Goal: Task Accomplishment & Management: Use online tool/utility

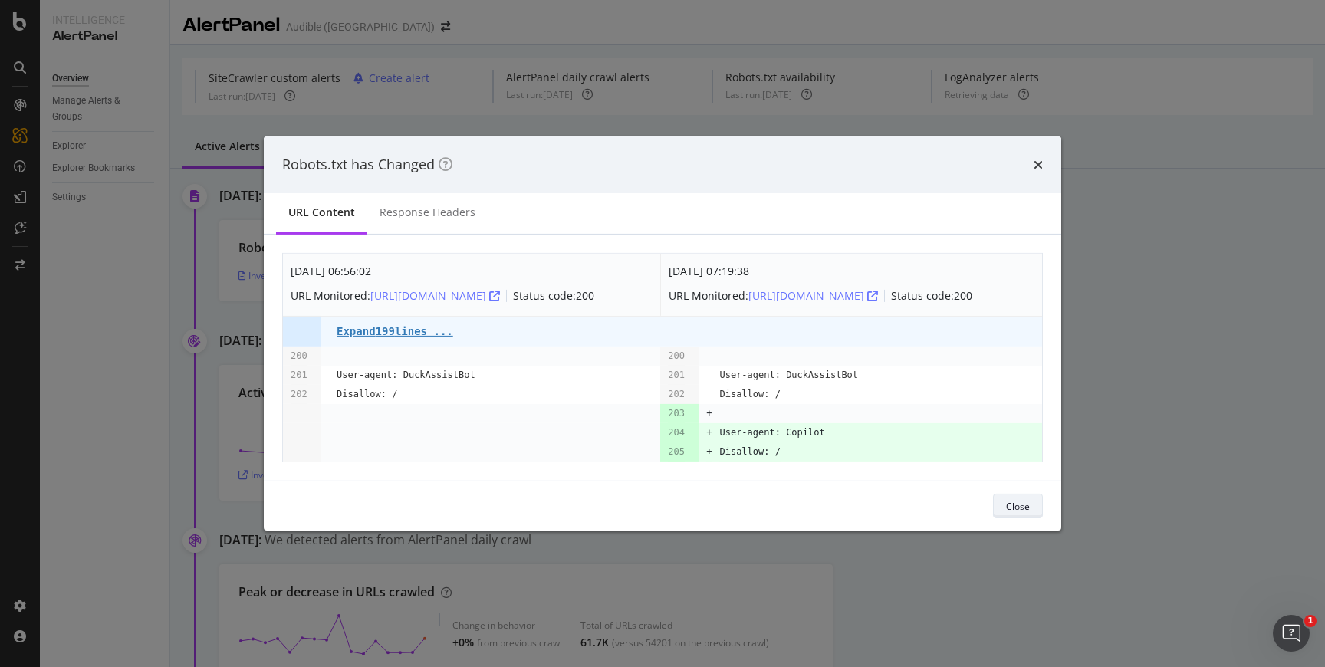
click at [999, 509] on button "Close" at bounding box center [1018, 506] width 50 height 25
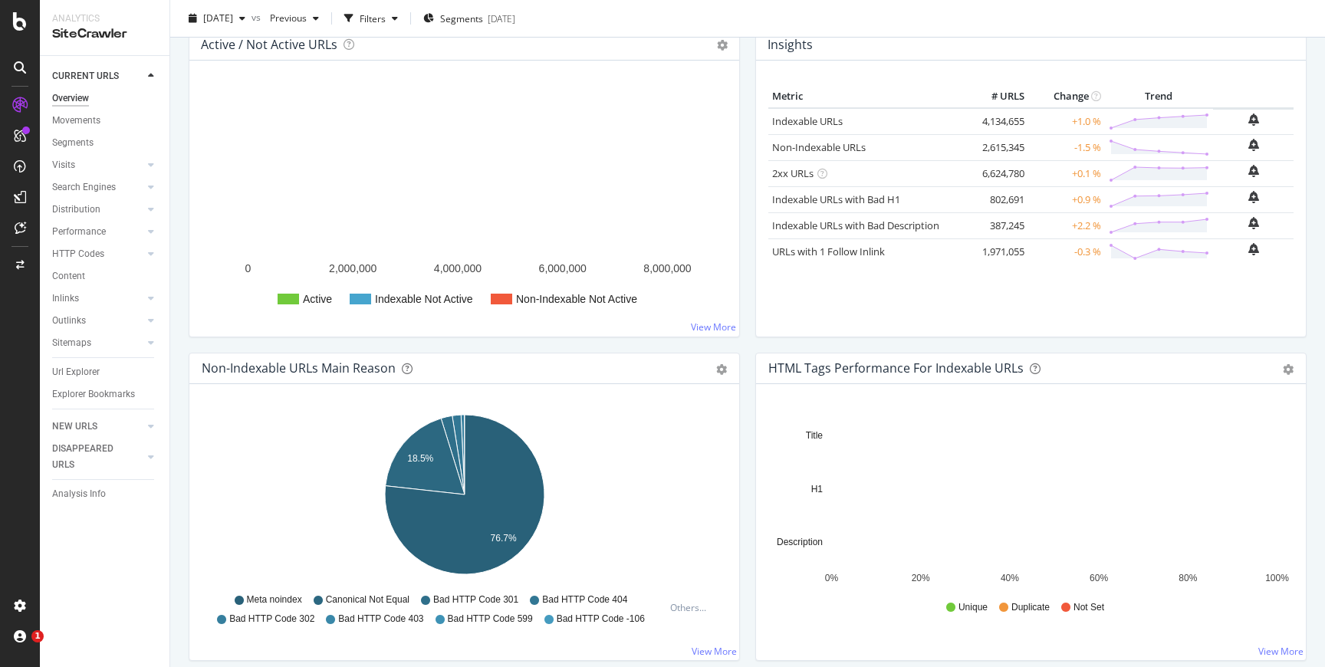
scroll to position [201, 0]
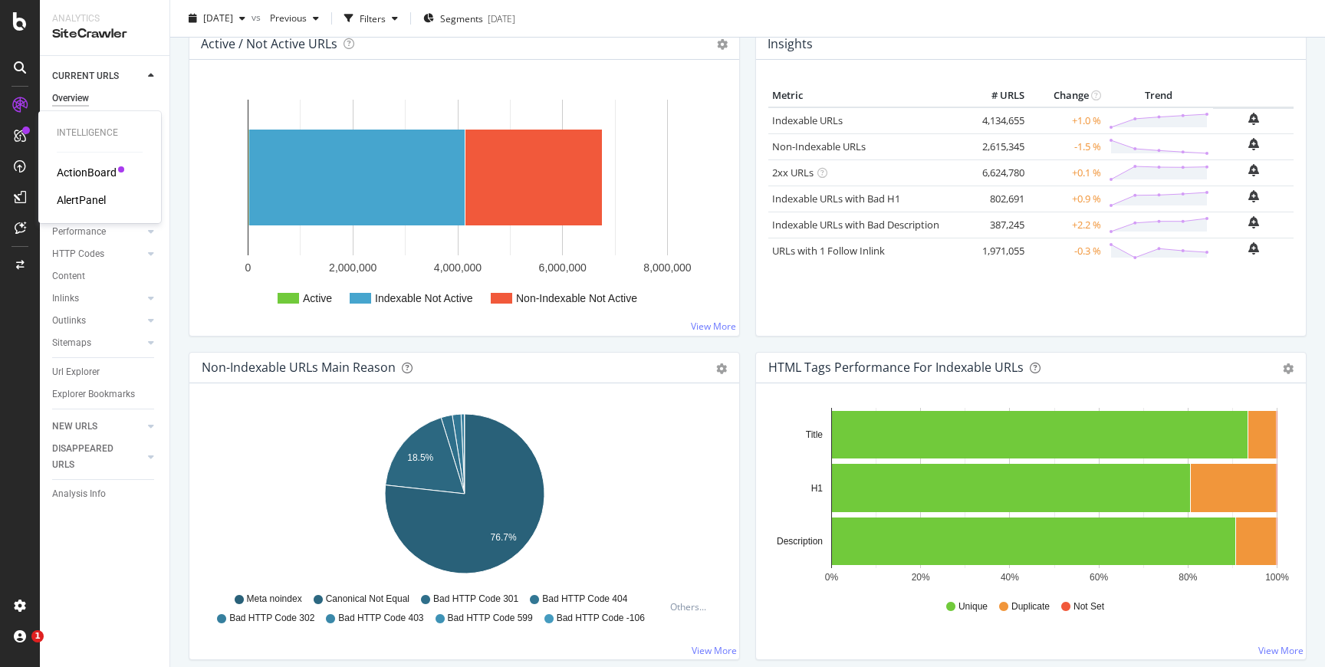
click at [74, 169] on div "ActionBoard" at bounding box center [87, 172] width 60 height 15
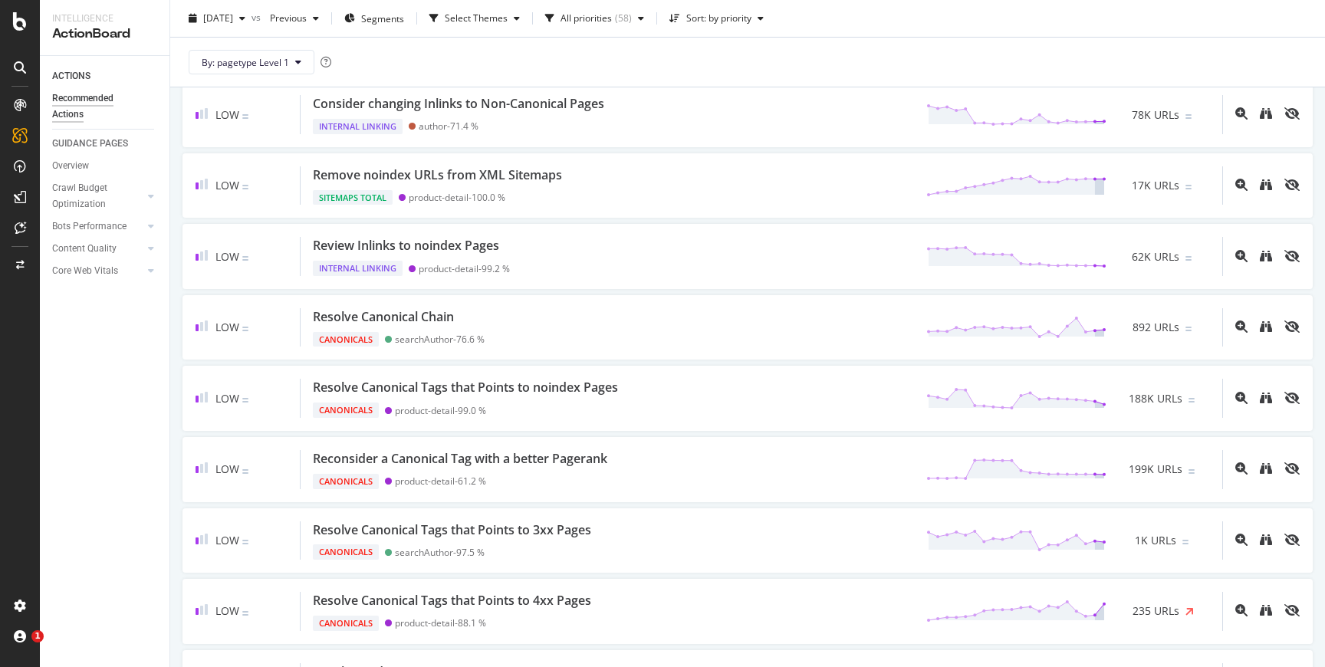
scroll to position [2830, 0]
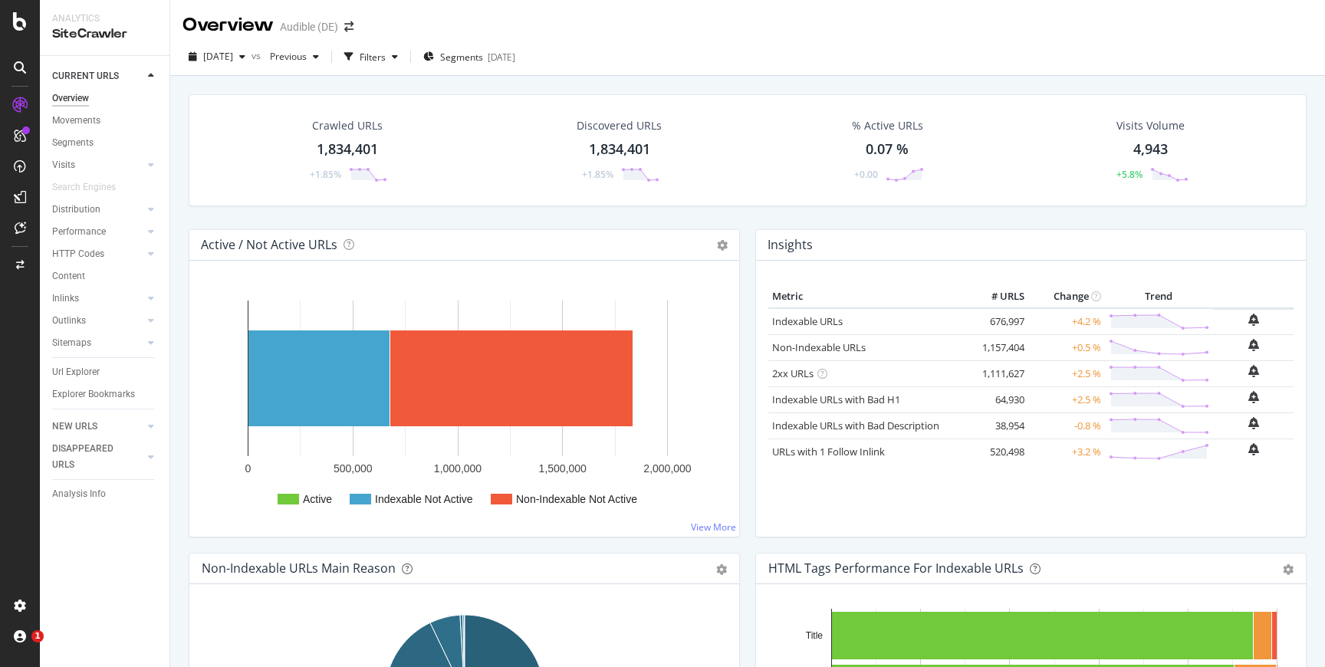
click at [750, 216] on div "Crawled URLs 1,834,401 +1.85% Discovered URLs 1,834,401 +1.85% % Active URLs 0.…" at bounding box center [748, 161] width 1134 height 135
click at [67, 166] on div "ActionBoard" at bounding box center [87, 172] width 60 height 15
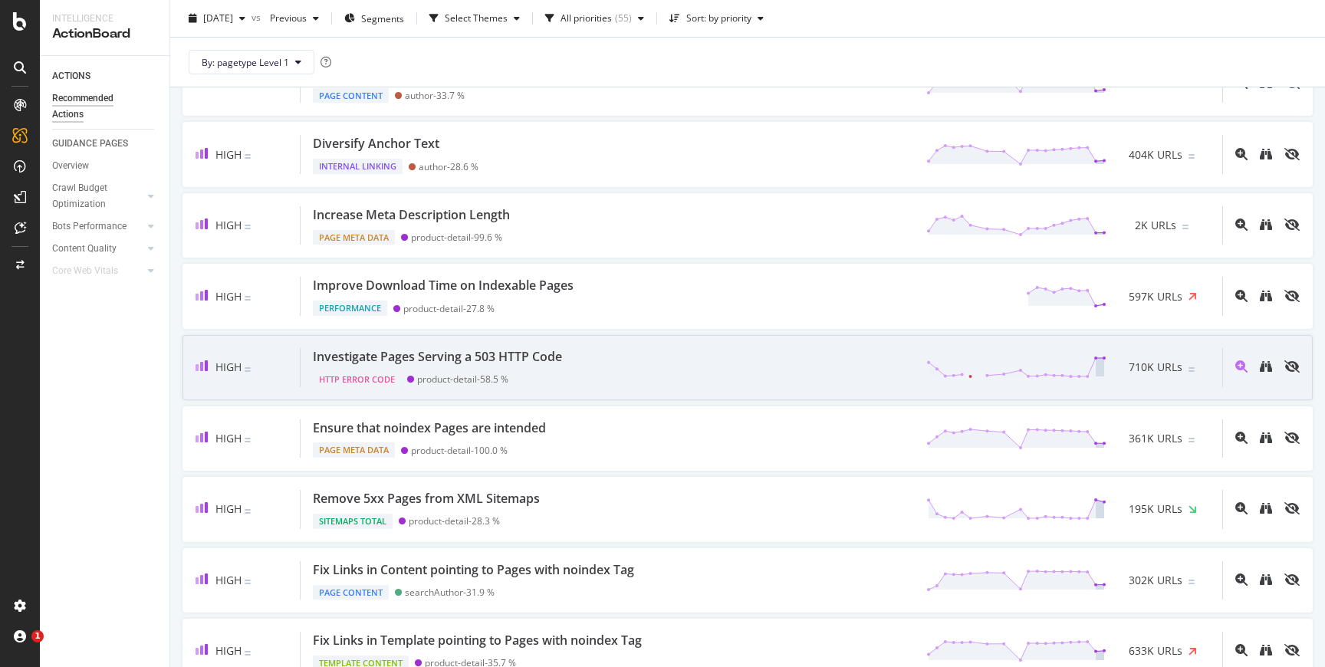
scroll to position [265, 0]
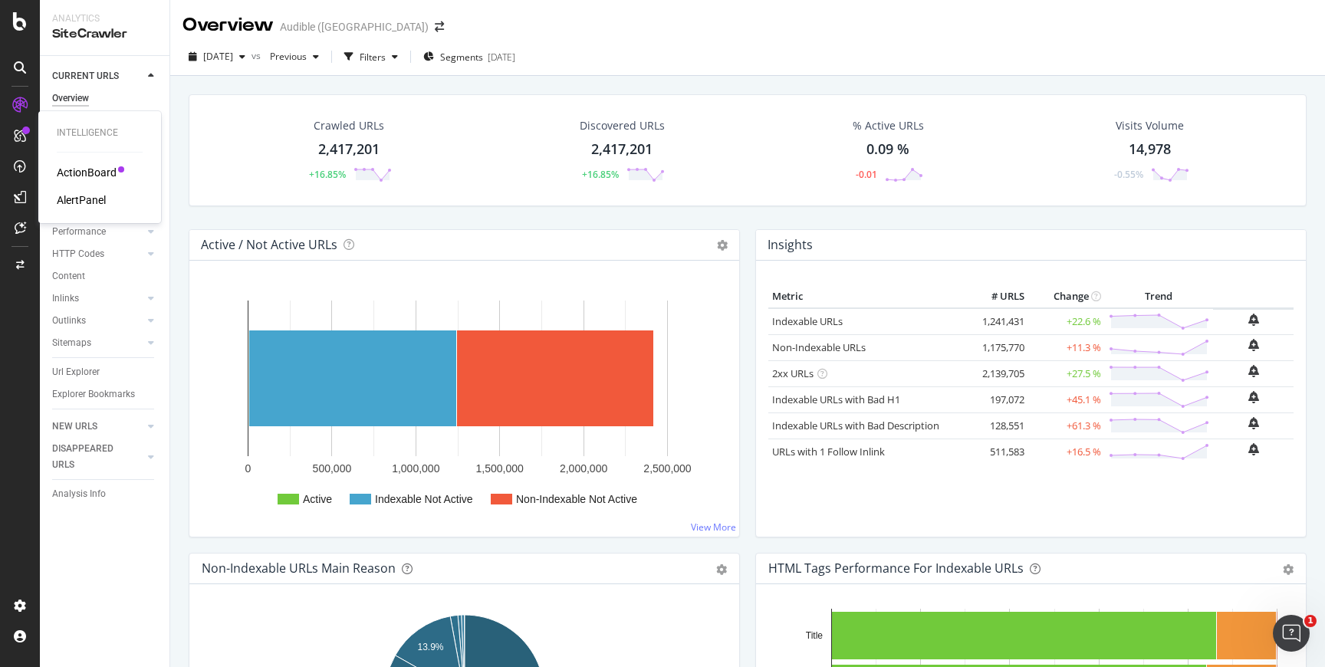
click at [64, 165] on div "ActionBoard" at bounding box center [87, 172] width 60 height 15
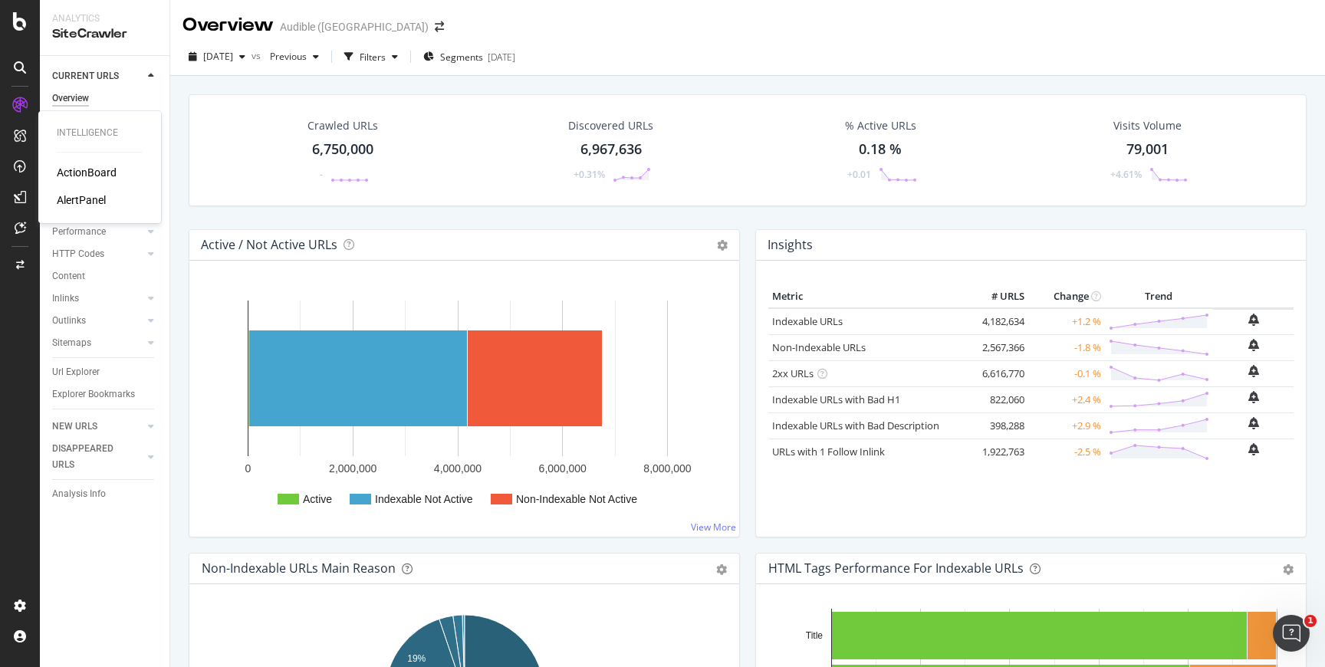
click at [71, 172] on div "ActionBoard" at bounding box center [87, 172] width 60 height 15
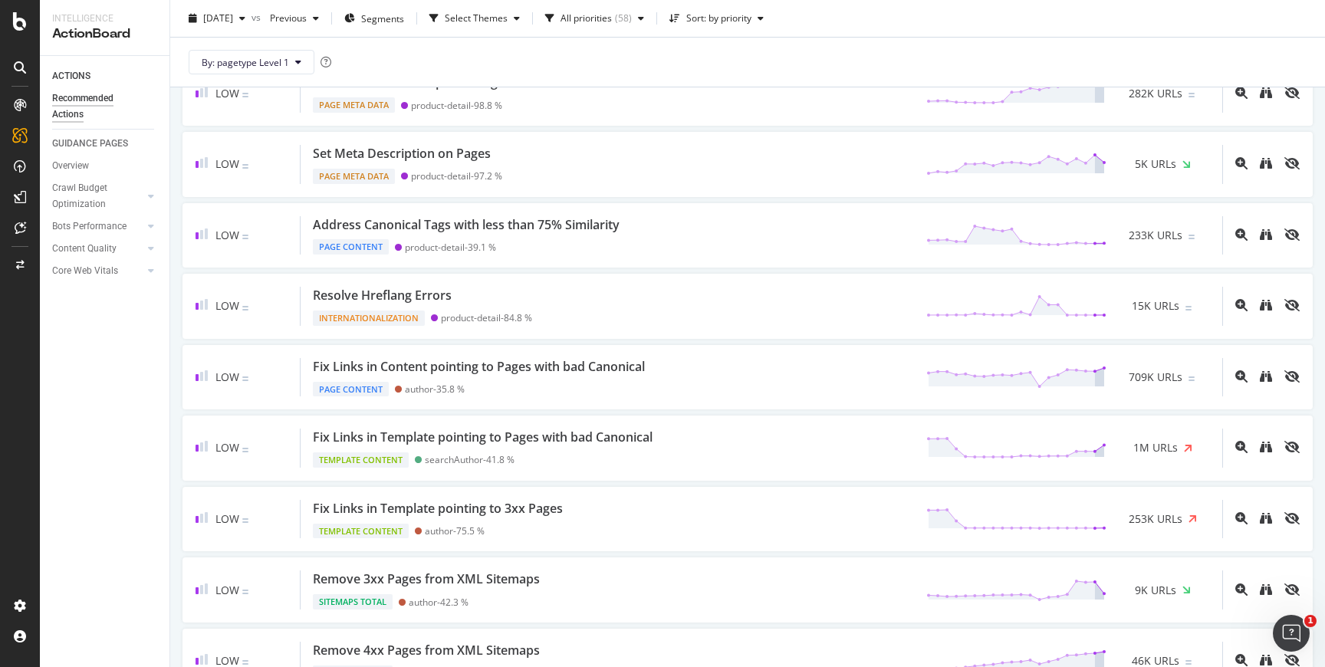
scroll to position [1108, 0]
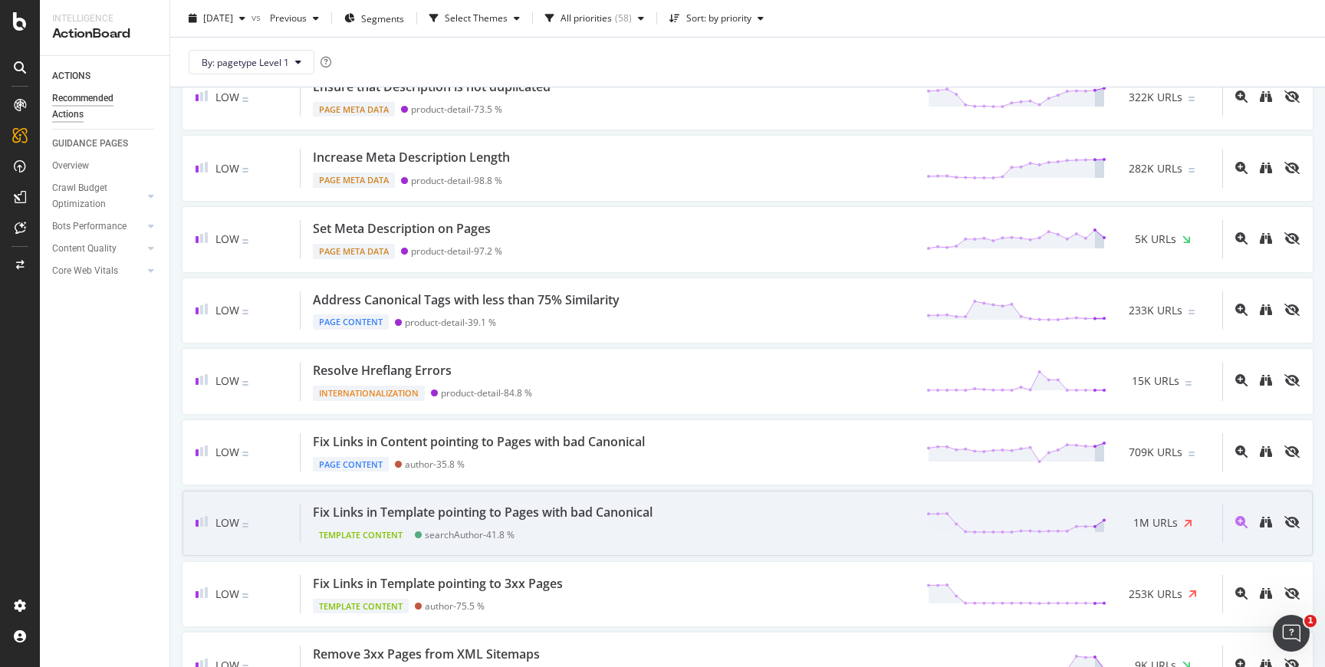
click at [717, 500] on div "Low Fix Links in Template pointing to Pages with bad Canonical Template Content…" at bounding box center [748, 523] width 1131 height 65
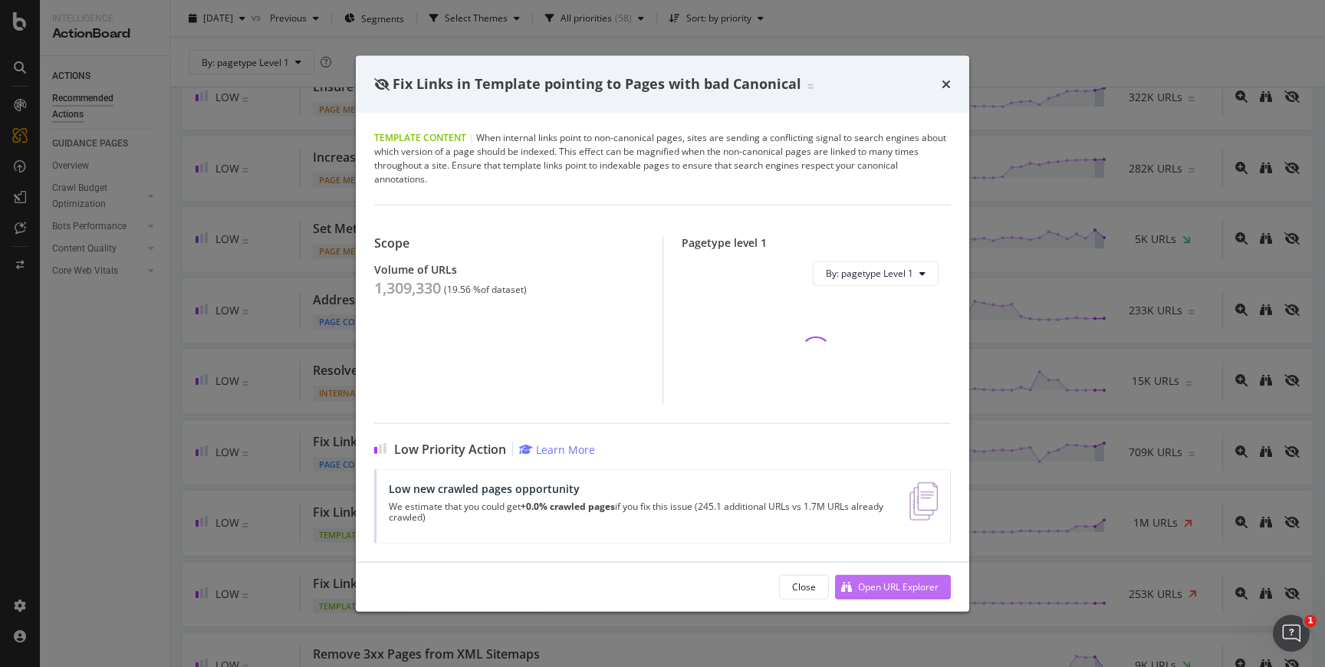
click at [887, 581] on div "Open URL Explorer" at bounding box center [898, 587] width 81 height 13
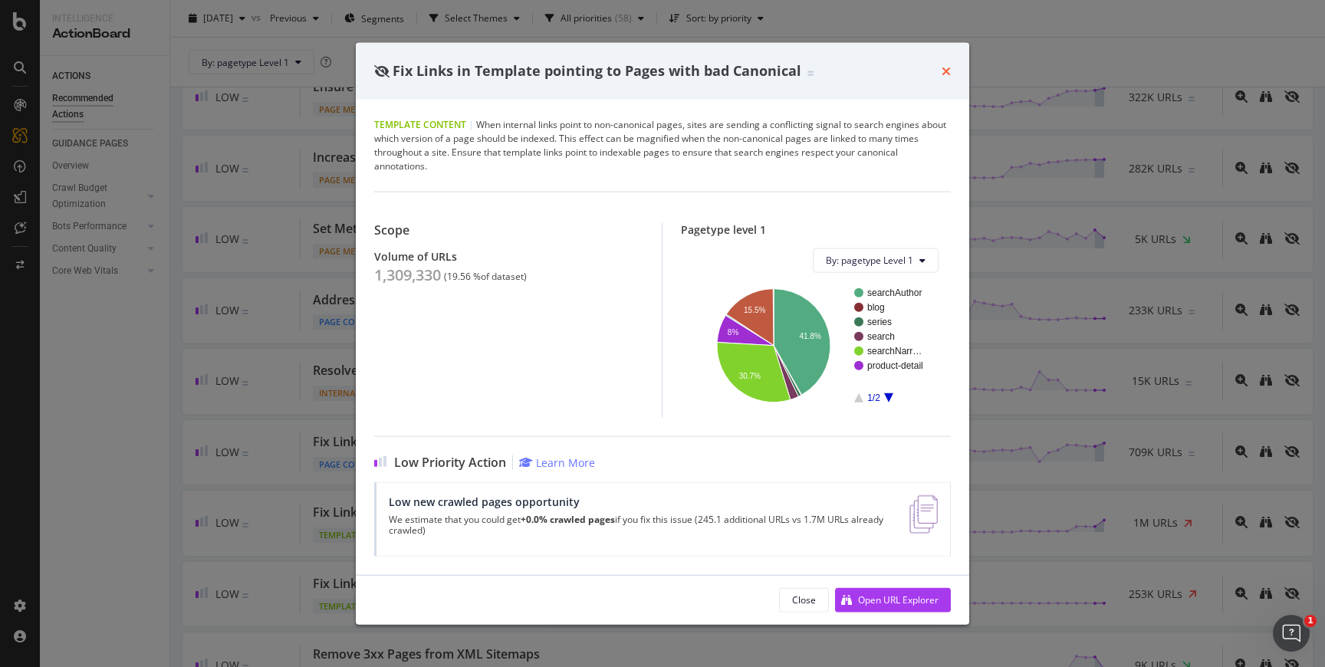
click at [950, 69] on icon "times" at bounding box center [946, 70] width 9 height 12
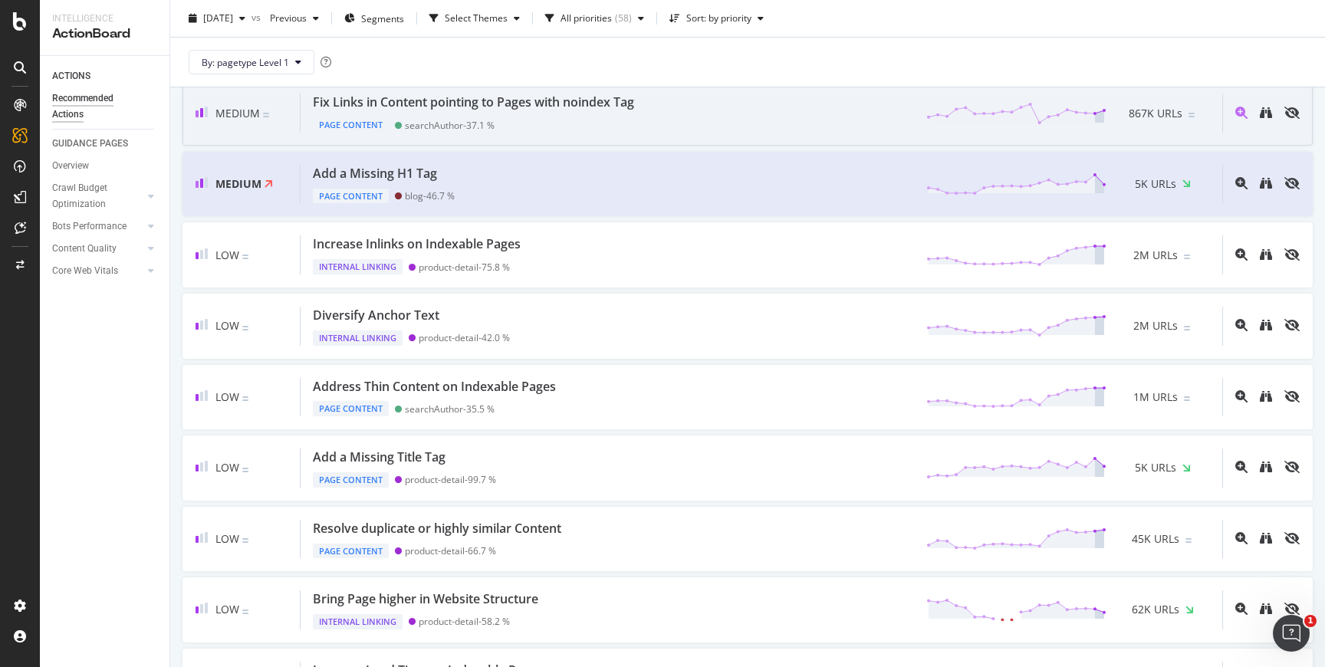
scroll to position [420, 0]
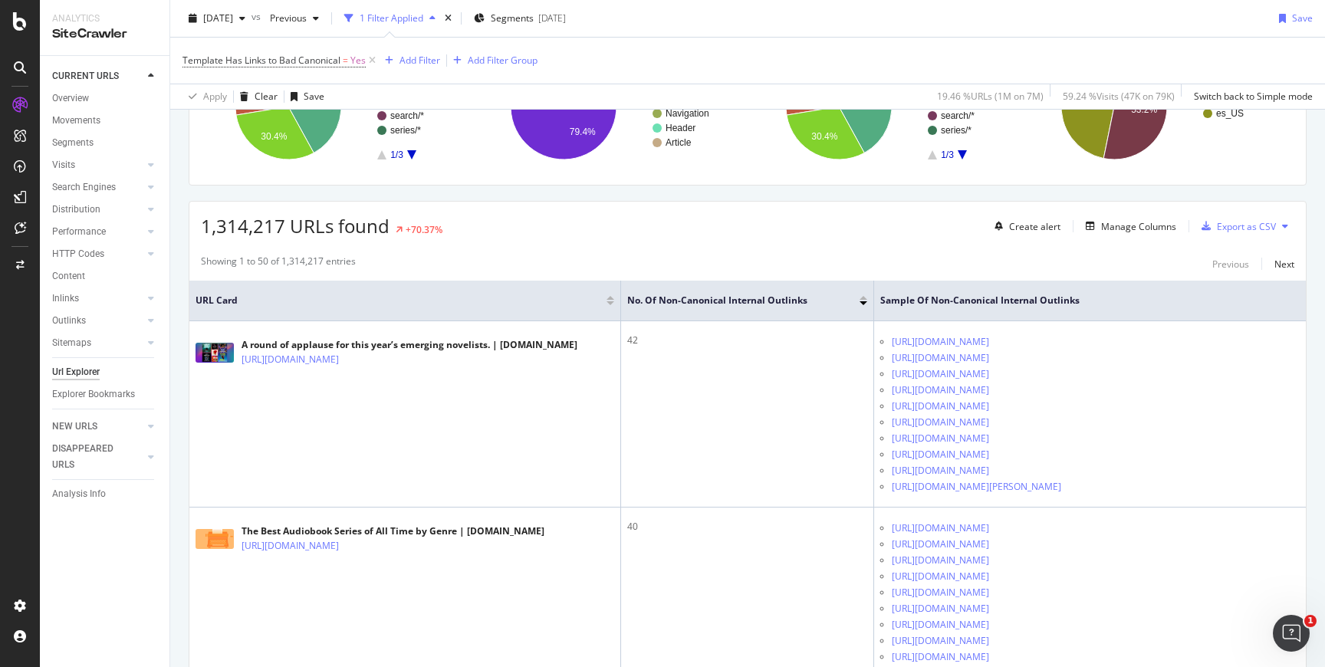
scroll to position [170, 0]
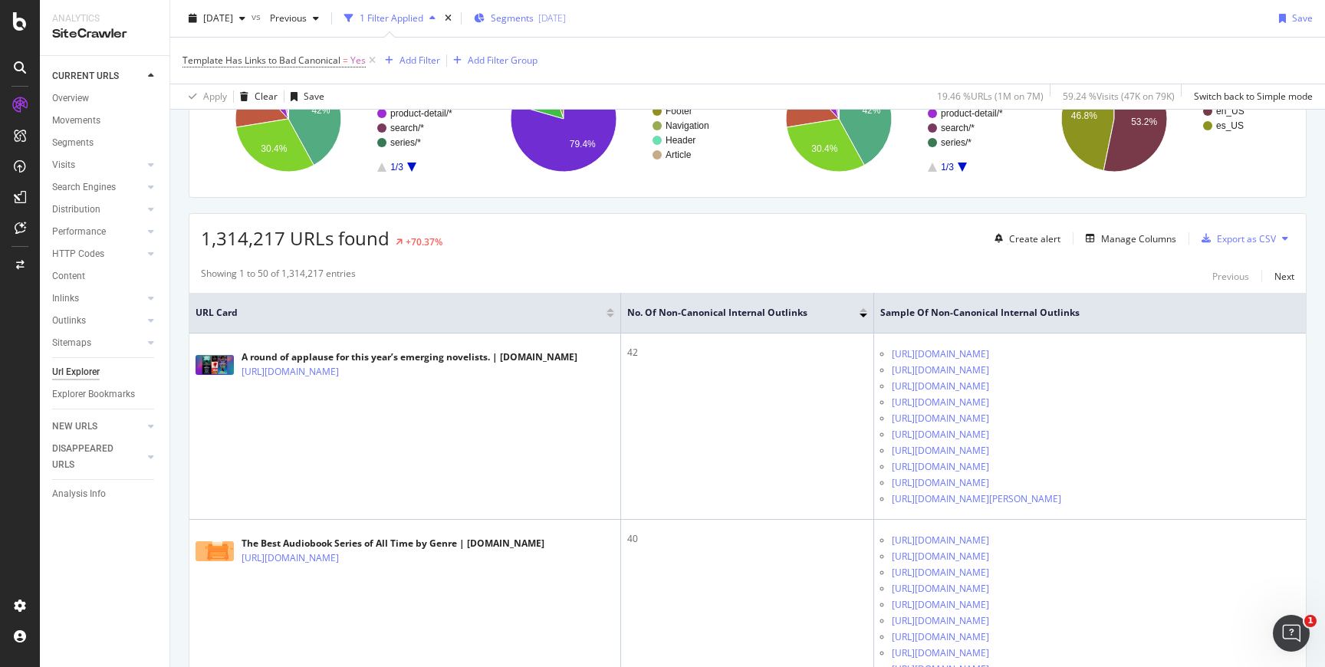
click at [534, 25] on span "Segments" at bounding box center [512, 18] width 43 height 13
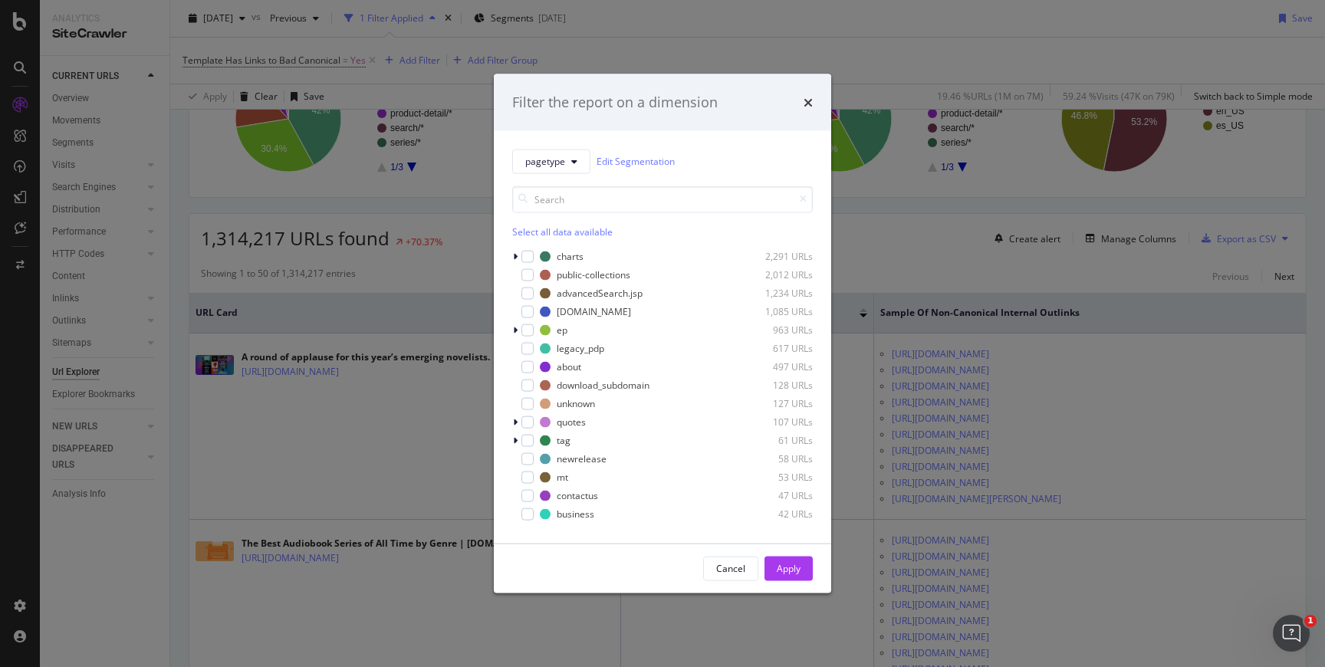
scroll to position [0, 0]
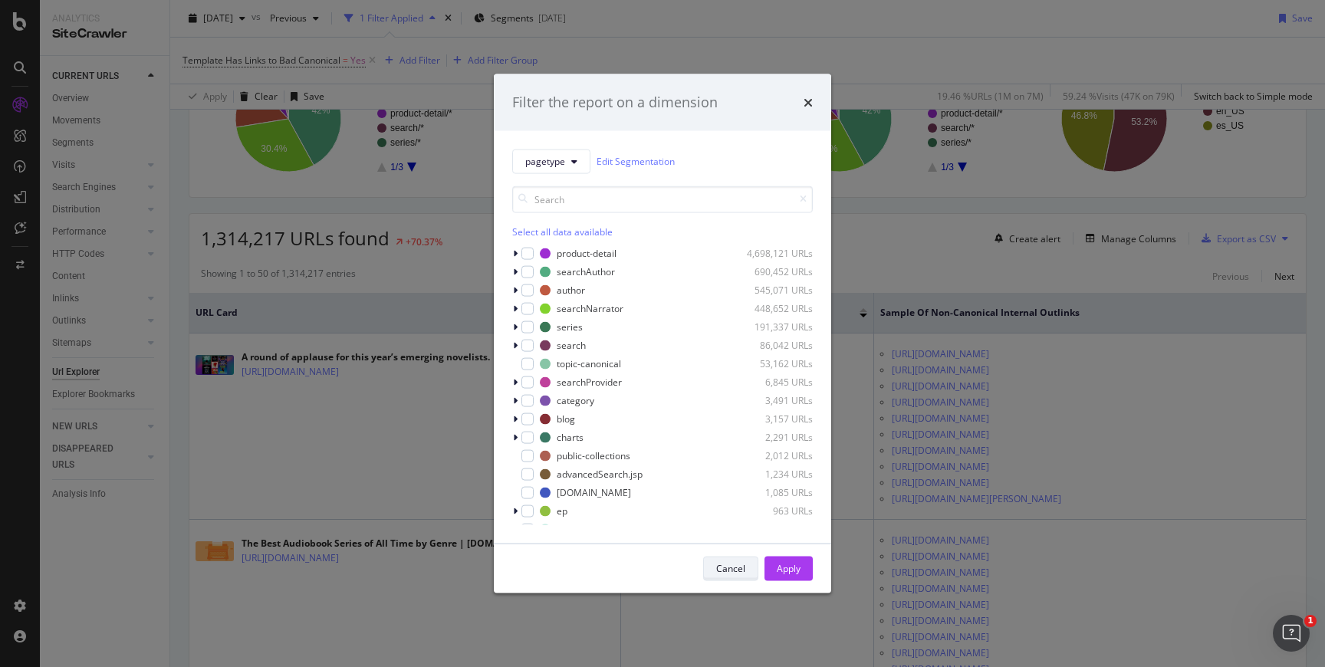
click at [726, 565] on div "Cancel" at bounding box center [730, 568] width 29 height 13
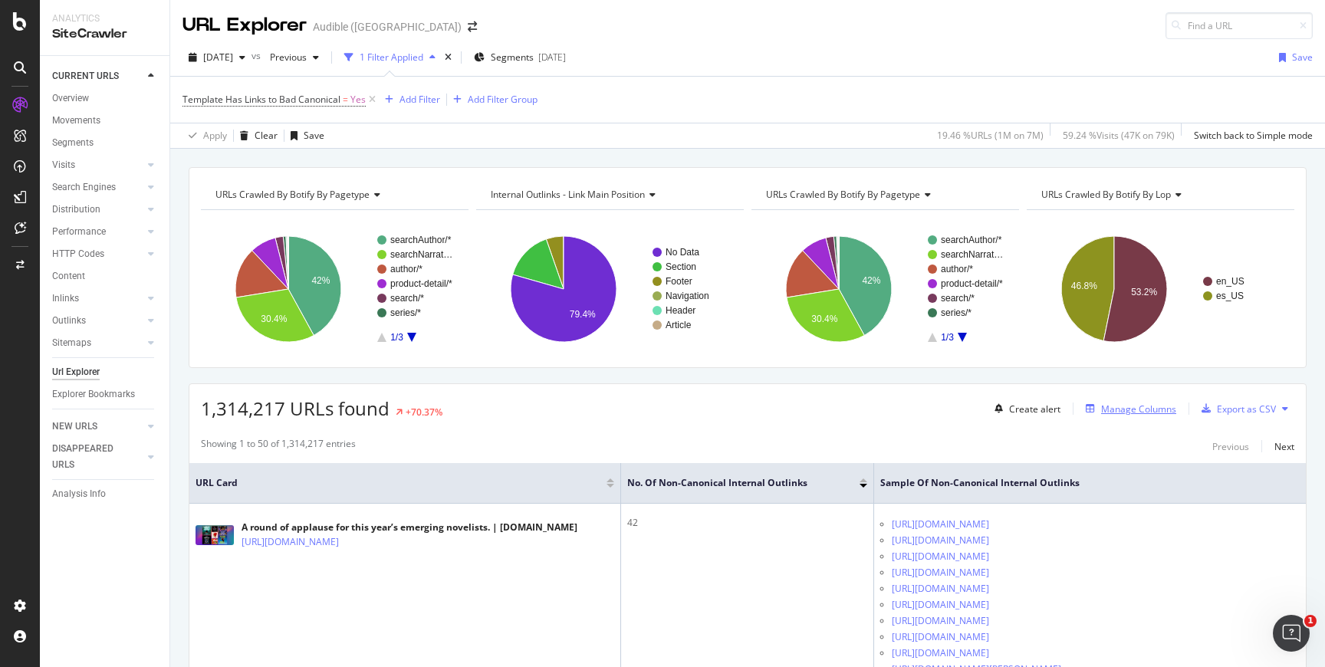
click at [1113, 403] on div "Manage Columns" at bounding box center [1138, 409] width 75 height 13
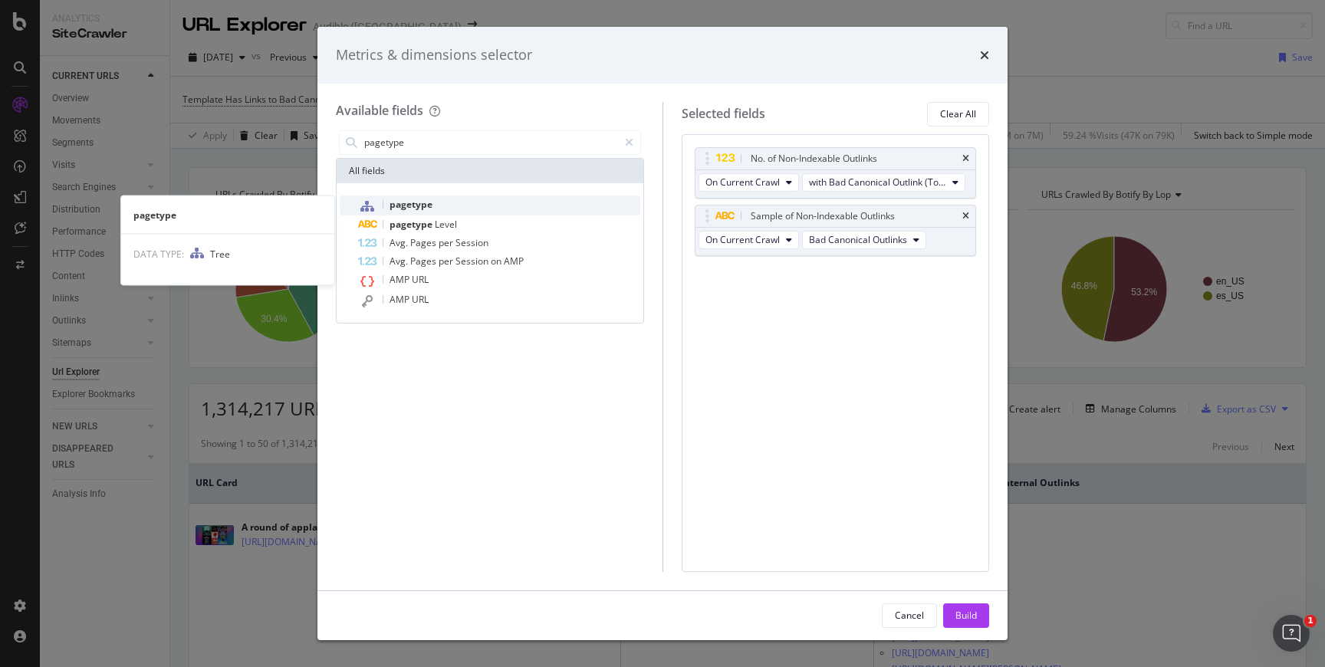
type input "pagetype"
click at [494, 196] on div "pagetype" at bounding box center [499, 206] width 282 height 20
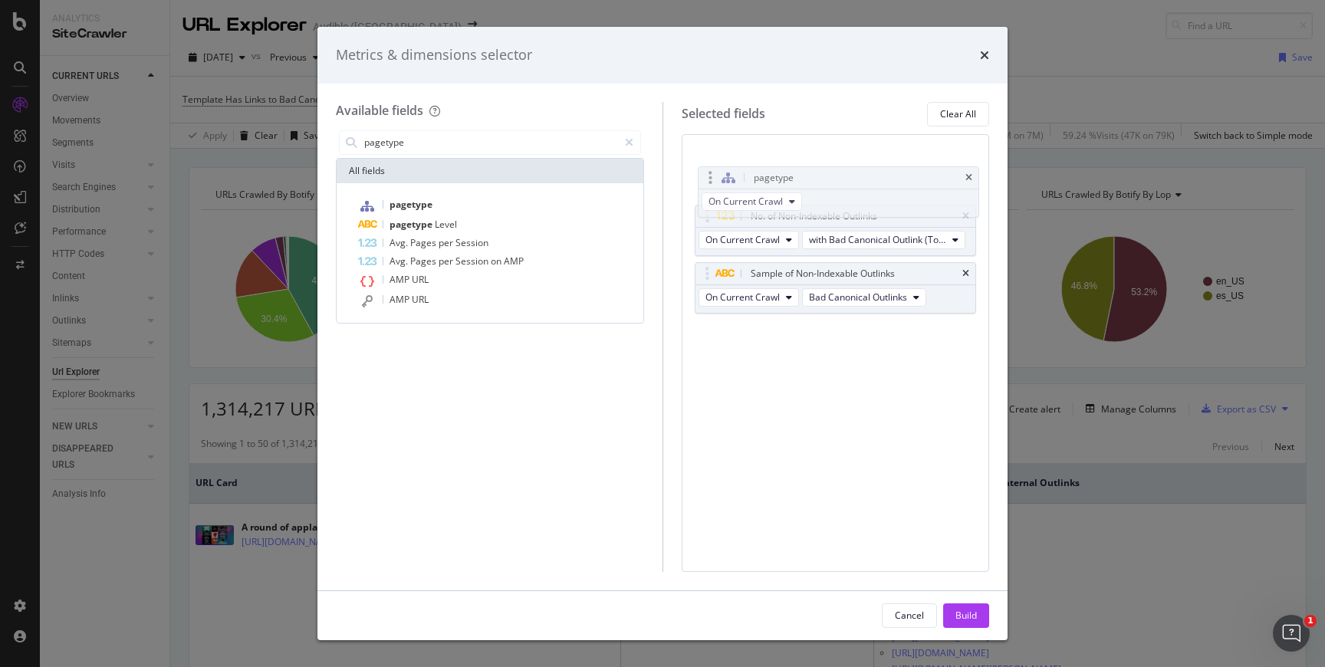
drag, startPoint x: 707, startPoint y: 277, endPoint x: 710, endPoint y: 180, distance: 96.7
click at [710, 180] on body "Analytics SiteCrawler CURRENT URLS Overview Movements Segments Visits Analysis …" at bounding box center [662, 333] width 1325 height 667
click at [957, 611] on div "Build" at bounding box center [966, 615] width 21 height 13
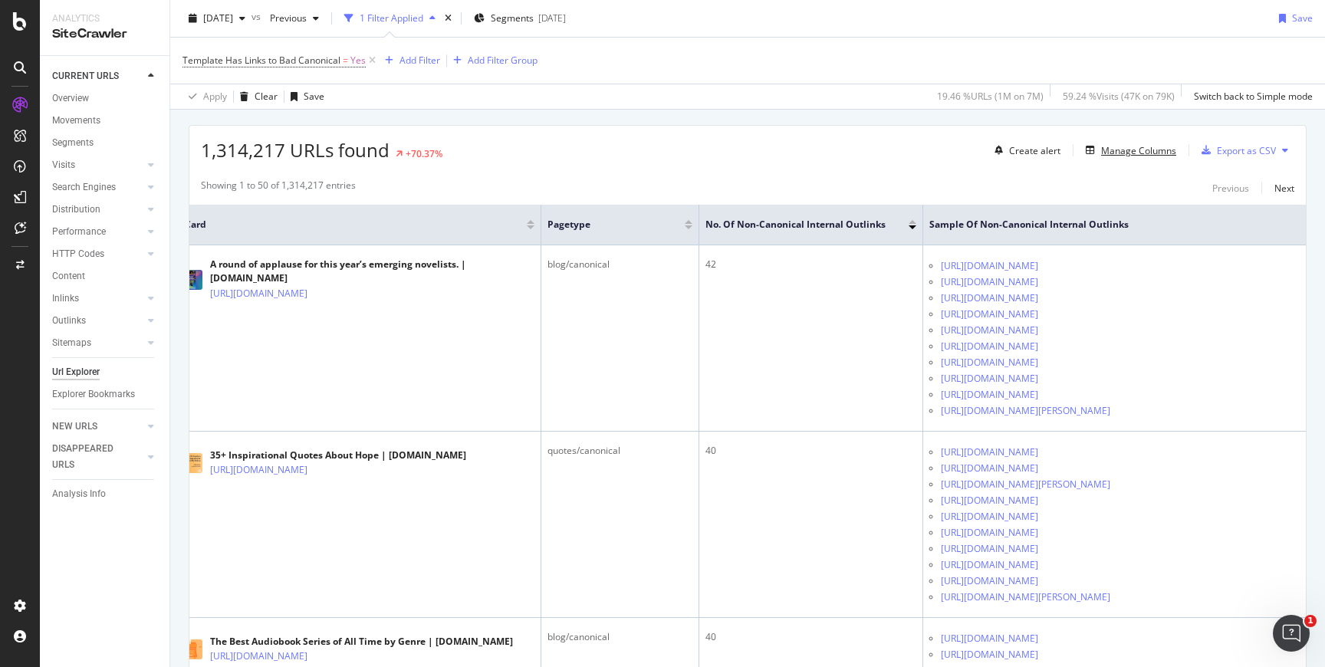
scroll to position [50, 0]
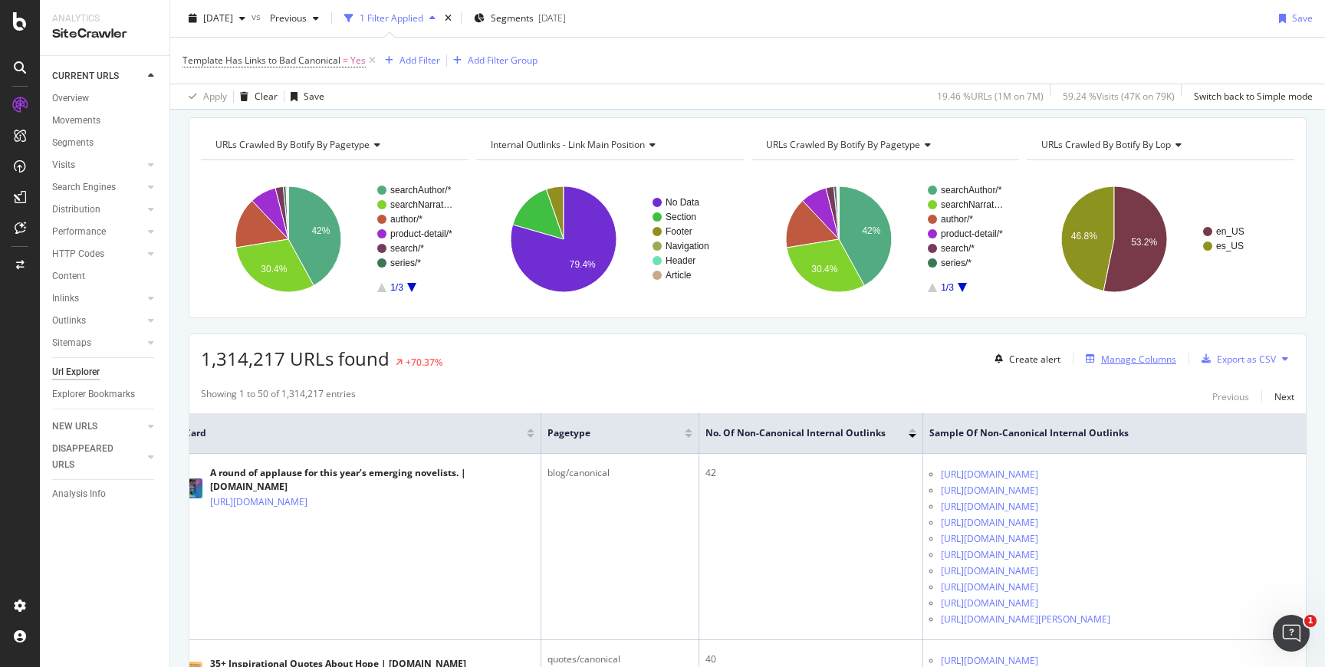
click at [1115, 358] on div "Manage Columns" at bounding box center [1138, 359] width 75 height 13
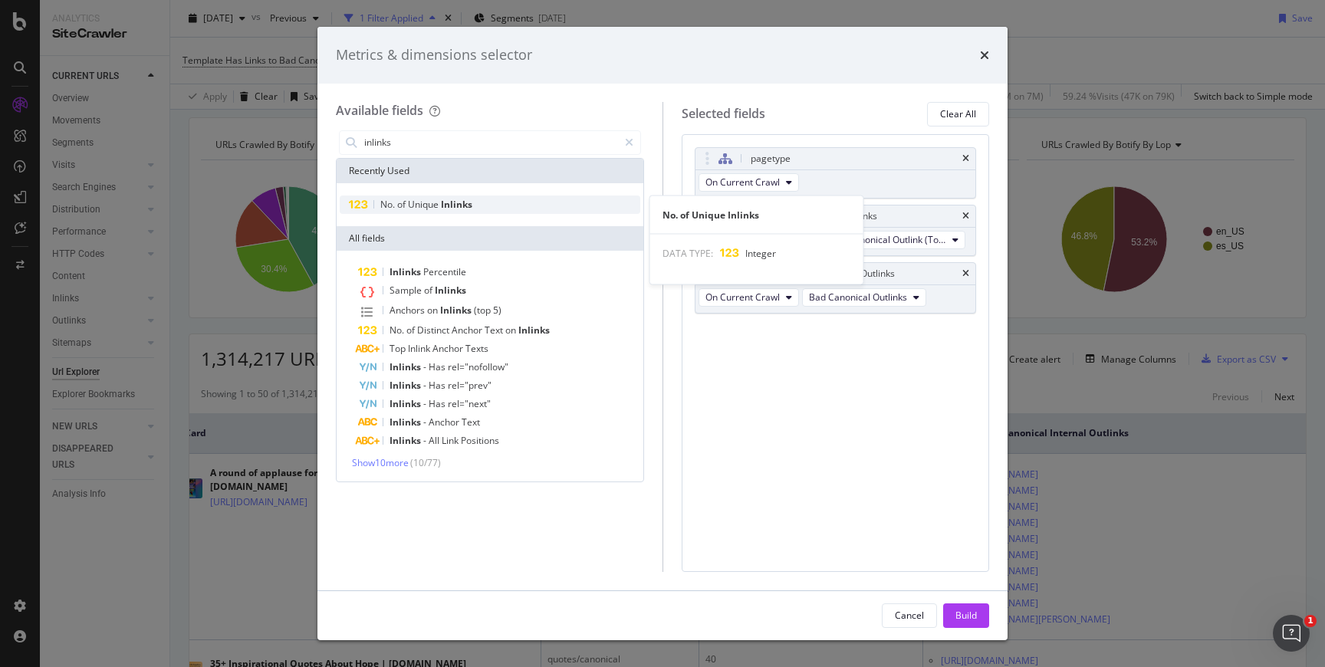
type input "inlinks"
click at [532, 209] on div "No. of Unique Inlinks" at bounding box center [490, 205] width 301 height 18
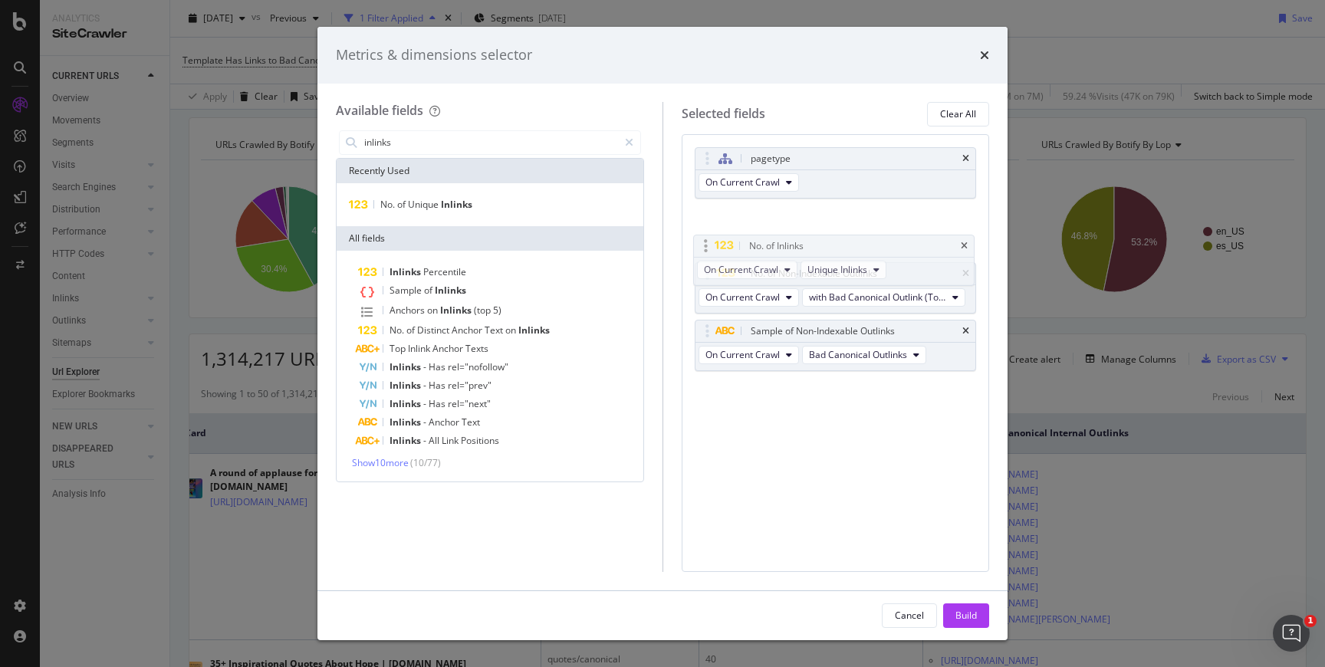
drag, startPoint x: 707, startPoint y: 330, endPoint x: 706, endPoint y: 245, distance: 85.2
click at [706, 245] on body "Analytics SiteCrawler CURRENT URLS Overview Movements Segments Visits Analysis …" at bounding box center [662, 333] width 1325 height 667
click at [956, 615] on div "Build" at bounding box center [966, 615] width 21 height 13
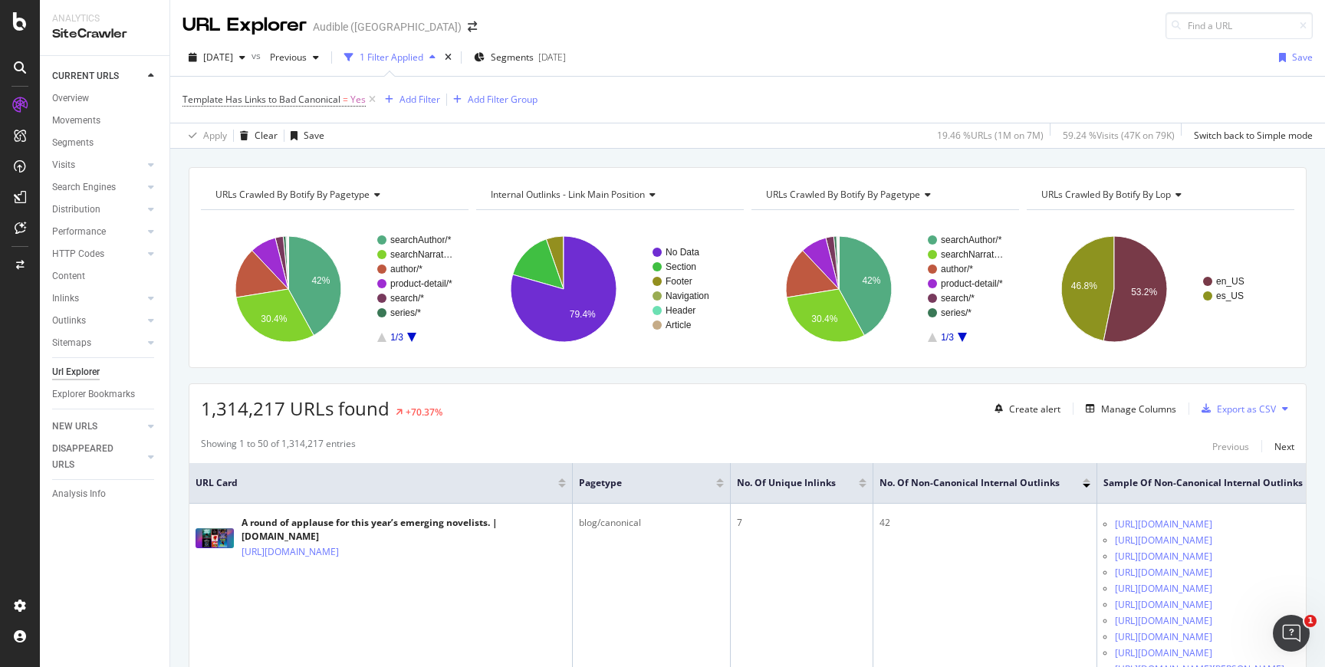
click at [861, 486] on div at bounding box center [863, 486] width 8 height 4
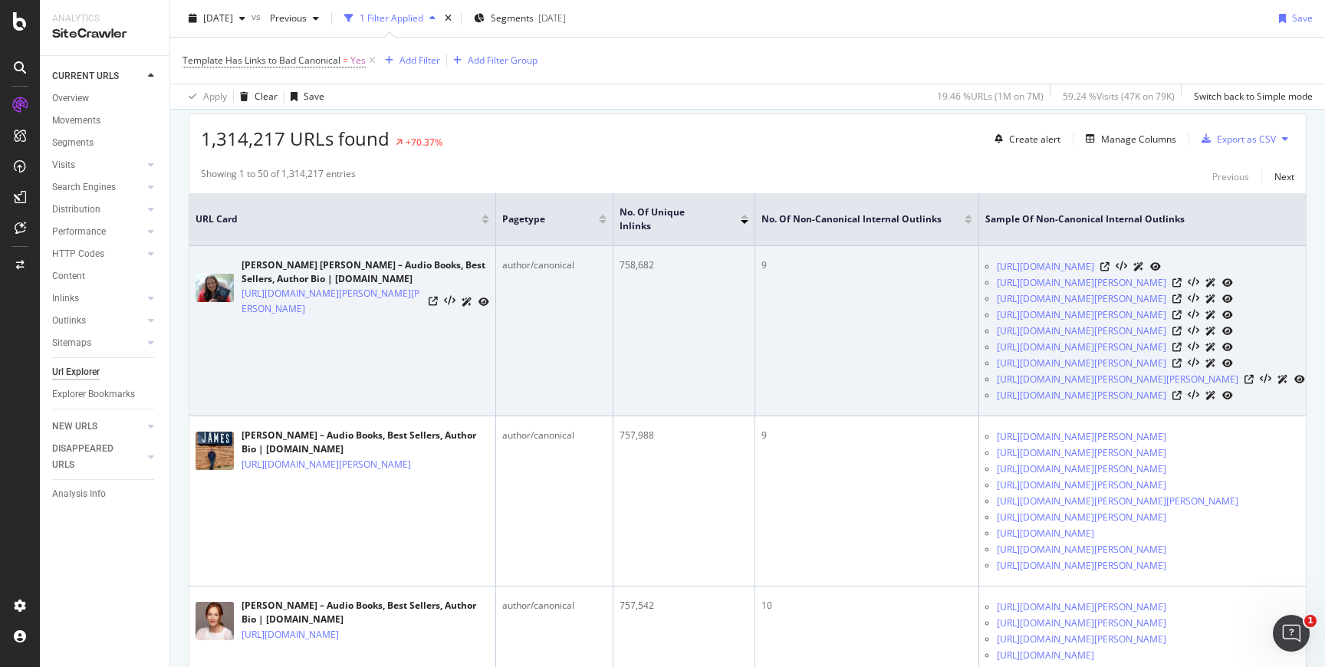
scroll to position [270, 0]
click at [433, 297] on icon at bounding box center [433, 301] width 9 height 9
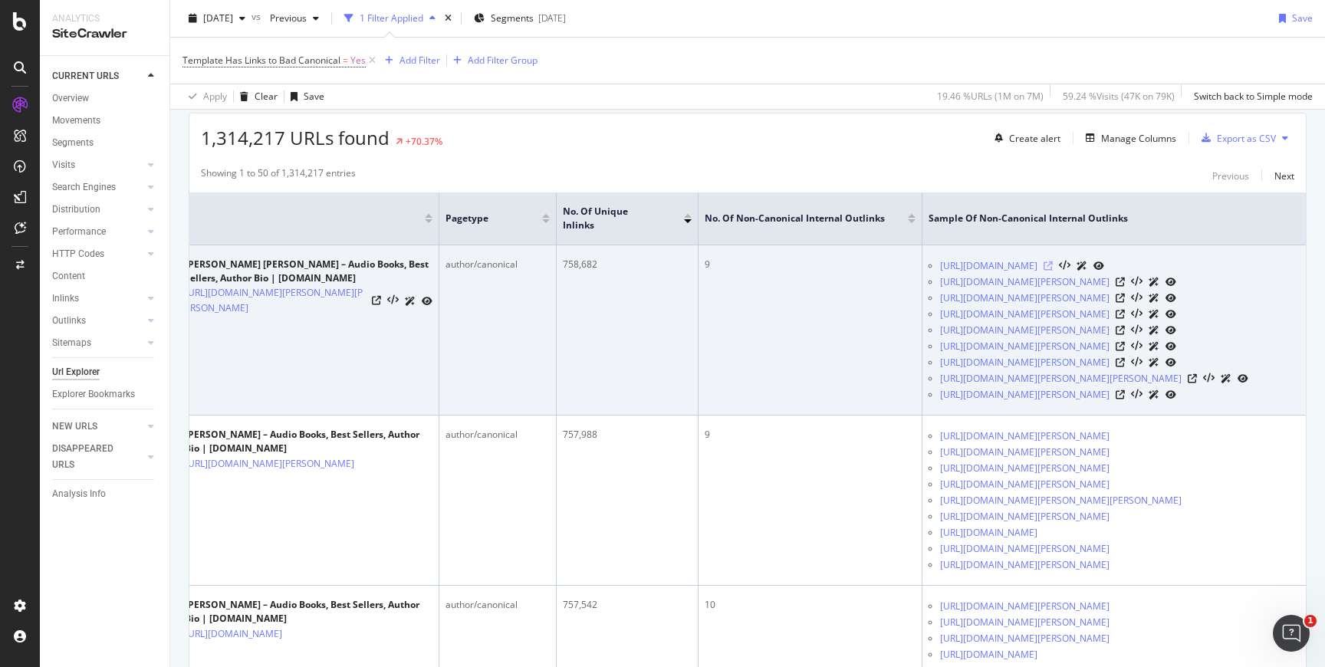
click at [1053, 262] on icon at bounding box center [1048, 266] width 9 height 9
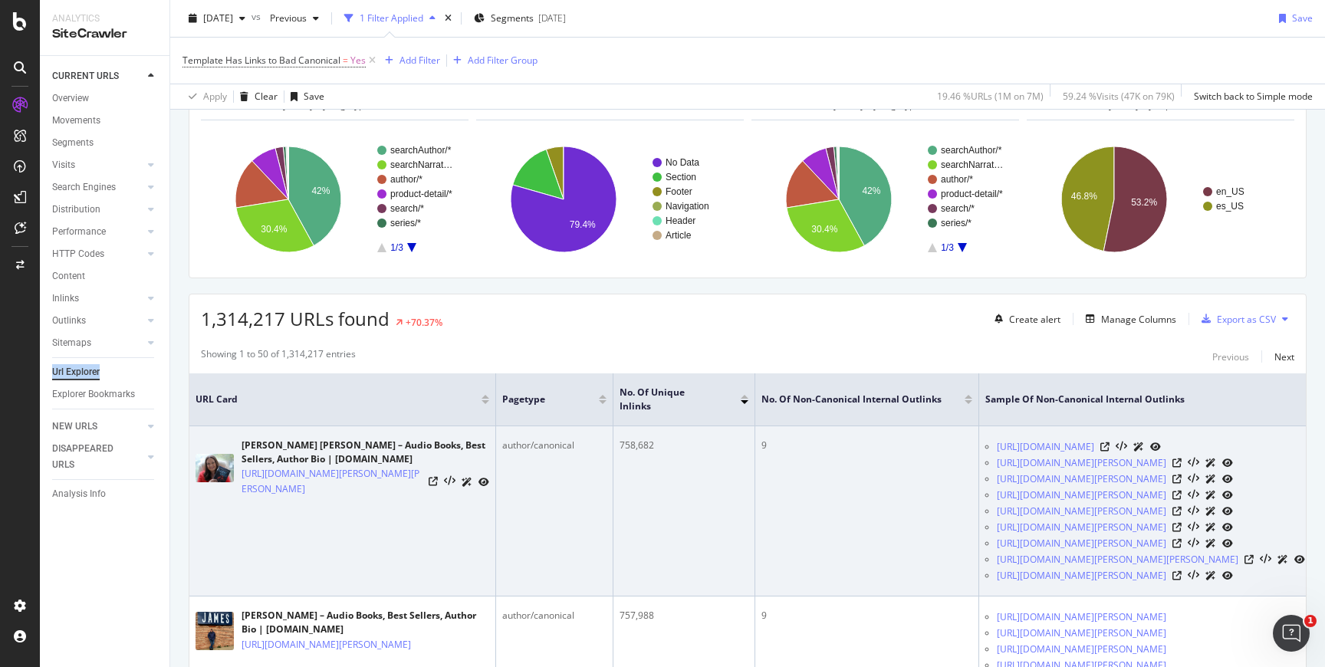
scroll to position [134, 0]
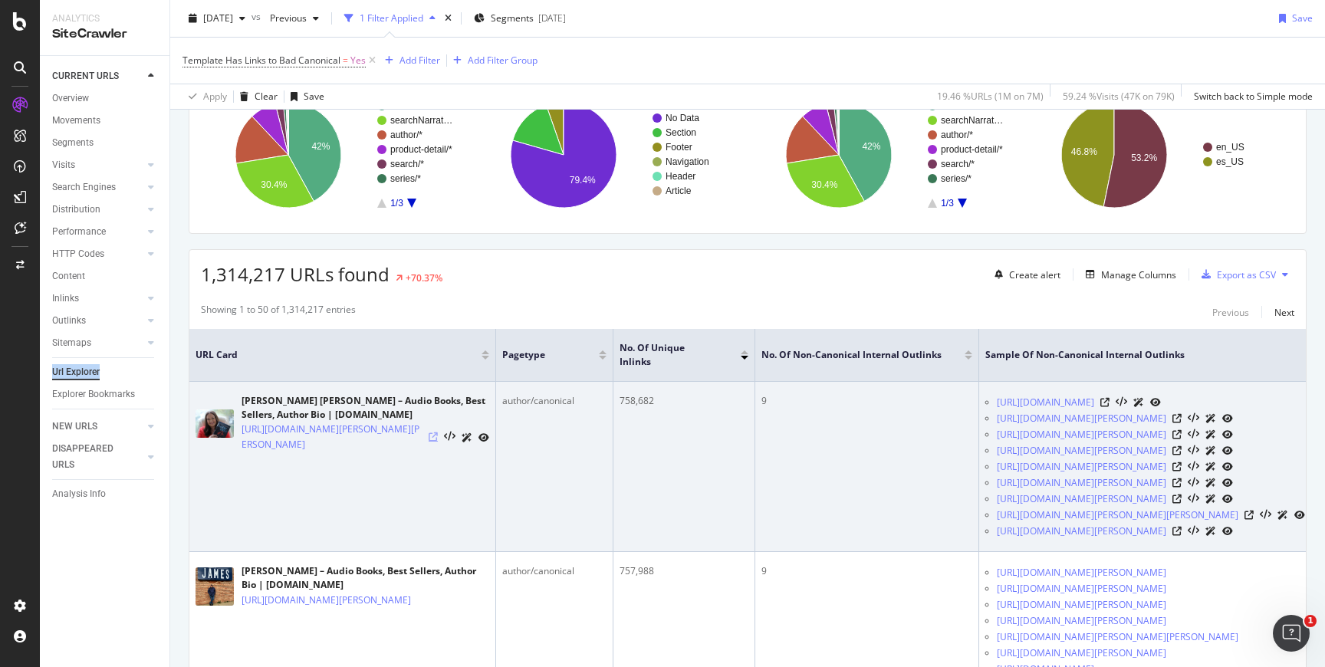
click at [435, 433] on icon at bounding box center [433, 437] width 9 height 9
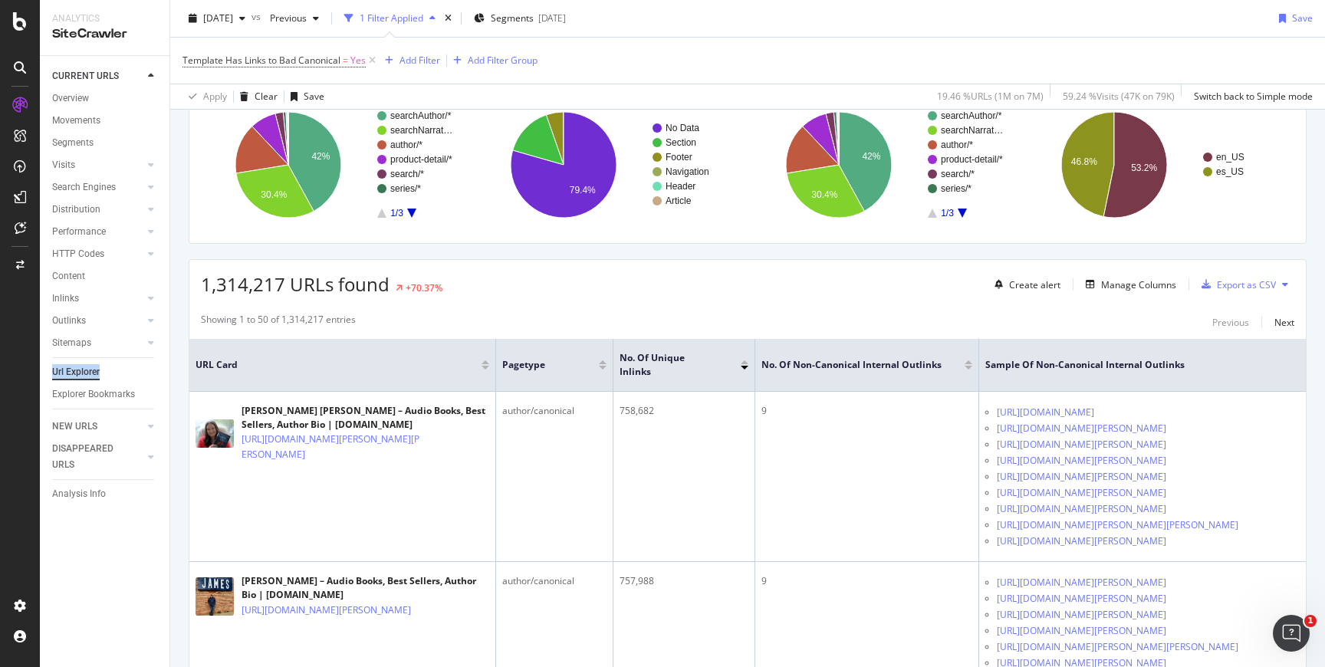
scroll to position [179, 0]
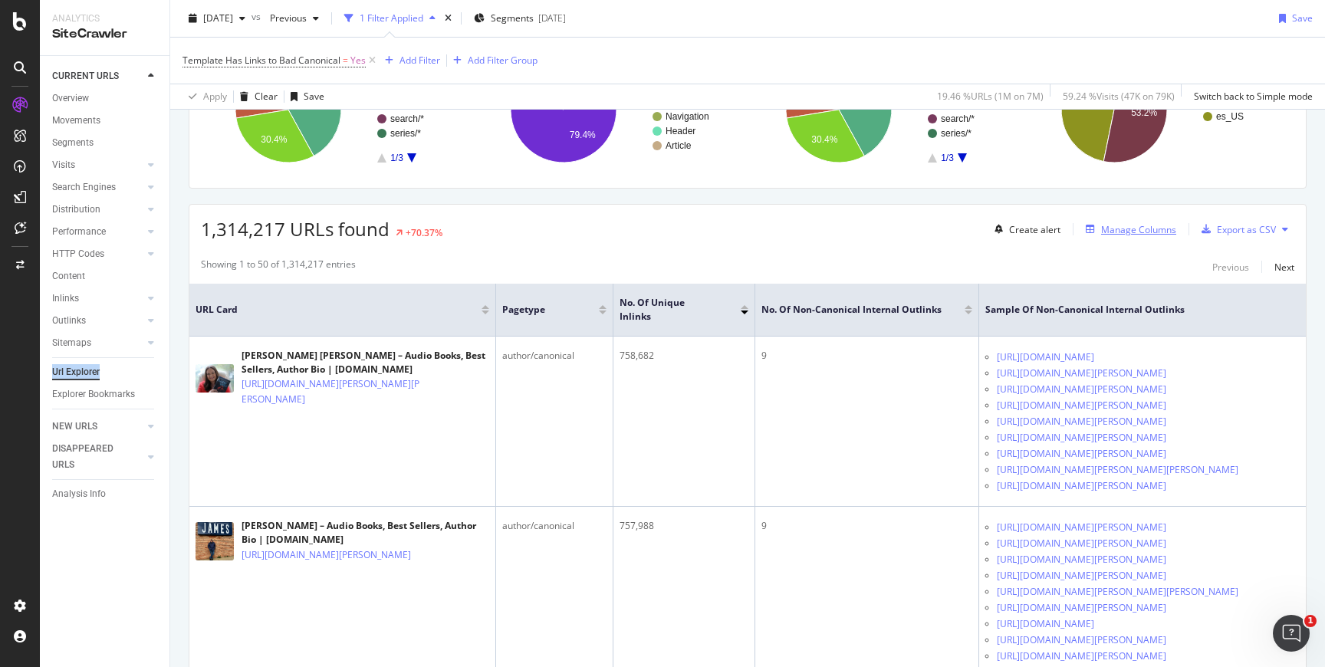
click at [1171, 228] on div "Manage Columns" at bounding box center [1138, 229] width 75 height 13
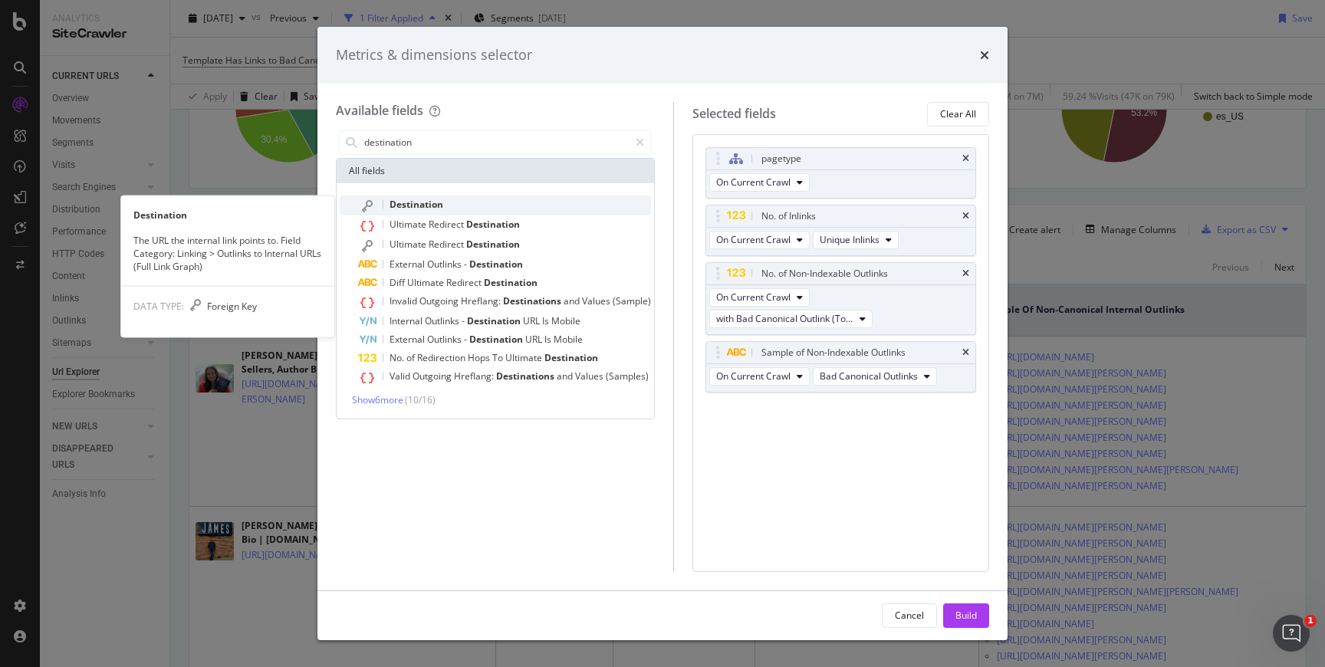
type input "destination"
click at [467, 202] on div "Destination" at bounding box center [504, 206] width 293 height 20
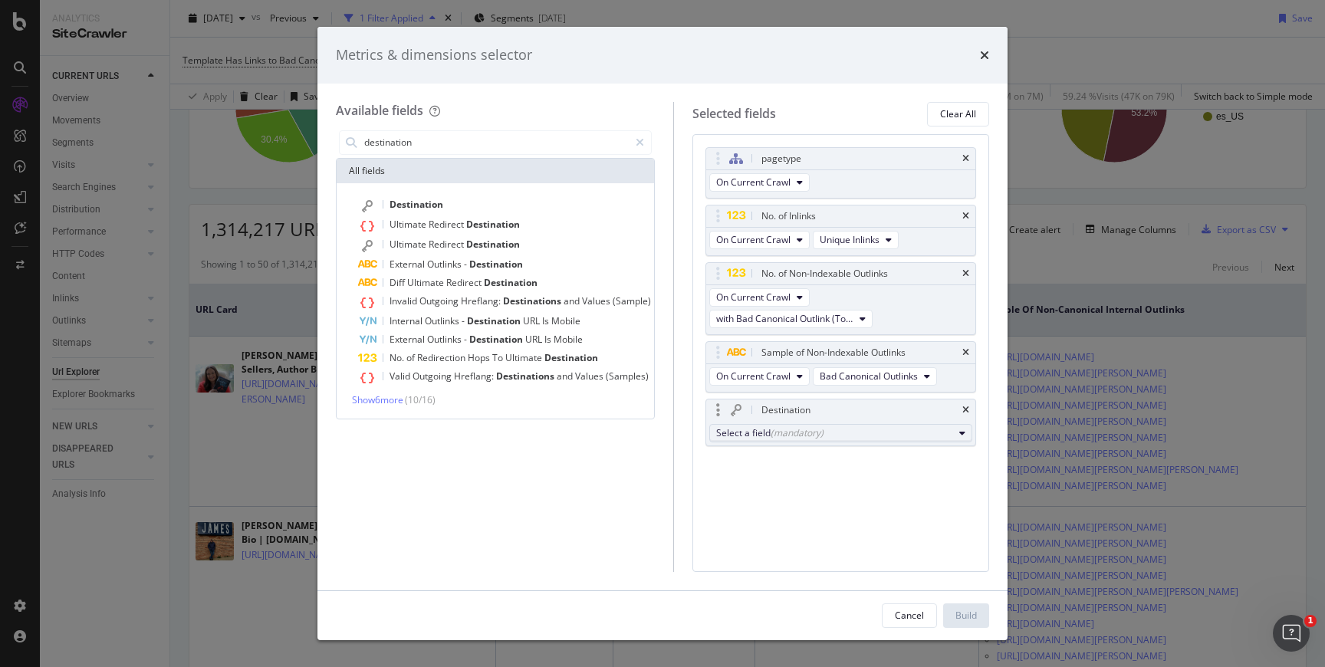
click at [784, 435] on div "(mandatory)" at bounding box center [797, 432] width 53 height 13
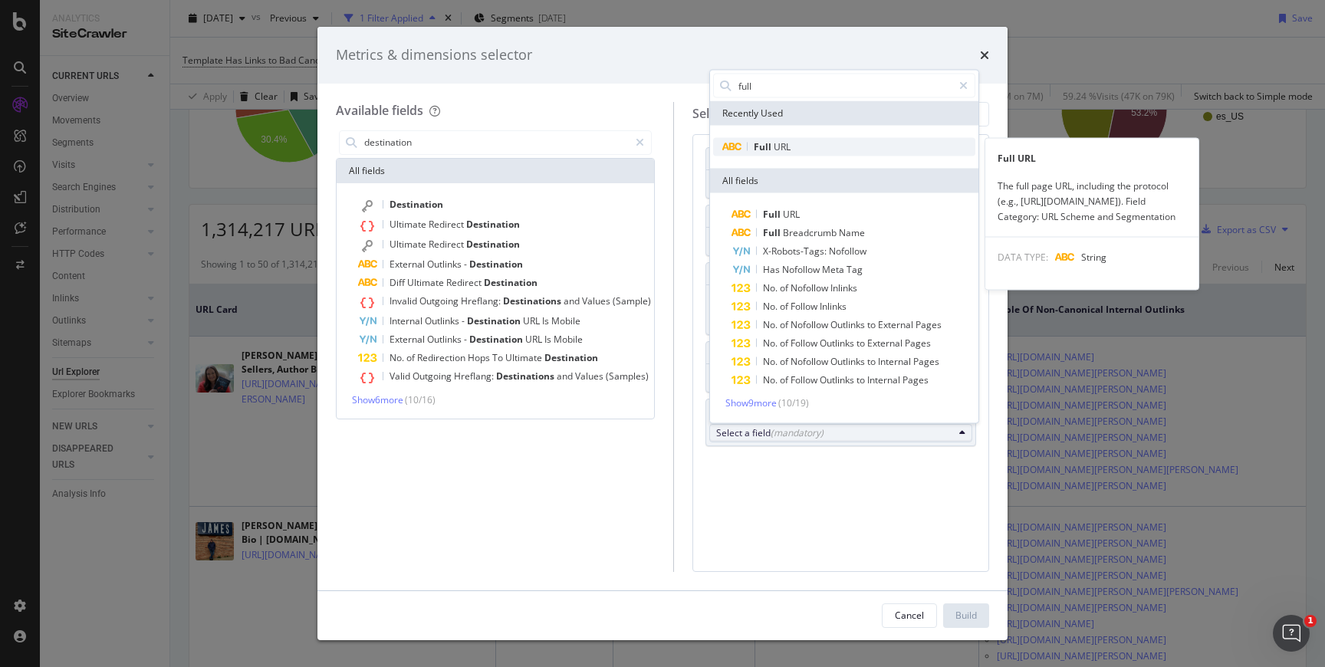
type input "full"
click at [809, 147] on span "Full URL" at bounding box center [844, 147] width 262 height 18
click at [839, 150] on span "Full URL" at bounding box center [844, 147] width 262 height 18
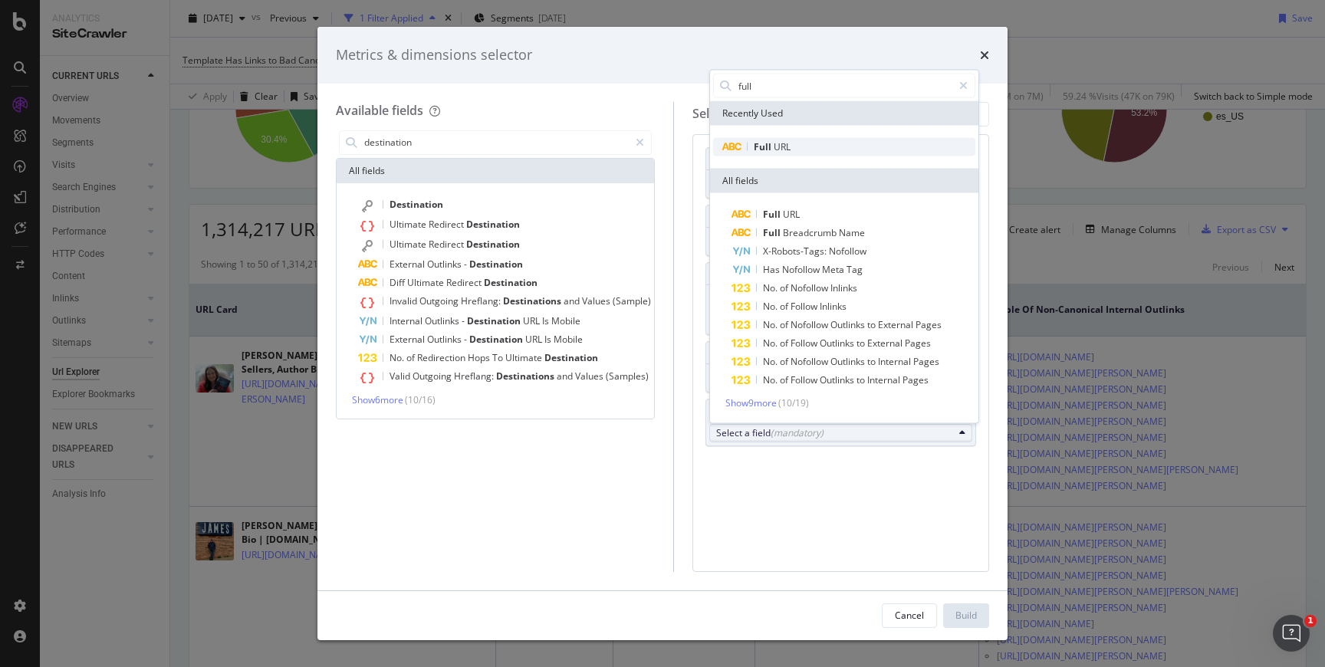
click at [839, 150] on span "Full URL" at bounding box center [844, 147] width 262 height 18
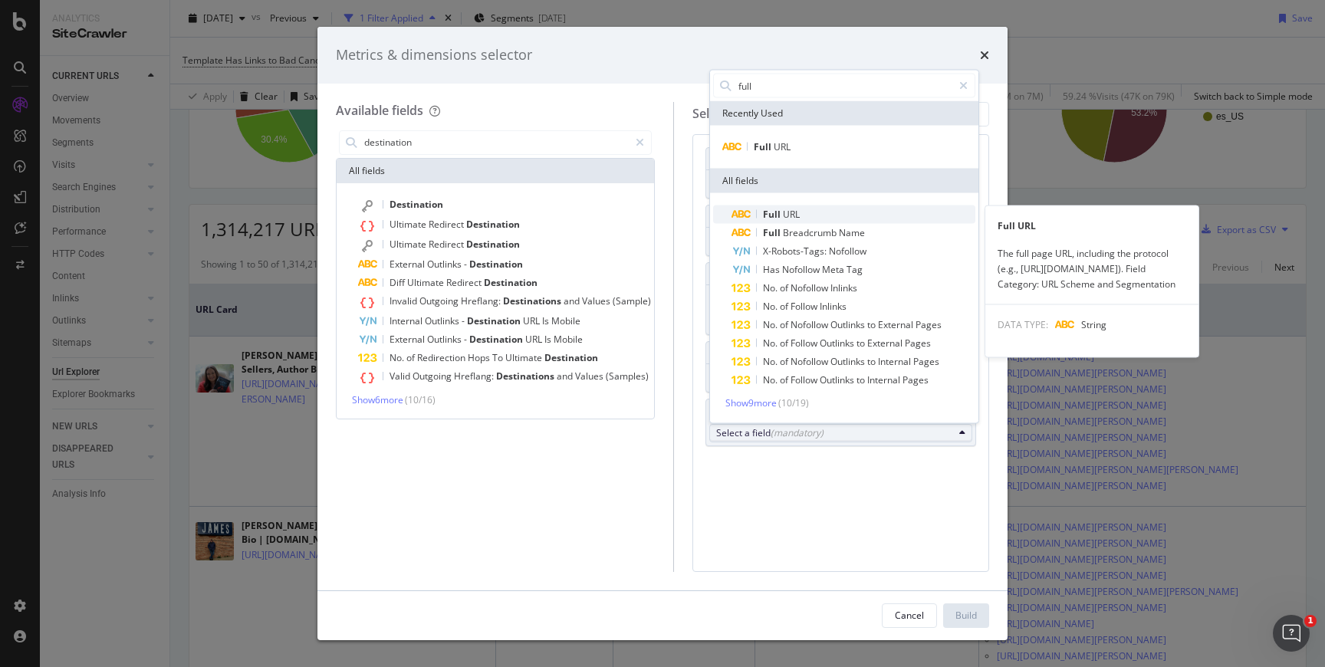
click at [815, 212] on span "Full URL" at bounding box center [854, 215] width 244 height 18
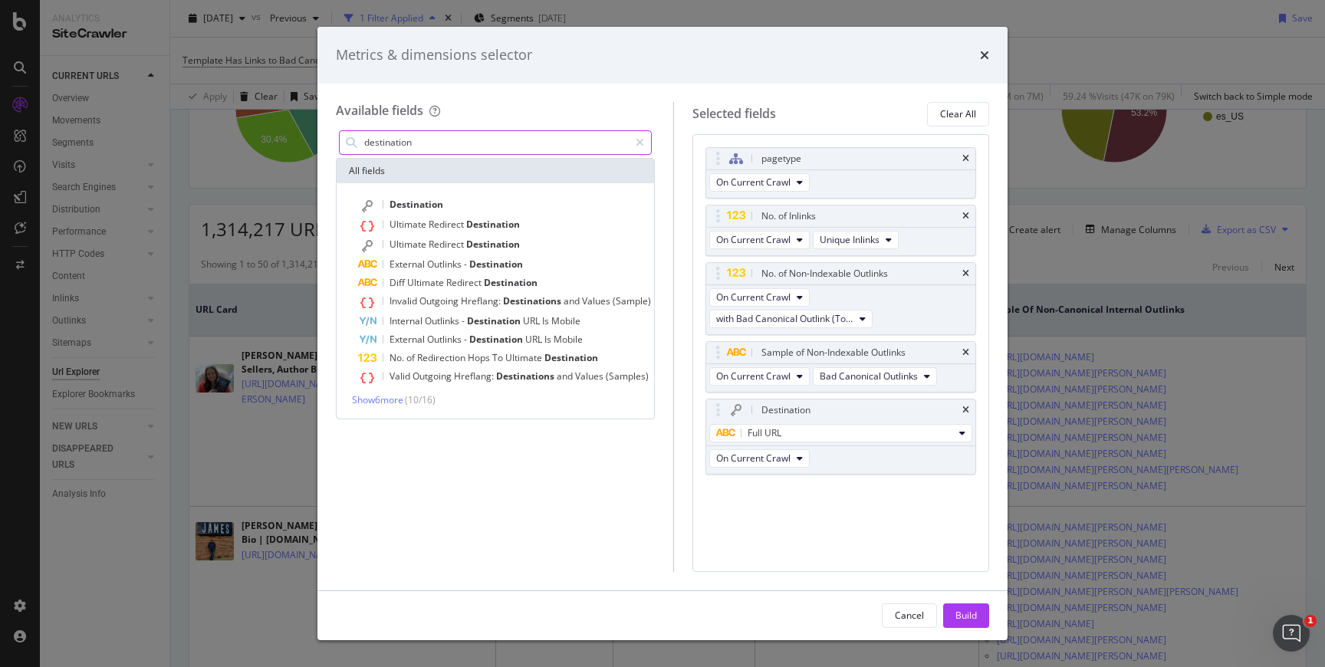
click at [448, 153] on input "destination" at bounding box center [496, 142] width 266 height 23
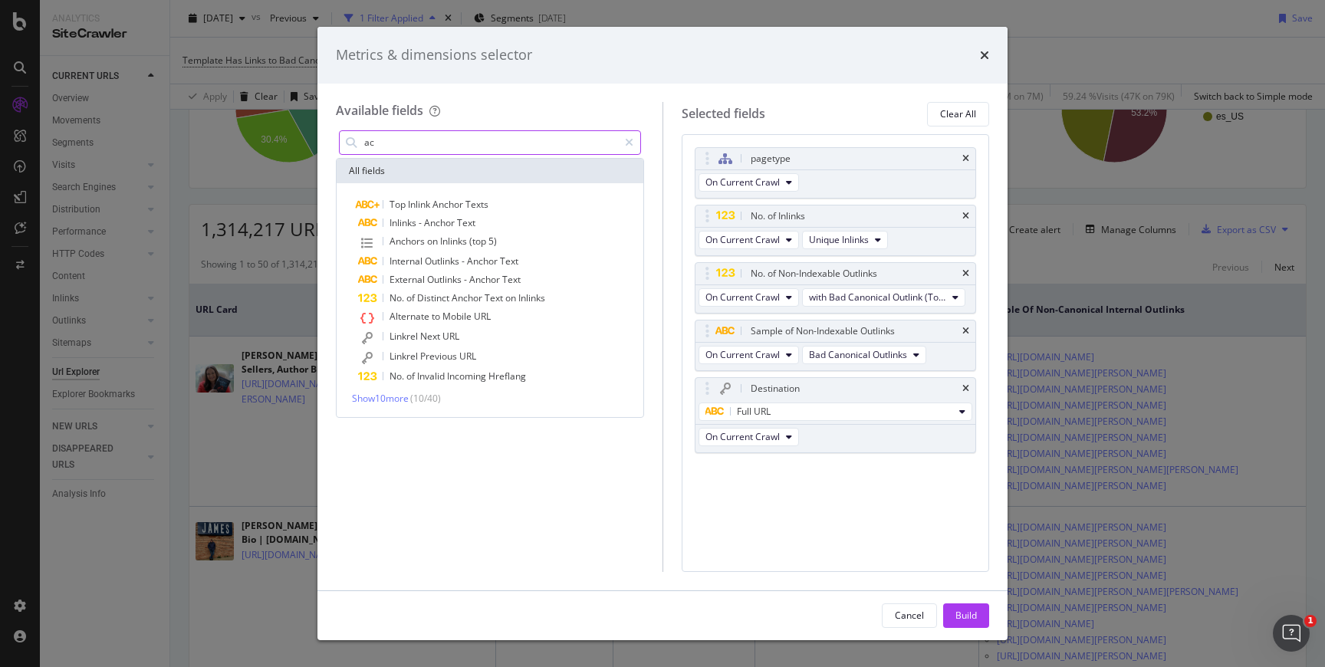
type input "a"
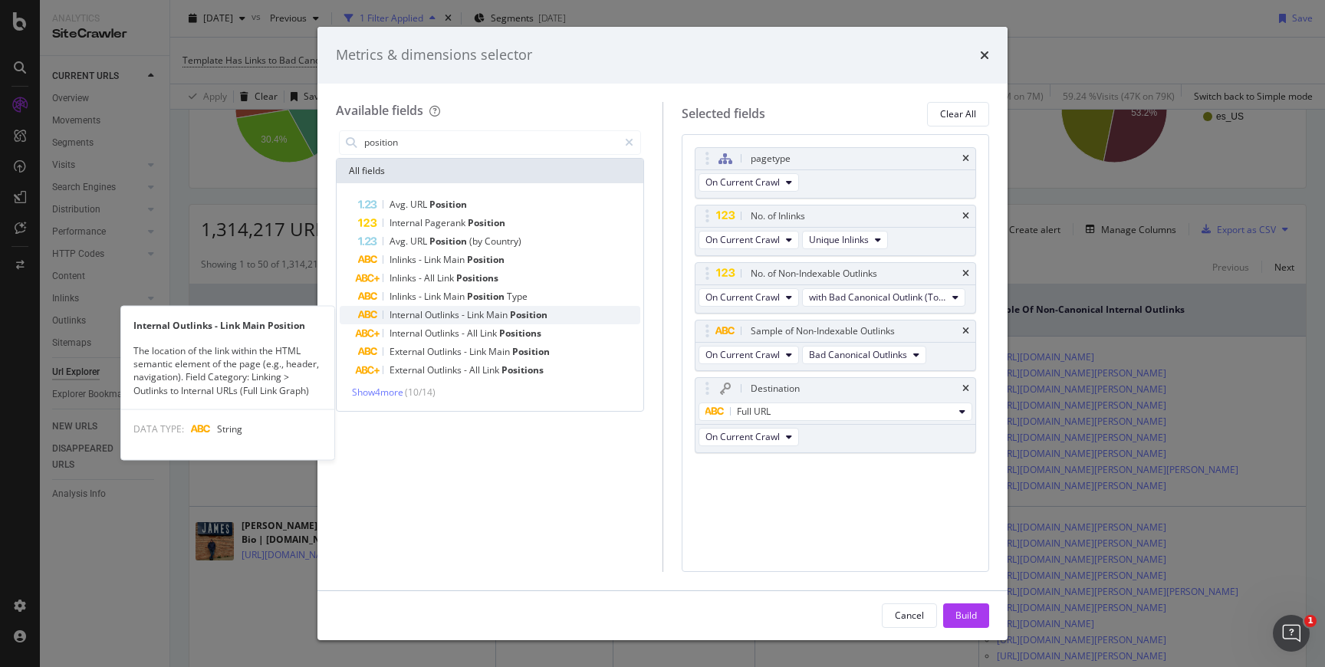
click at [466, 318] on span "-" at bounding box center [464, 314] width 5 height 13
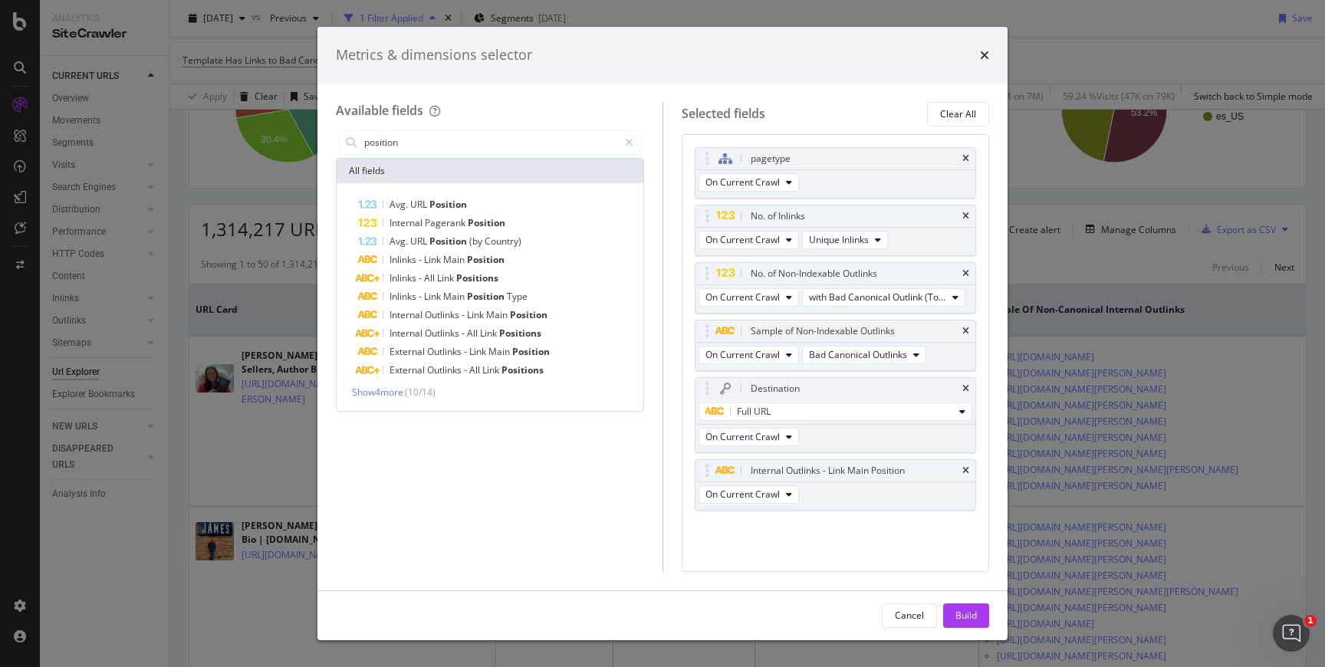
click at [500, 155] on div "position" at bounding box center [490, 142] width 308 height 31
click at [502, 150] on input "position" at bounding box center [490, 142] width 255 height 23
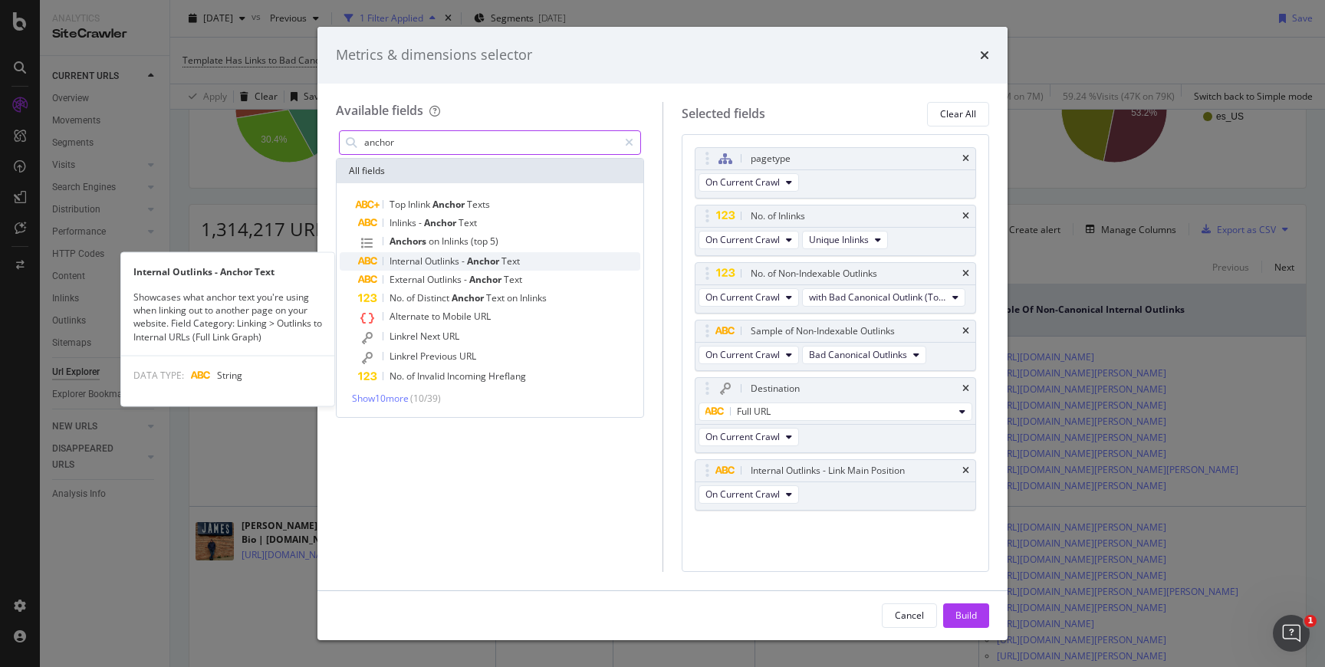
type input "anchor"
click at [518, 266] on span "Text" at bounding box center [511, 261] width 18 height 13
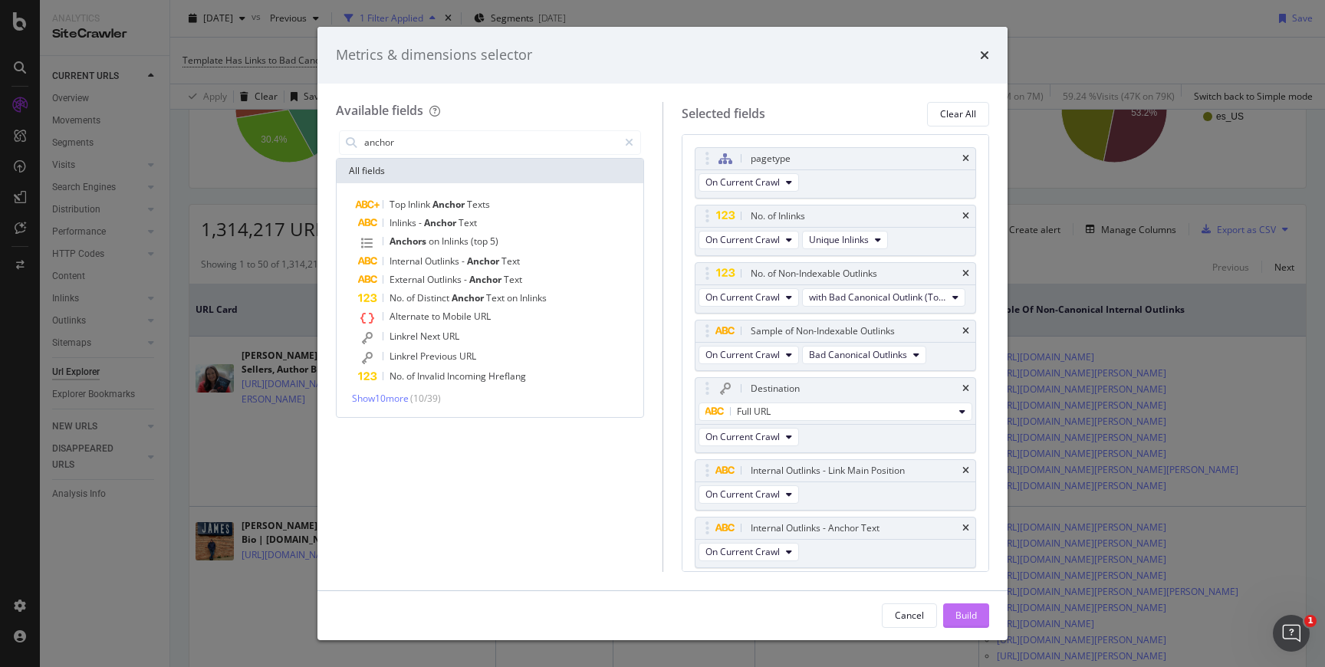
click at [962, 608] on div "Build" at bounding box center [966, 615] width 21 height 23
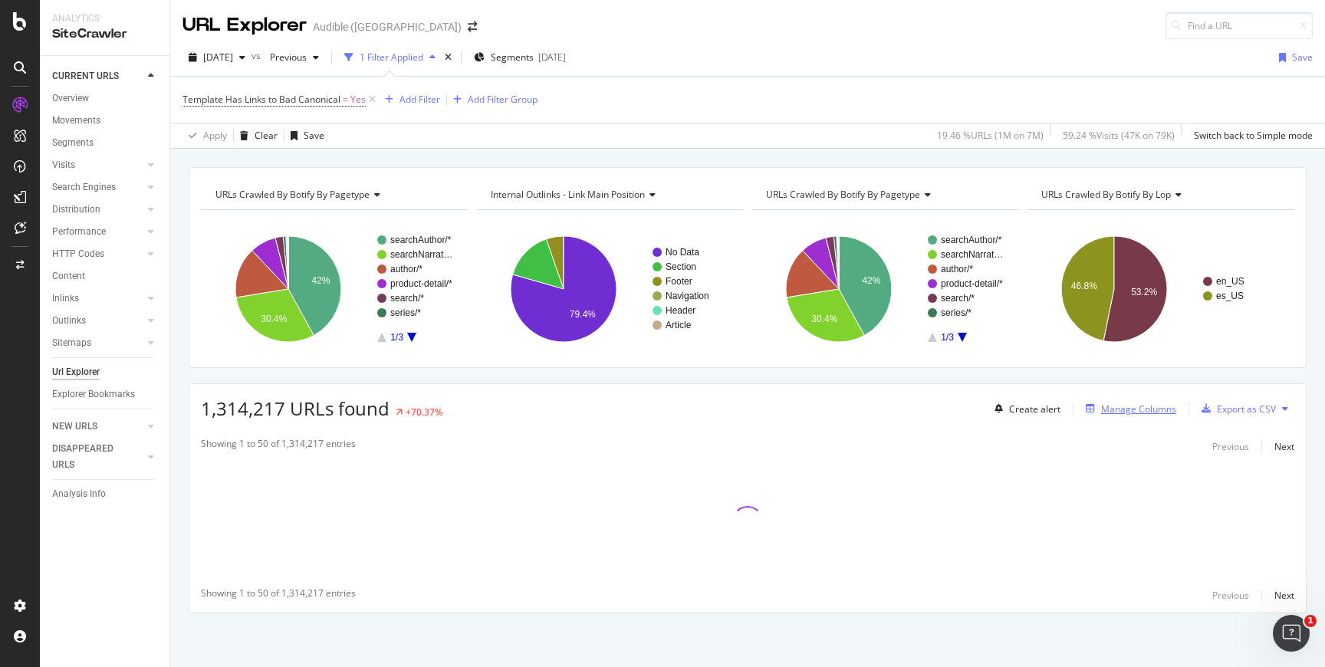
click at [1144, 413] on div "Manage Columns" at bounding box center [1138, 409] width 75 height 13
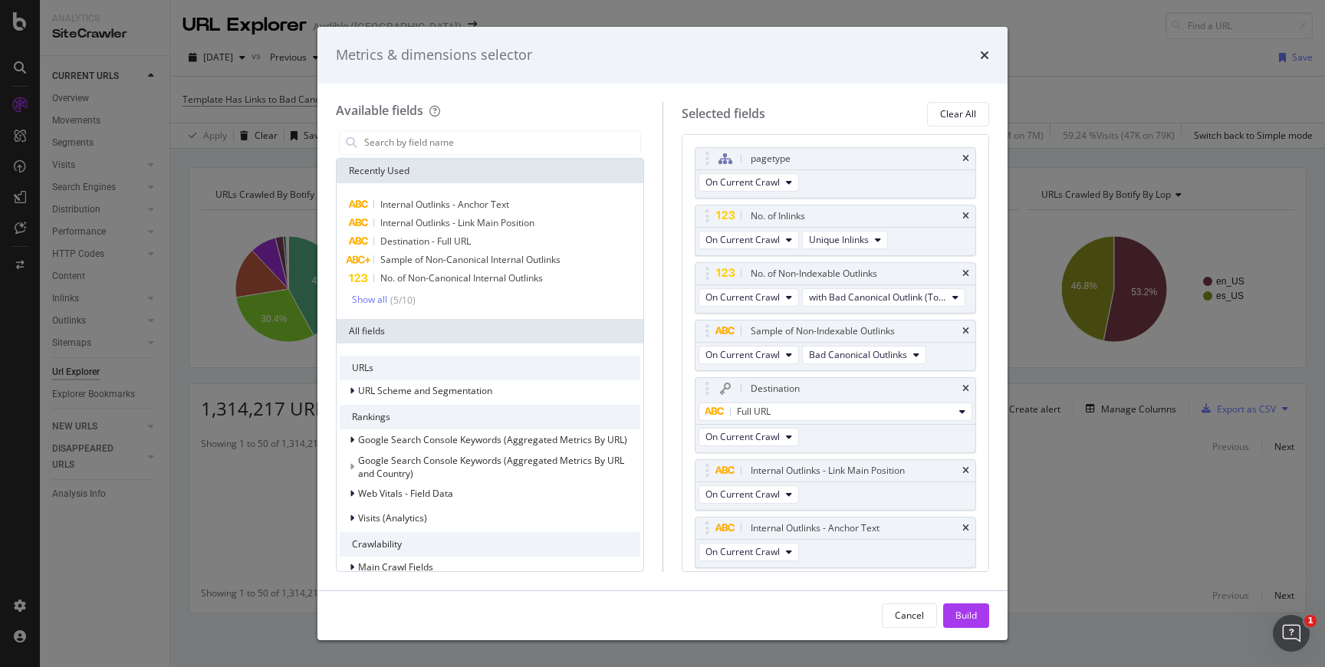
click at [988, 64] on div "times" at bounding box center [984, 55] width 9 height 20
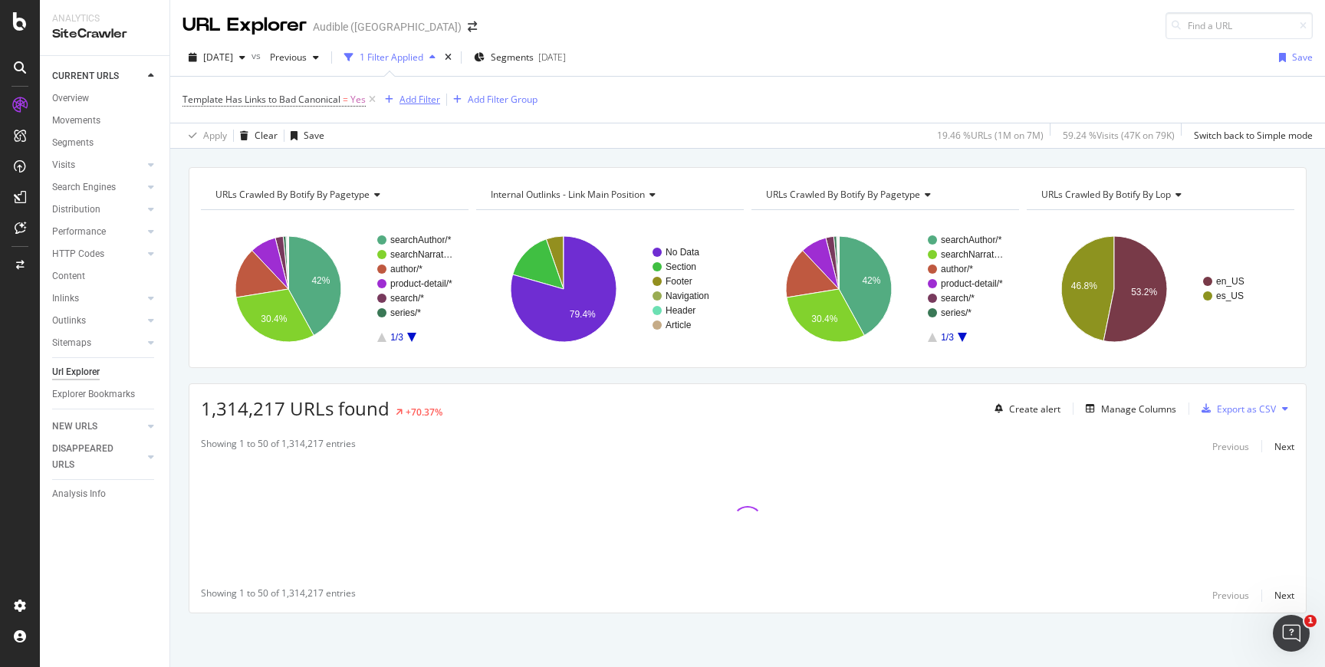
click at [435, 102] on div "Add Filter" at bounding box center [420, 99] width 41 height 13
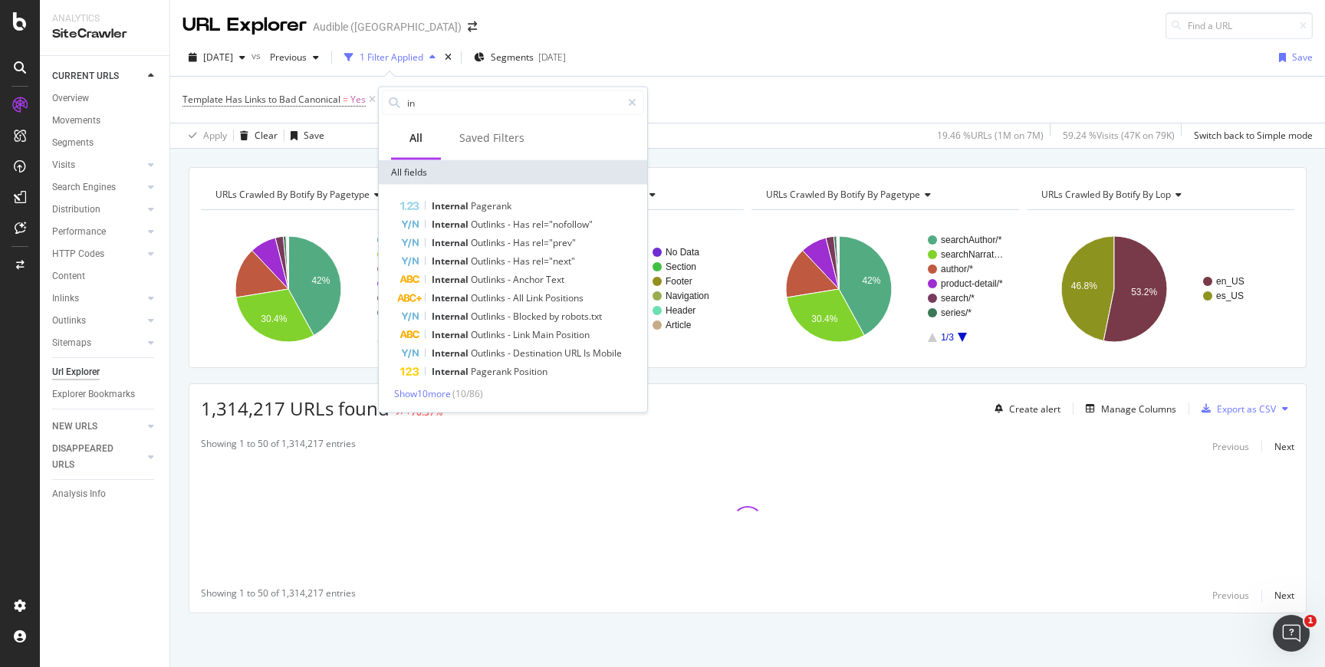
type input "i"
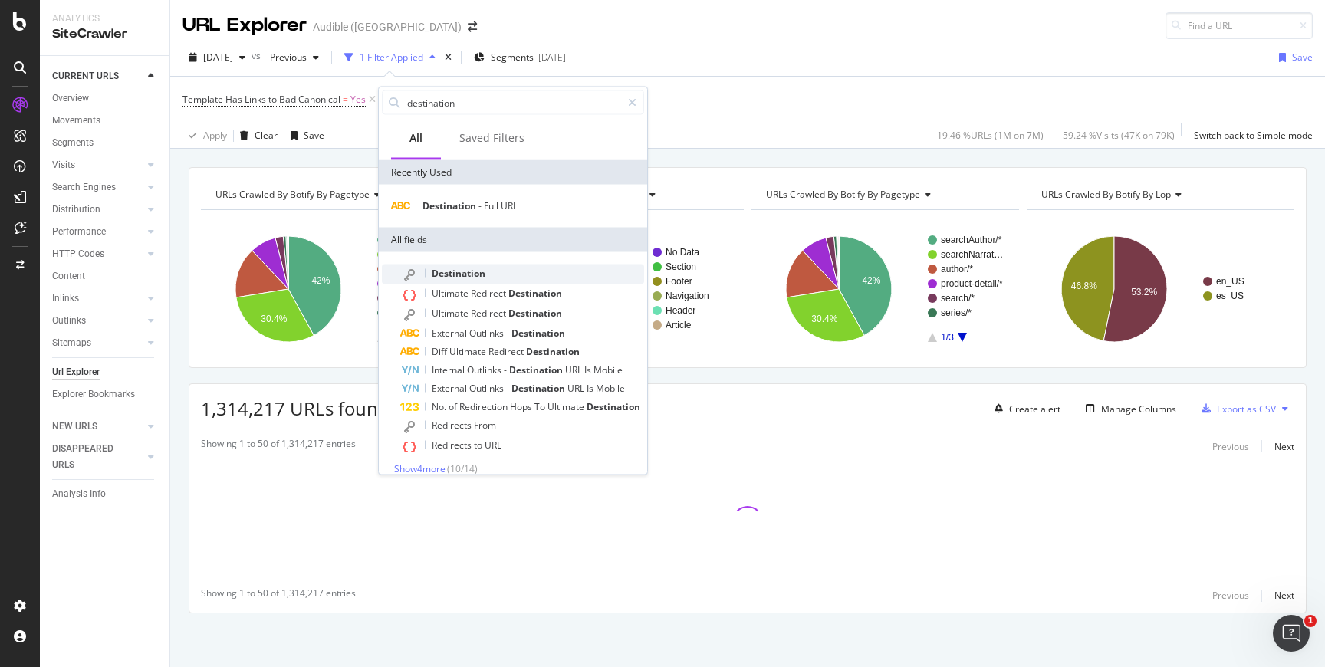
type input "destination"
click at [455, 267] on span "Destination" at bounding box center [459, 273] width 54 height 13
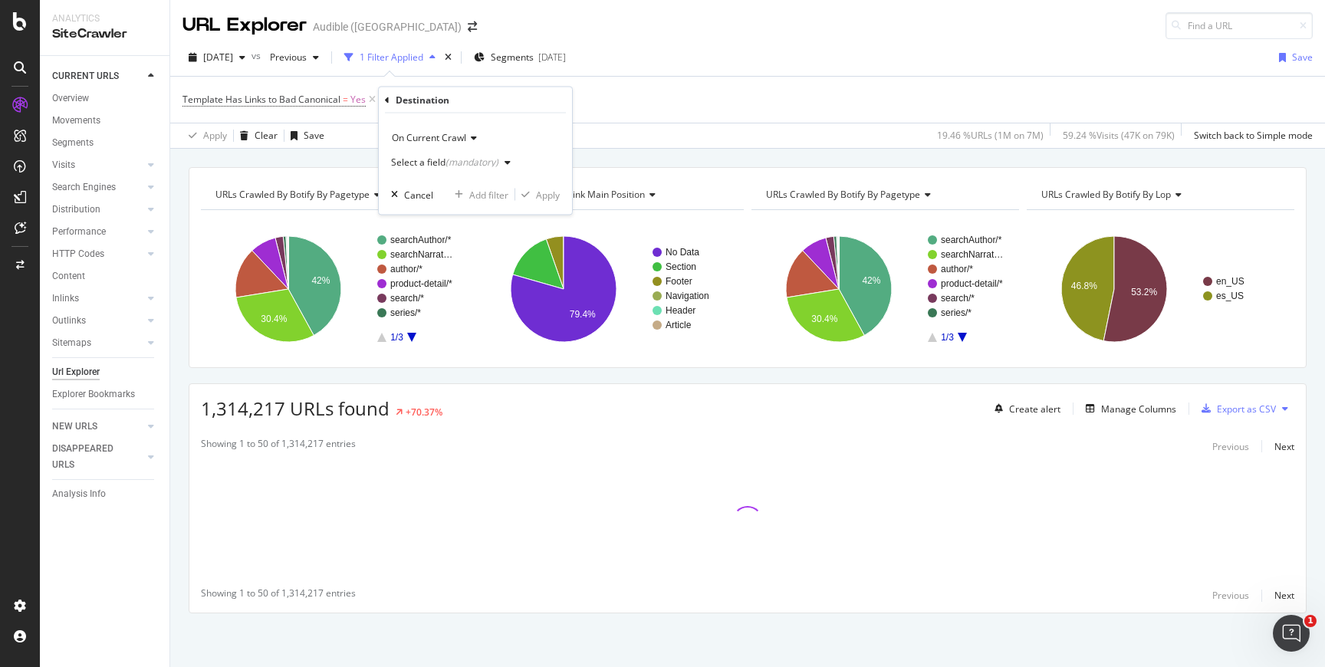
click at [446, 160] on div "(mandatory)" at bounding box center [472, 162] width 53 height 13
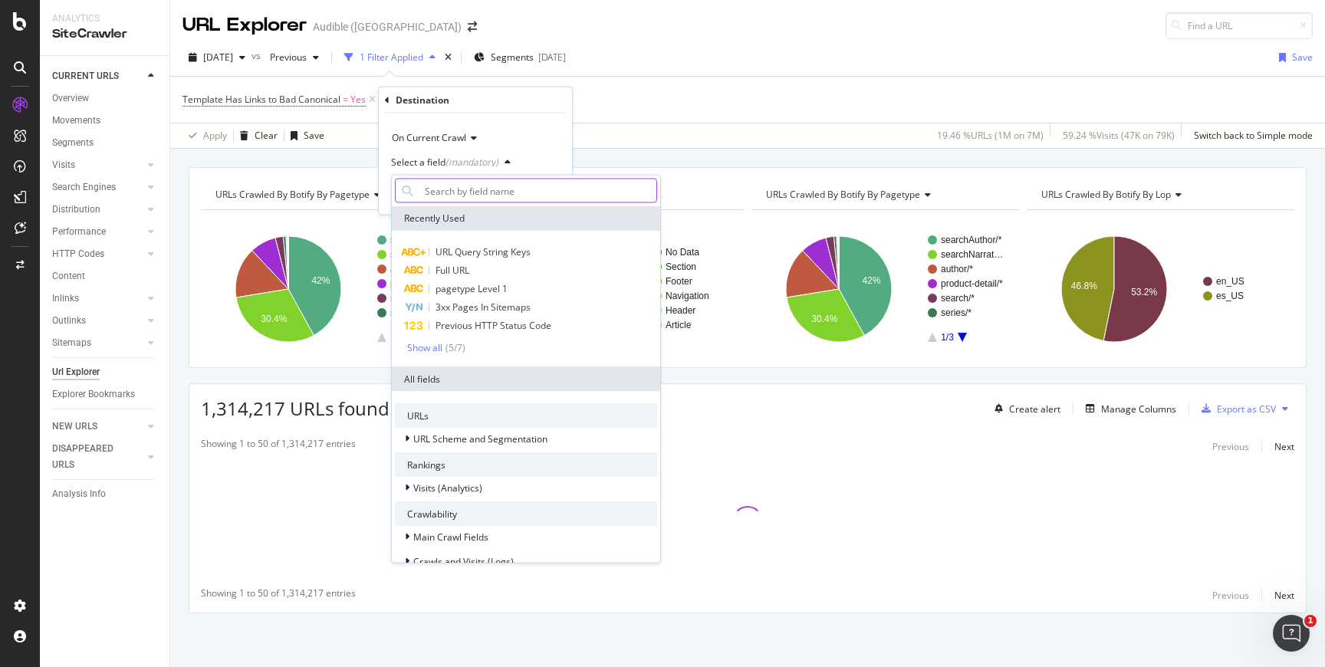
type input "u"
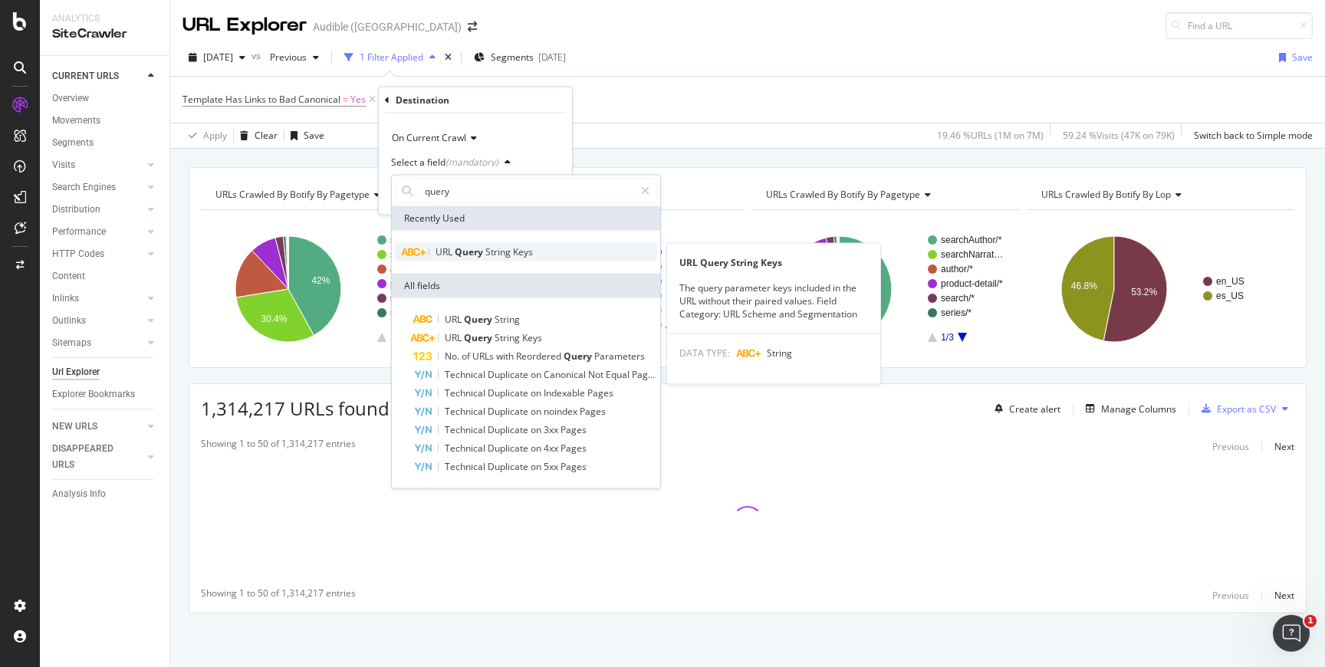
type input "query"
click at [486, 245] on div "URL Query String Keys" at bounding box center [526, 252] width 262 height 18
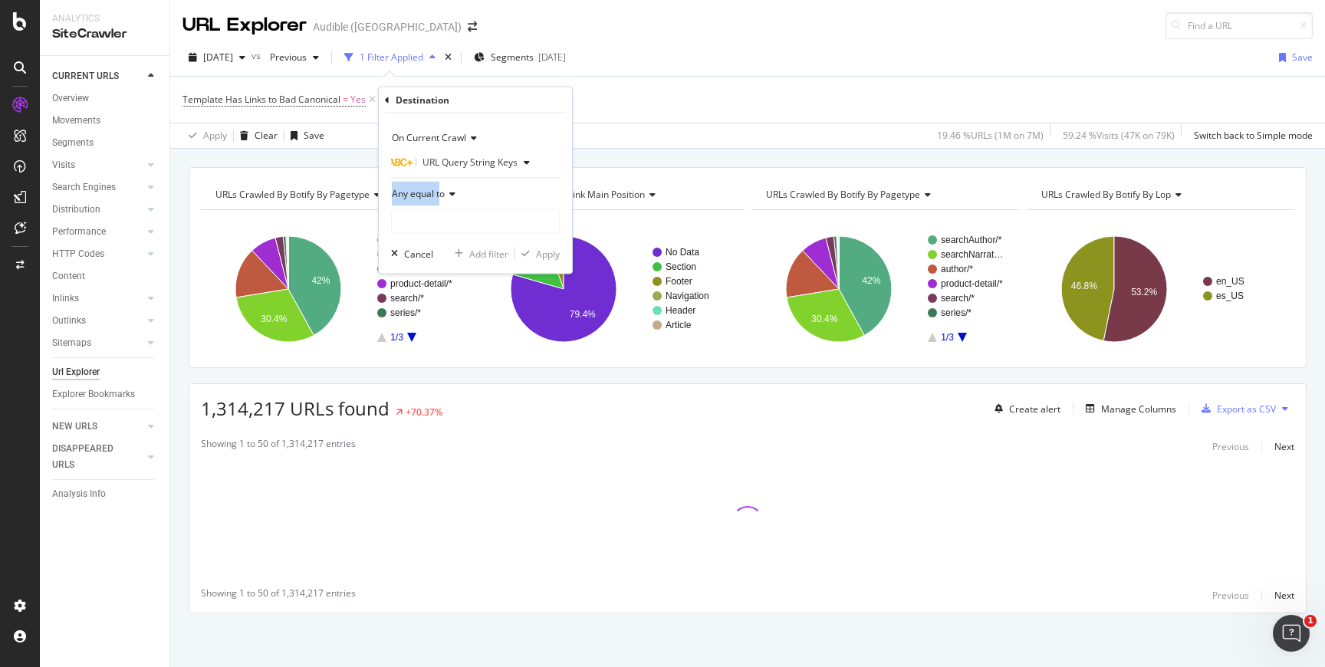
click at [441, 186] on div "Any equal to" at bounding box center [475, 194] width 169 height 25
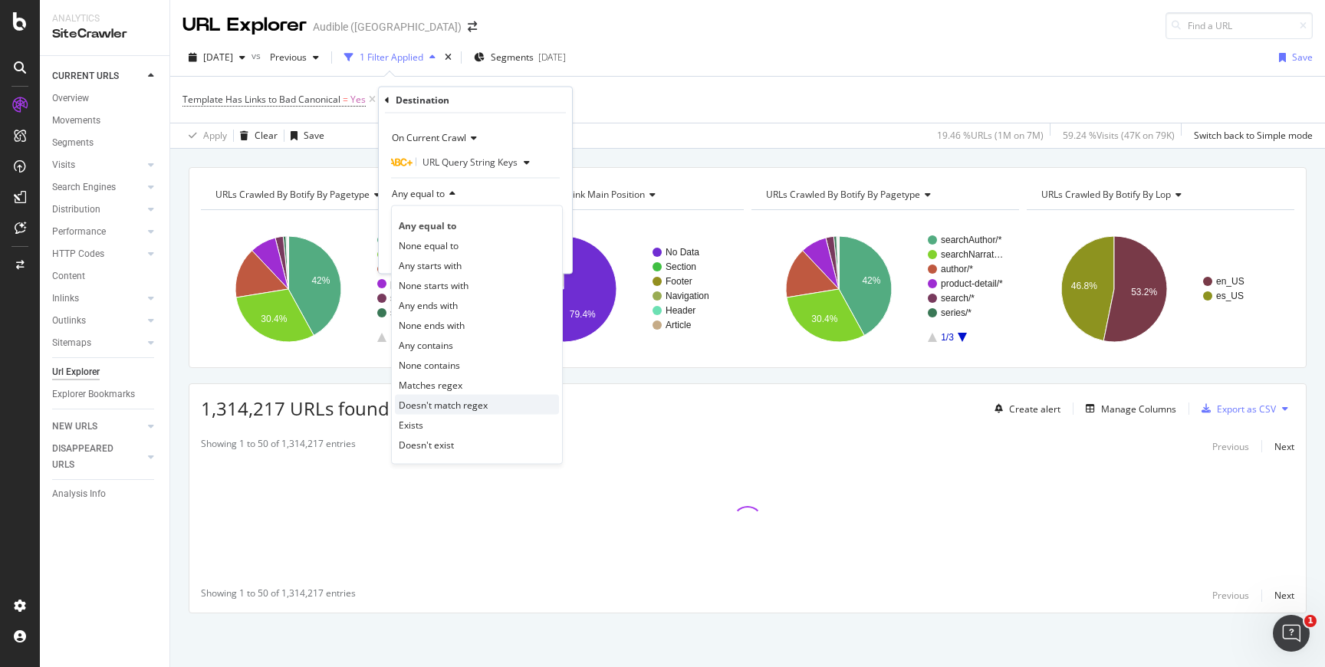
click at [450, 409] on span "Doesn't match regex" at bounding box center [443, 404] width 89 height 13
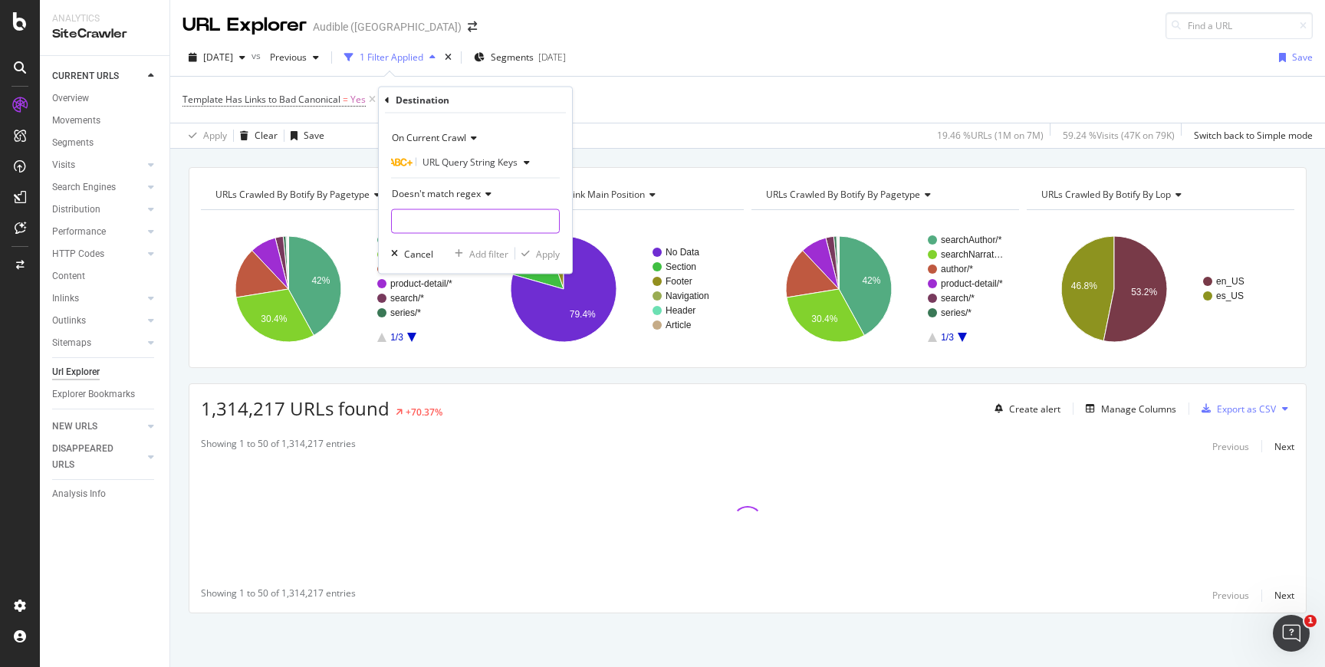
click at [464, 224] on input "text" at bounding box center [475, 221] width 167 height 25
type input "search|page"
click at [531, 249] on div "button" at bounding box center [525, 253] width 21 height 9
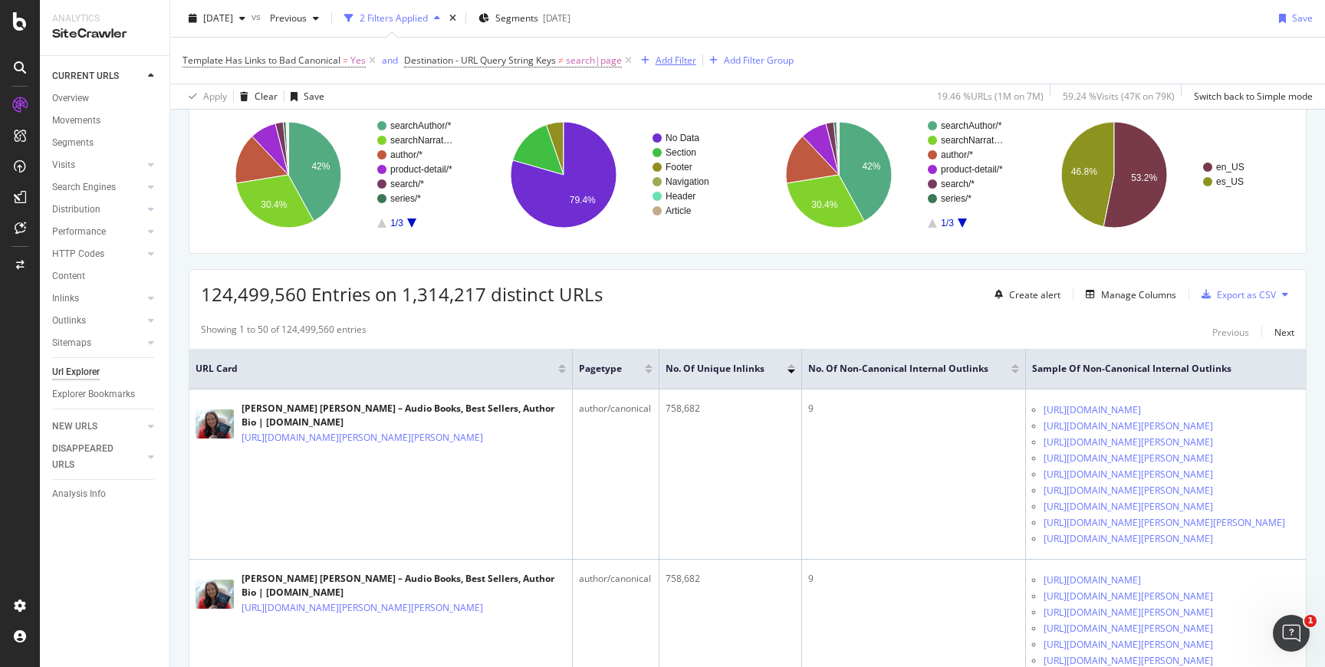
click at [670, 61] on div "Add Filter" at bounding box center [676, 60] width 41 height 13
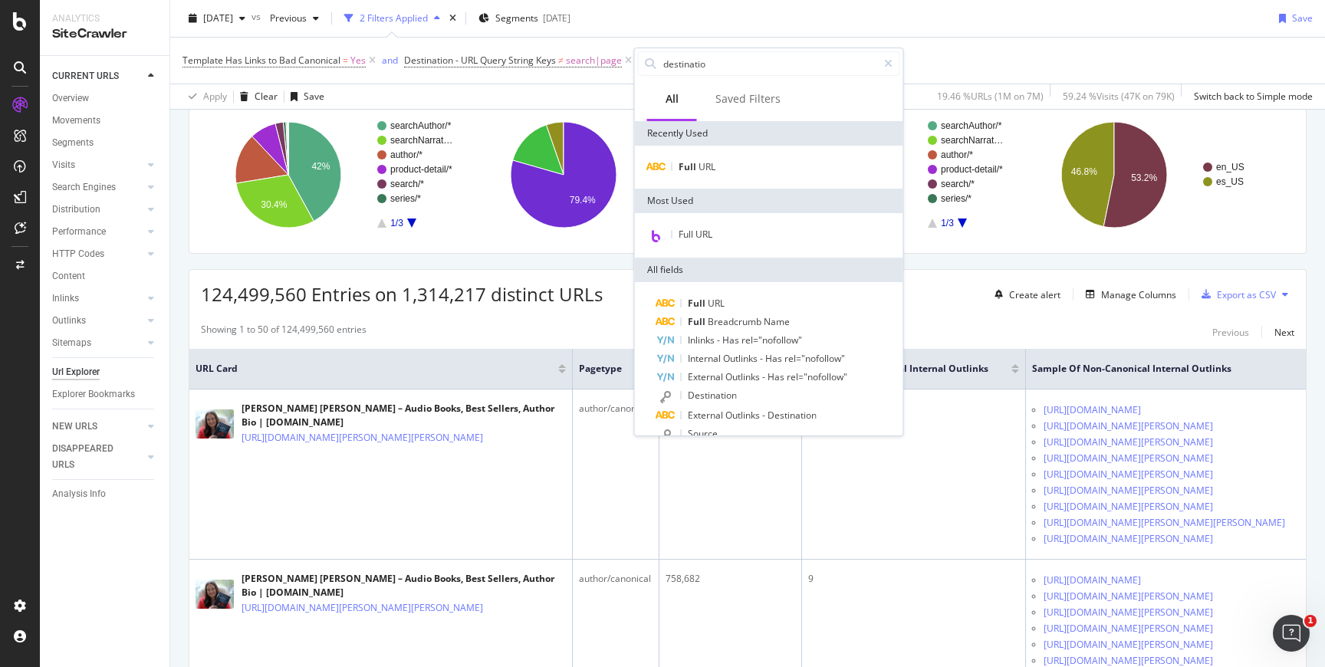
type input "destination"
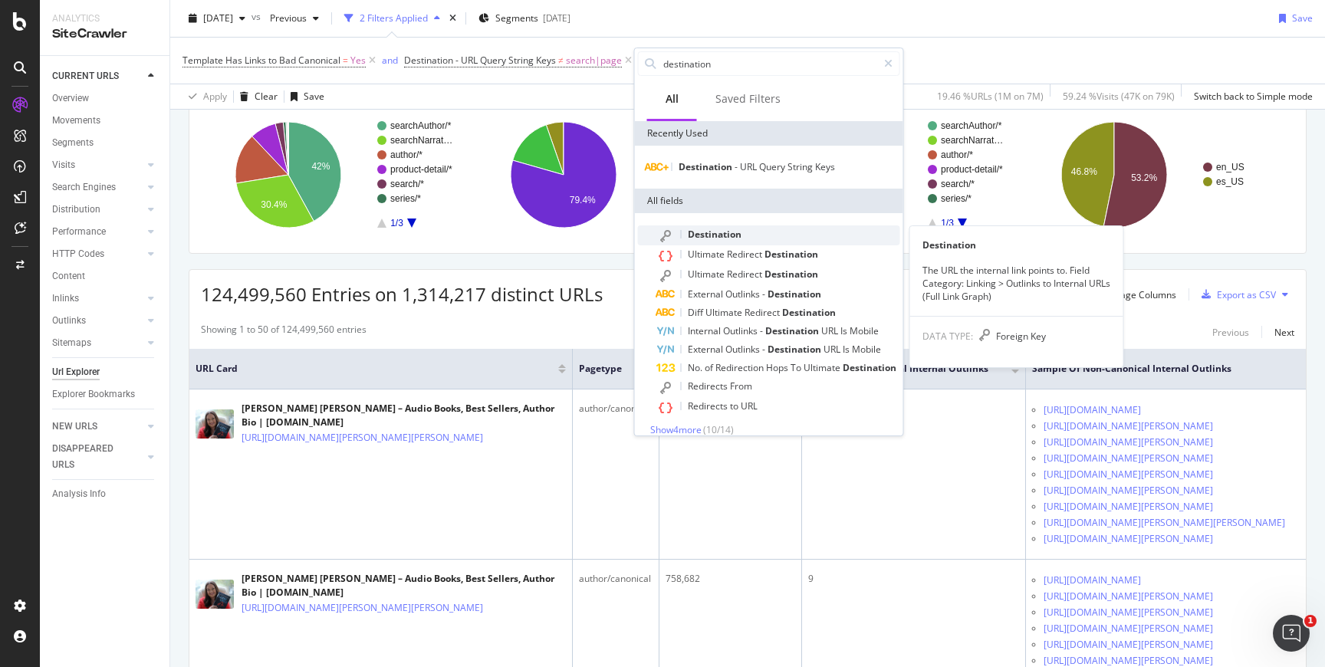
click at [733, 231] on span "Destination" at bounding box center [715, 234] width 54 height 13
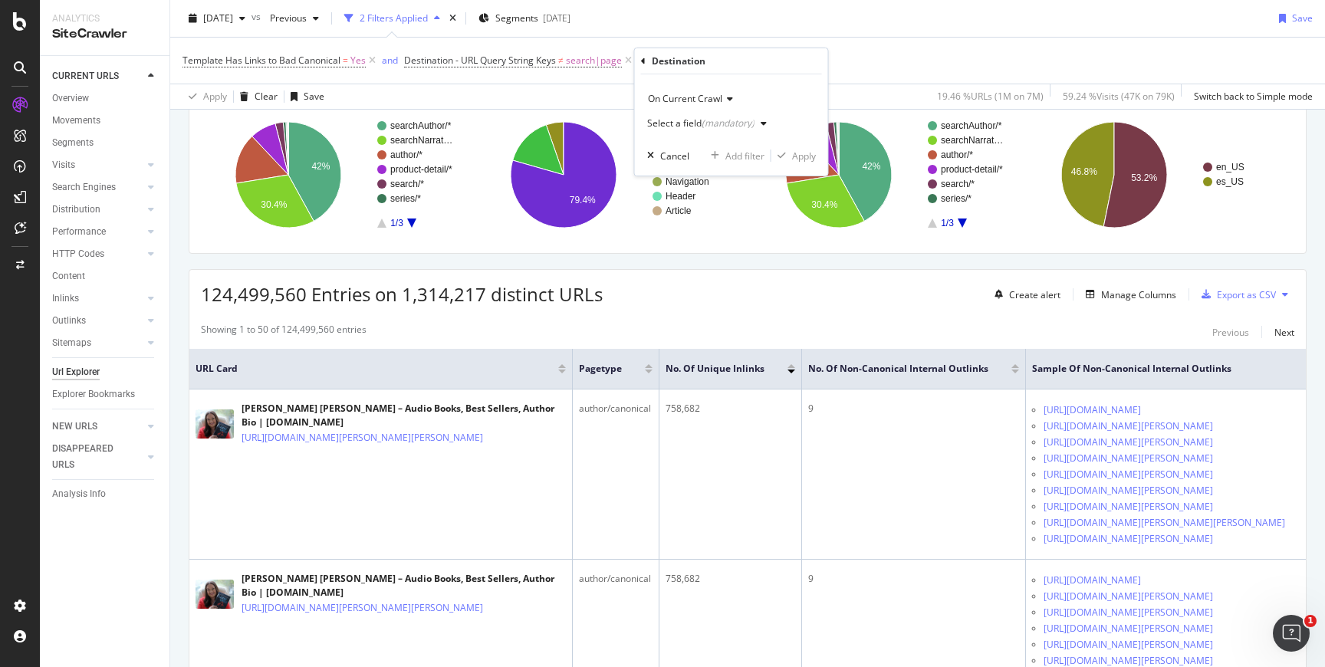
click at [700, 100] on span "On Current Crawl" at bounding box center [685, 98] width 74 height 13
click at [727, 80] on div "On Current Crawl On Current Crawl On Compared Crawl Select a field (mandatory) …" at bounding box center [731, 124] width 193 height 101
click at [691, 129] on div "Select a field (mandatory)" at bounding box center [710, 123] width 126 height 23
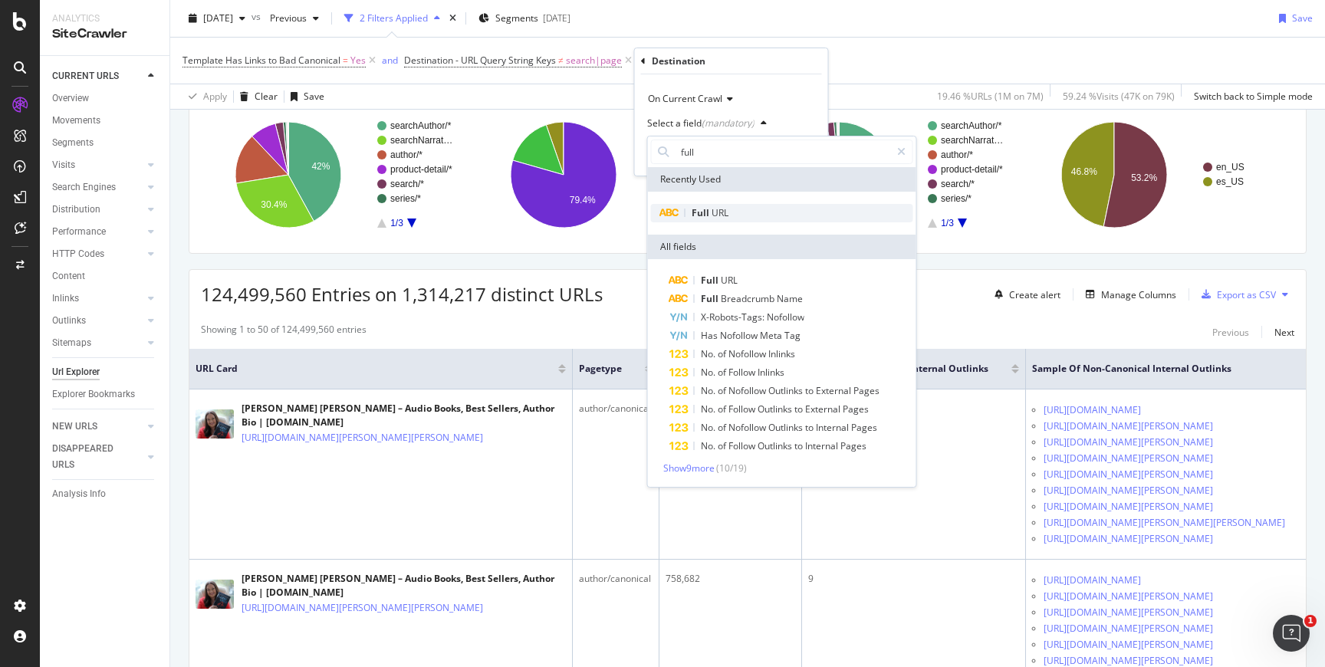
type input "full"
click at [723, 212] on span "URL" at bounding box center [720, 212] width 17 height 13
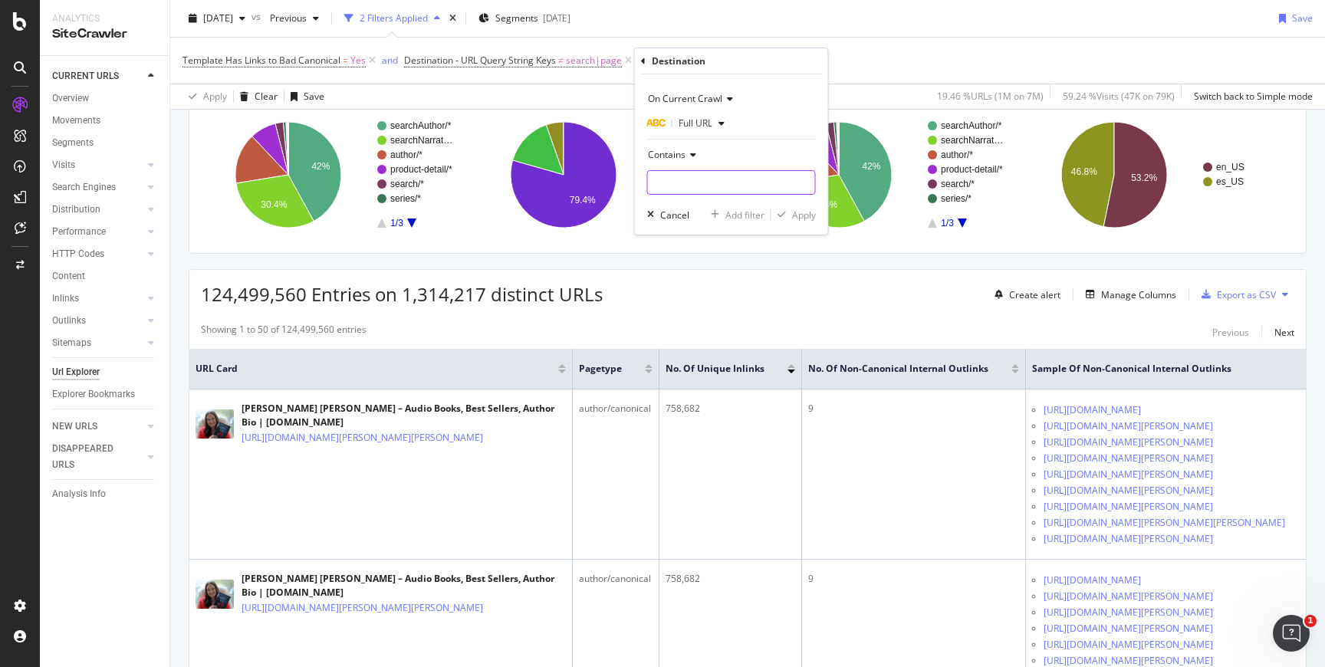
click at [731, 186] on input "text" at bounding box center [731, 182] width 167 height 25
type input "="
click at [797, 214] on div "Apply" at bounding box center [804, 215] width 24 height 13
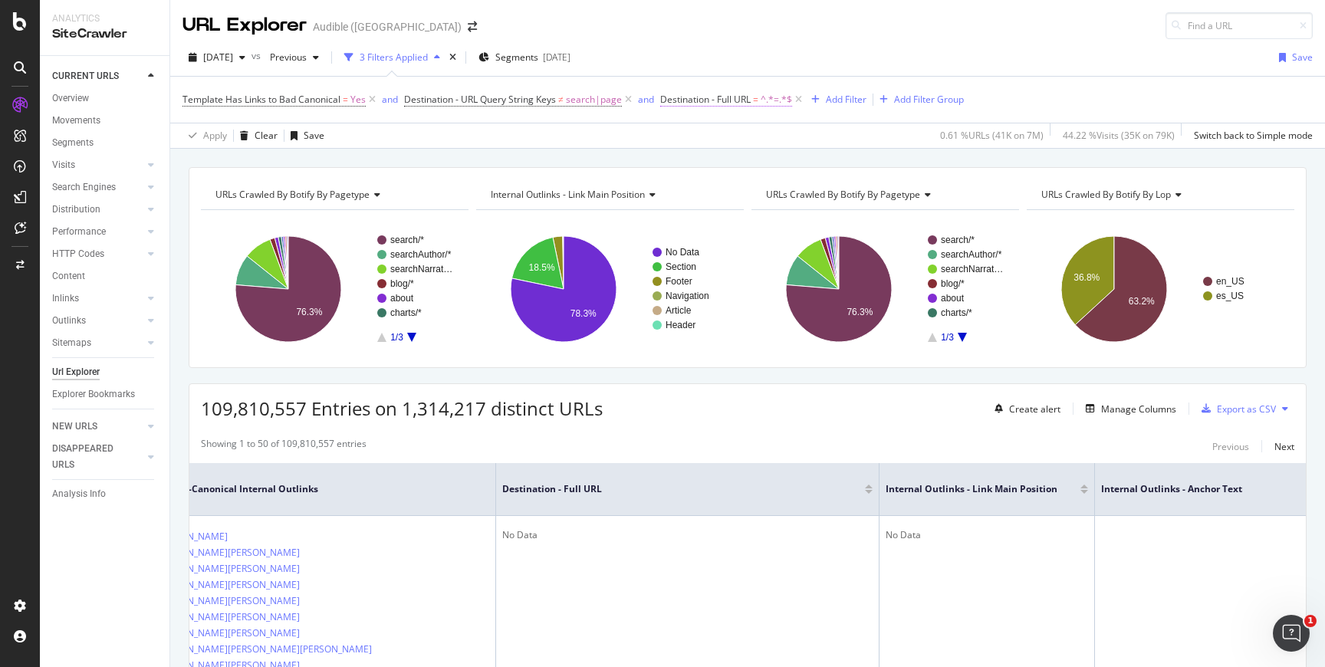
click at [742, 97] on span "Destination - Full URL" at bounding box center [705, 99] width 91 height 13
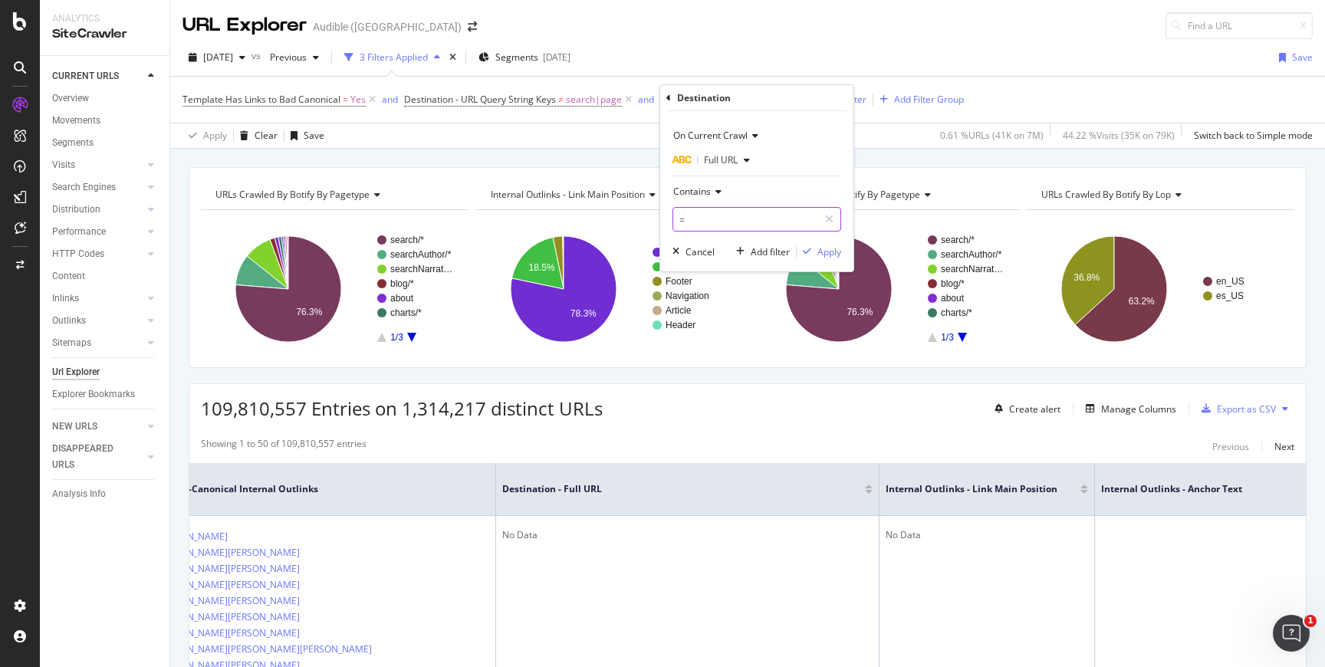
click at [756, 226] on input "=" at bounding box center [745, 219] width 145 height 25
type input "?"
click at [828, 255] on div "Apply" at bounding box center [830, 251] width 24 height 13
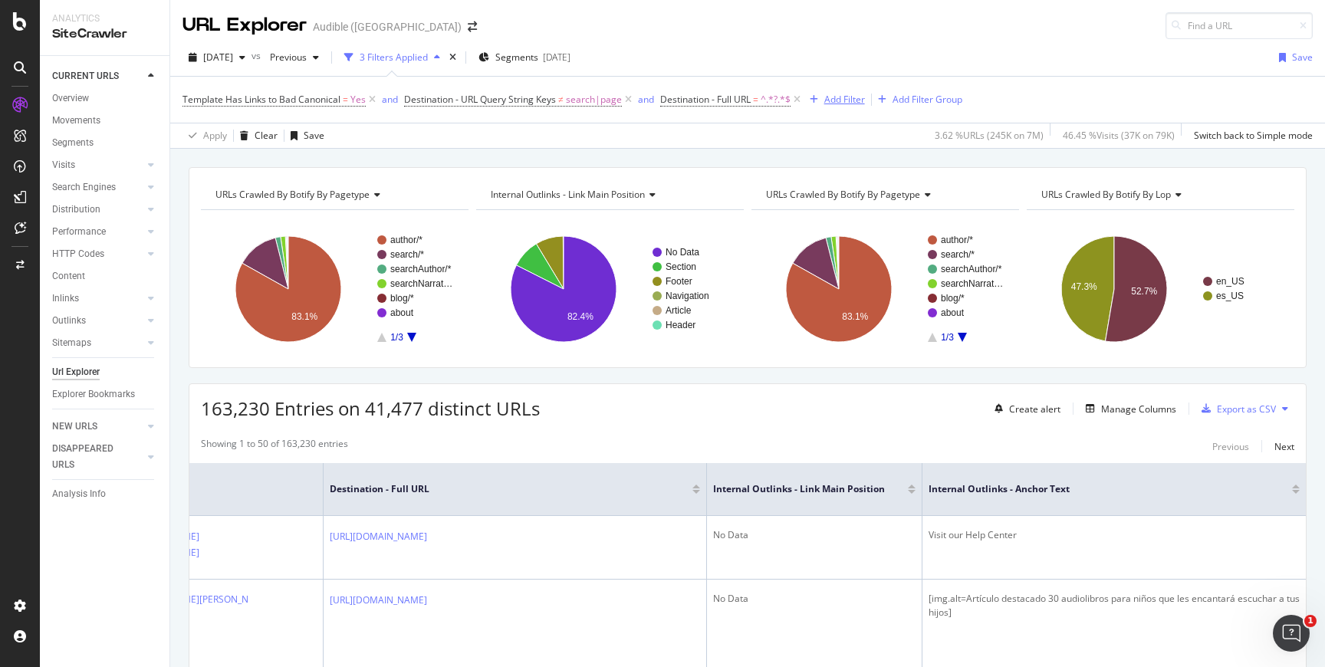
click at [855, 100] on div "Add Filter" at bounding box center [845, 99] width 41 height 13
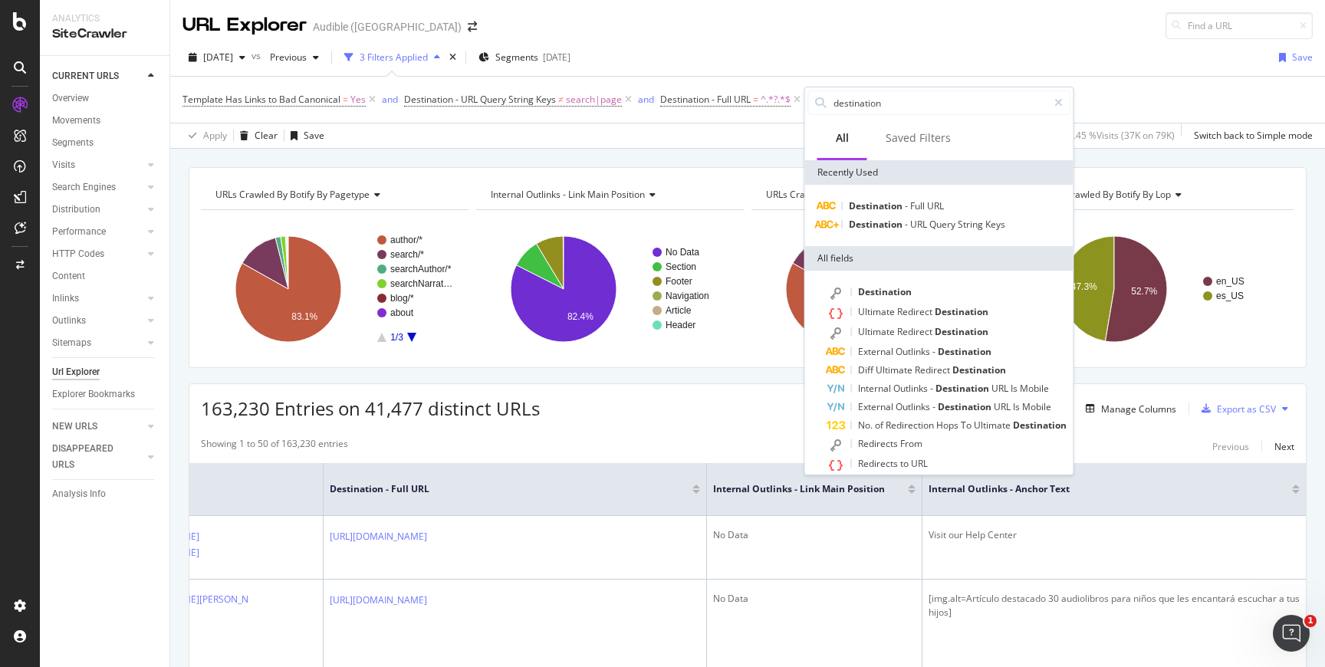
type input "p"
type input "d"
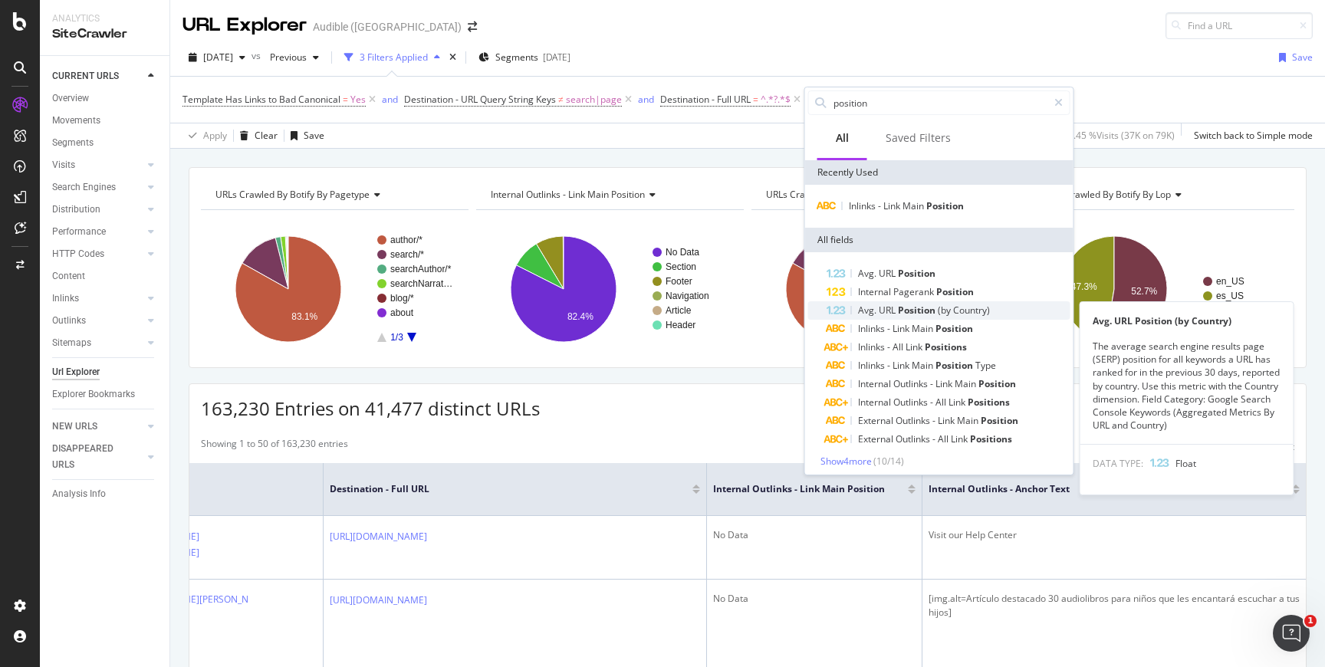
scroll to position [5, 0]
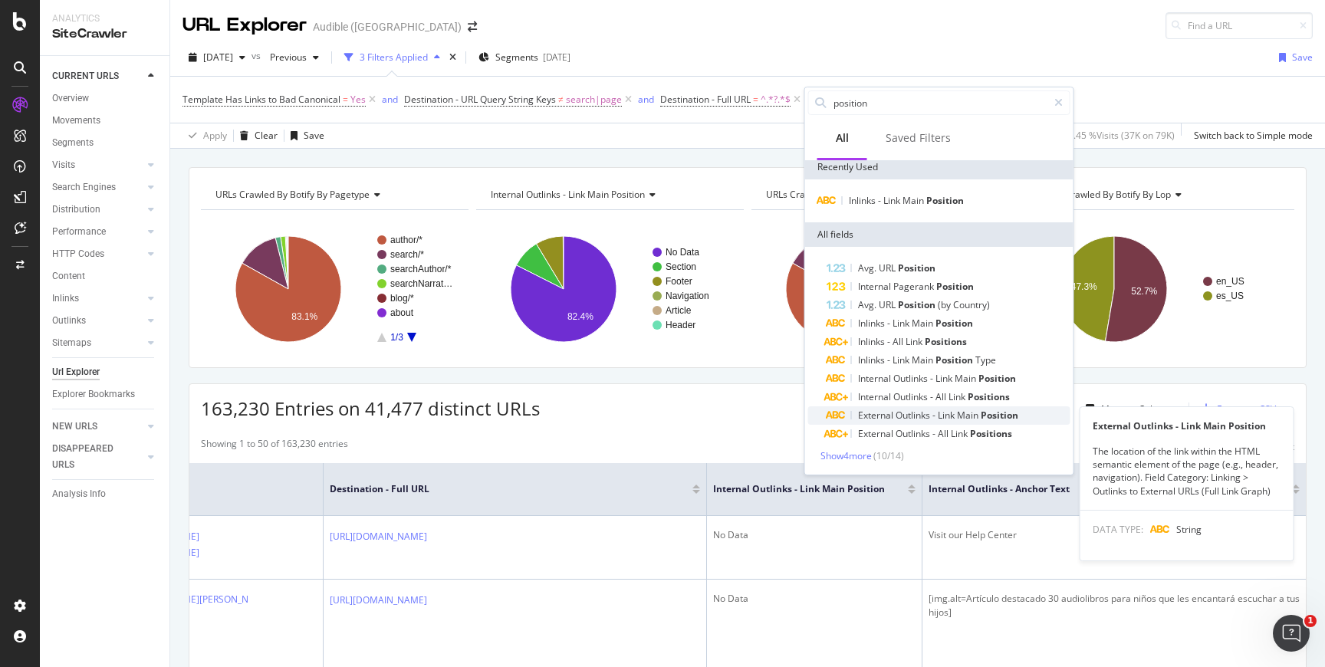
type input "position"
click at [945, 411] on span "Link" at bounding box center [947, 415] width 19 height 13
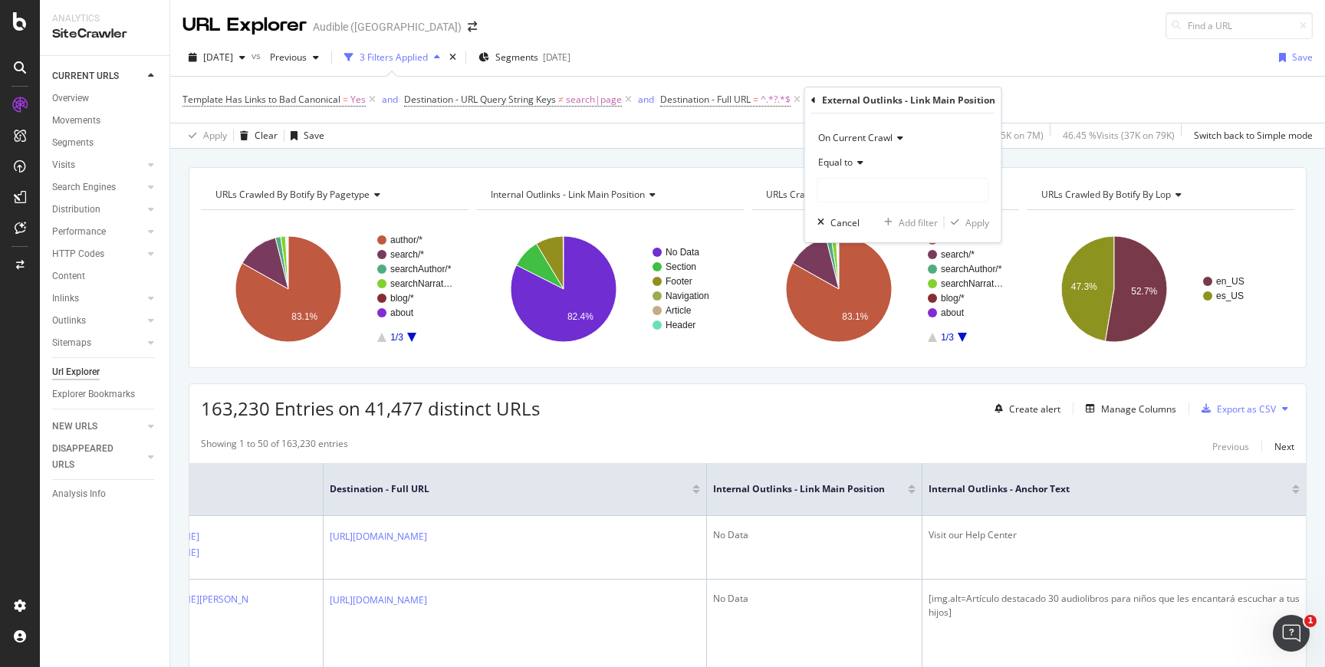
click at [812, 94] on div "External Outlinks - Link Main Position" at bounding box center [904, 100] width 184 height 26
click at [813, 121] on div "On Current Crawl Equal to Cancel Add filter Apply" at bounding box center [903, 178] width 196 height 129
click at [813, 103] on icon at bounding box center [814, 100] width 5 height 9
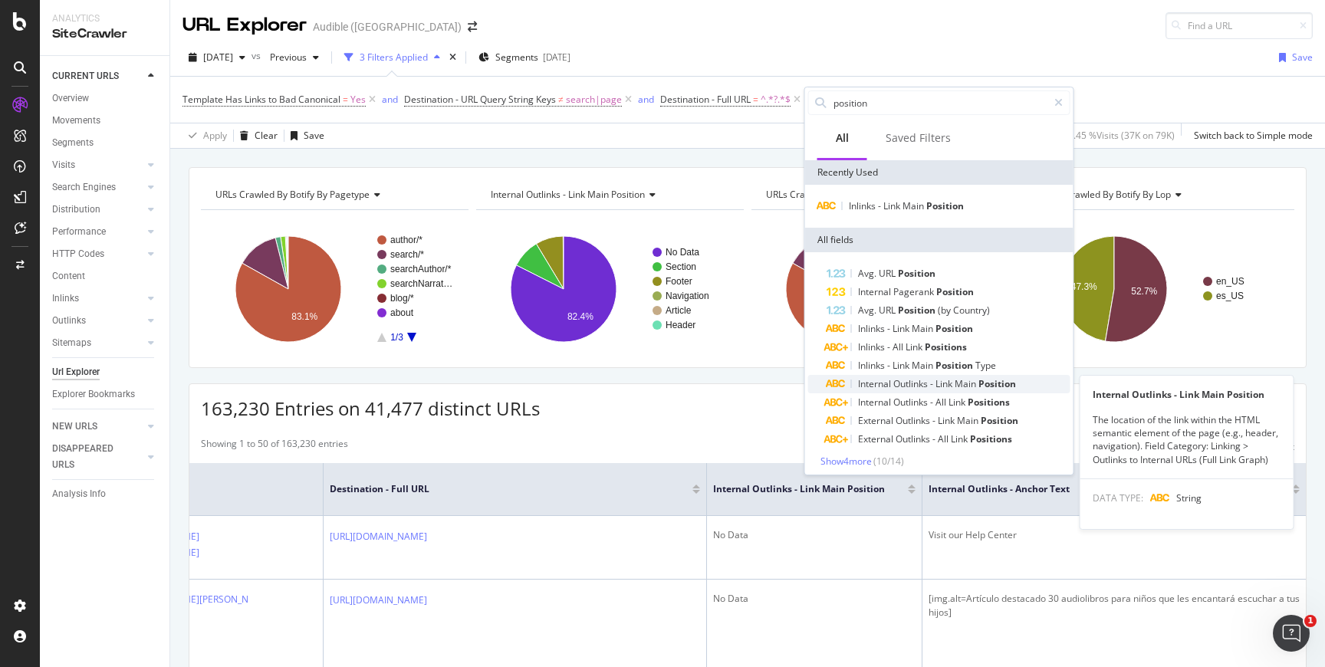
click at [976, 387] on span "Main" at bounding box center [967, 383] width 24 height 13
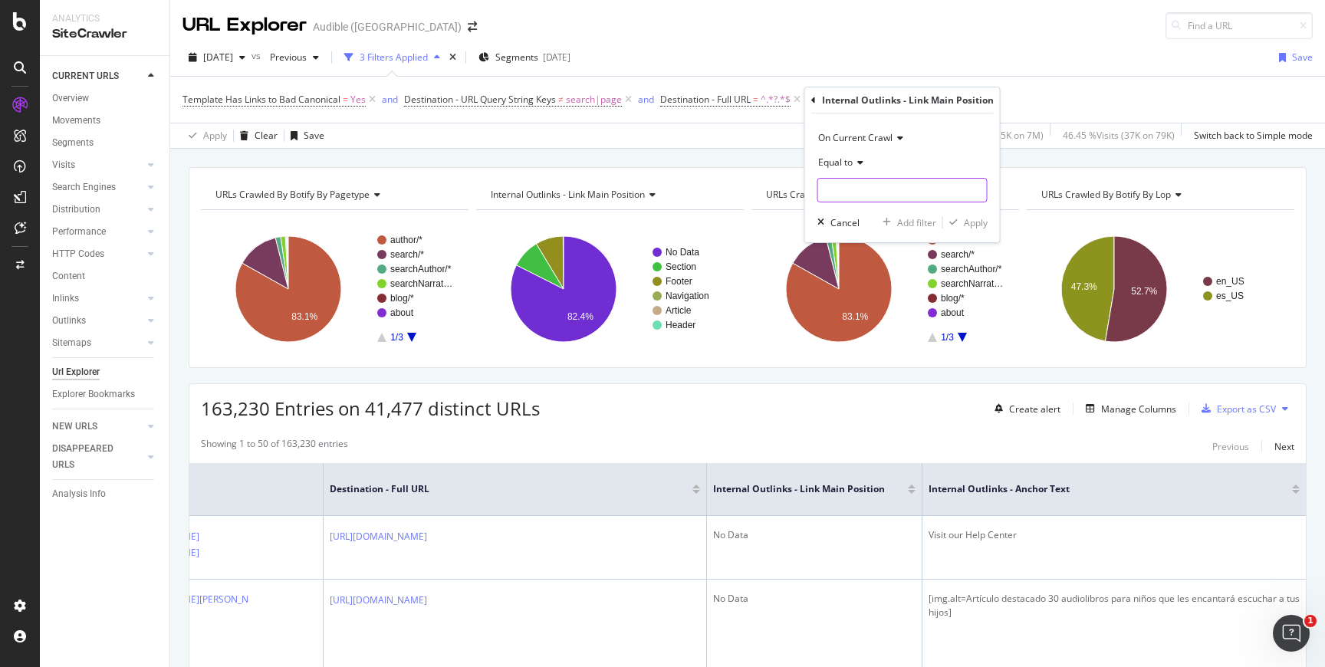
click at [891, 193] on input "text" at bounding box center [902, 190] width 169 height 25
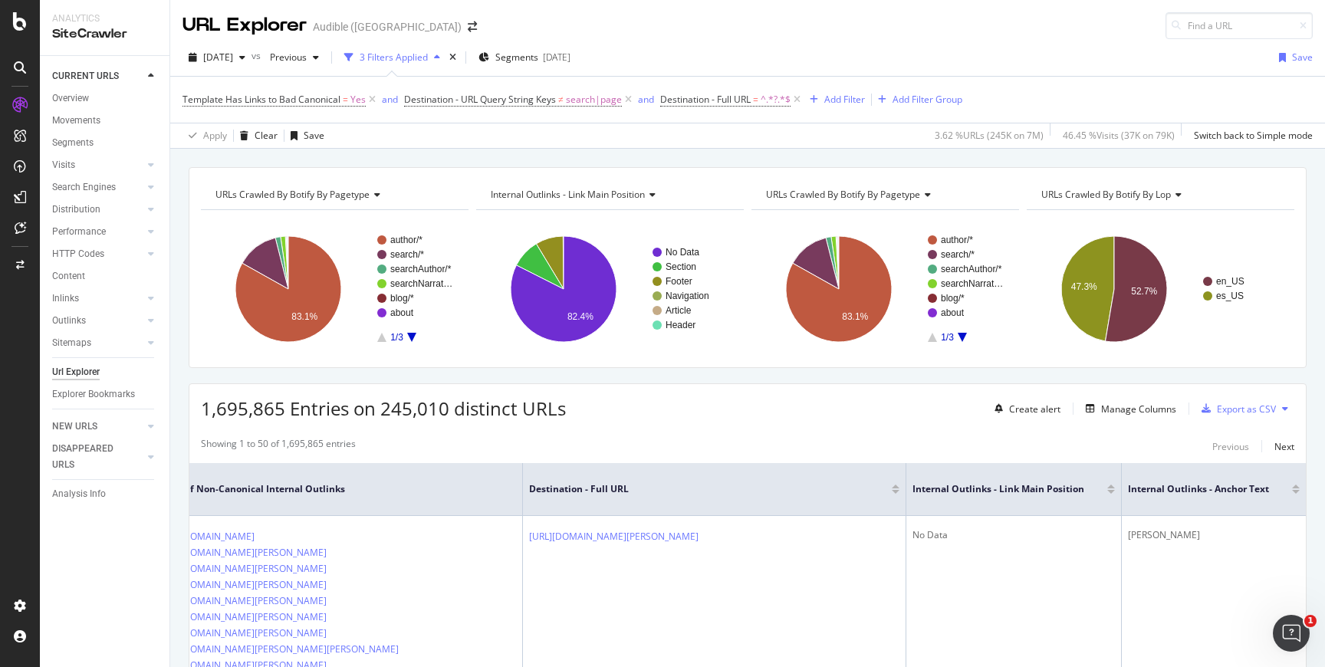
scroll to position [0, 809]
click at [854, 100] on div "Add Filter" at bounding box center [845, 99] width 41 height 13
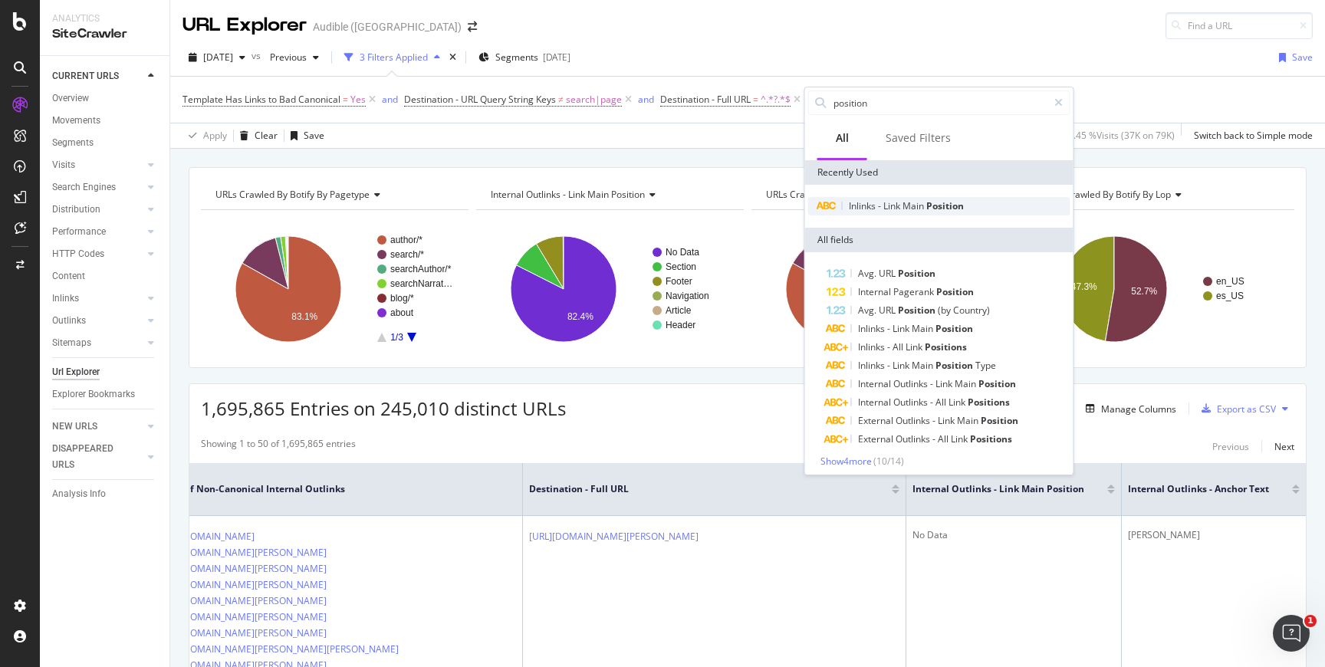
click at [897, 197] on div "Inlinks - Link Main Position" at bounding box center [939, 206] width 262 height 18
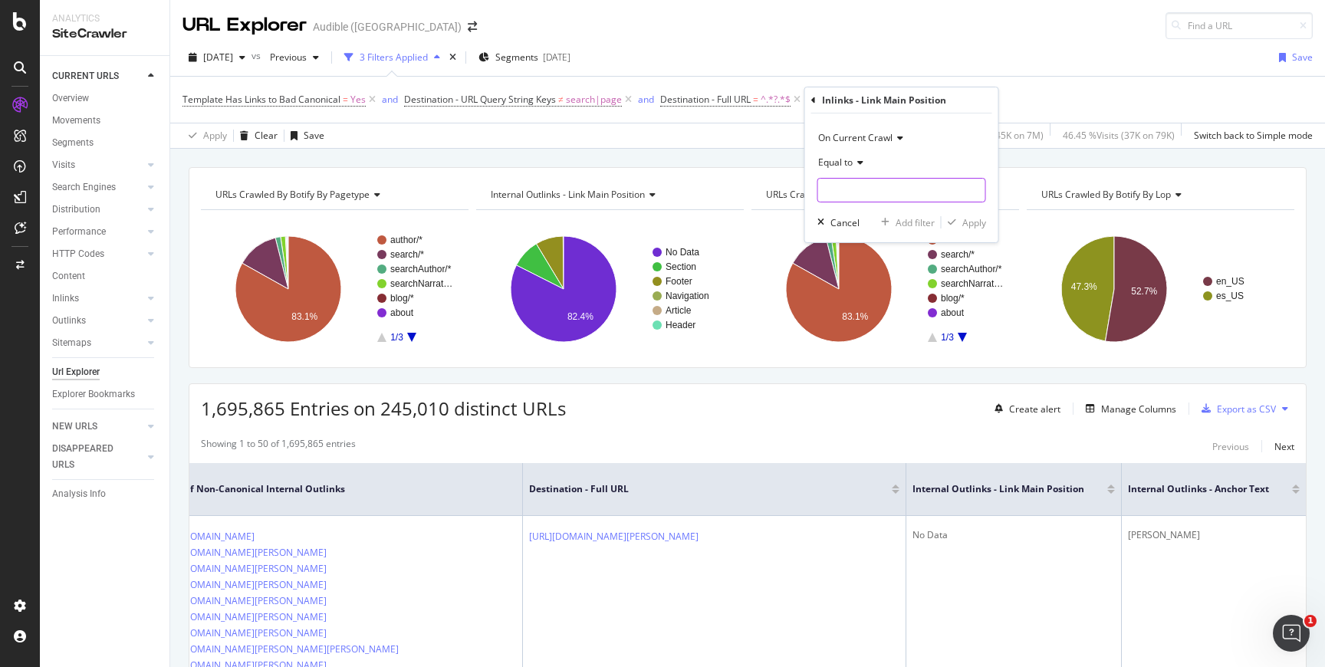
click at [857, 184] on input "text" at bounding box center [901, 190] width 167 height 25
click at [869, 241] on span "Navigation" at bounding box center [878, 242] width 113 height 13
type input "Navigation"
click at [957, 222] on div "button" at bounding box center [952, 222] width 21 height 9
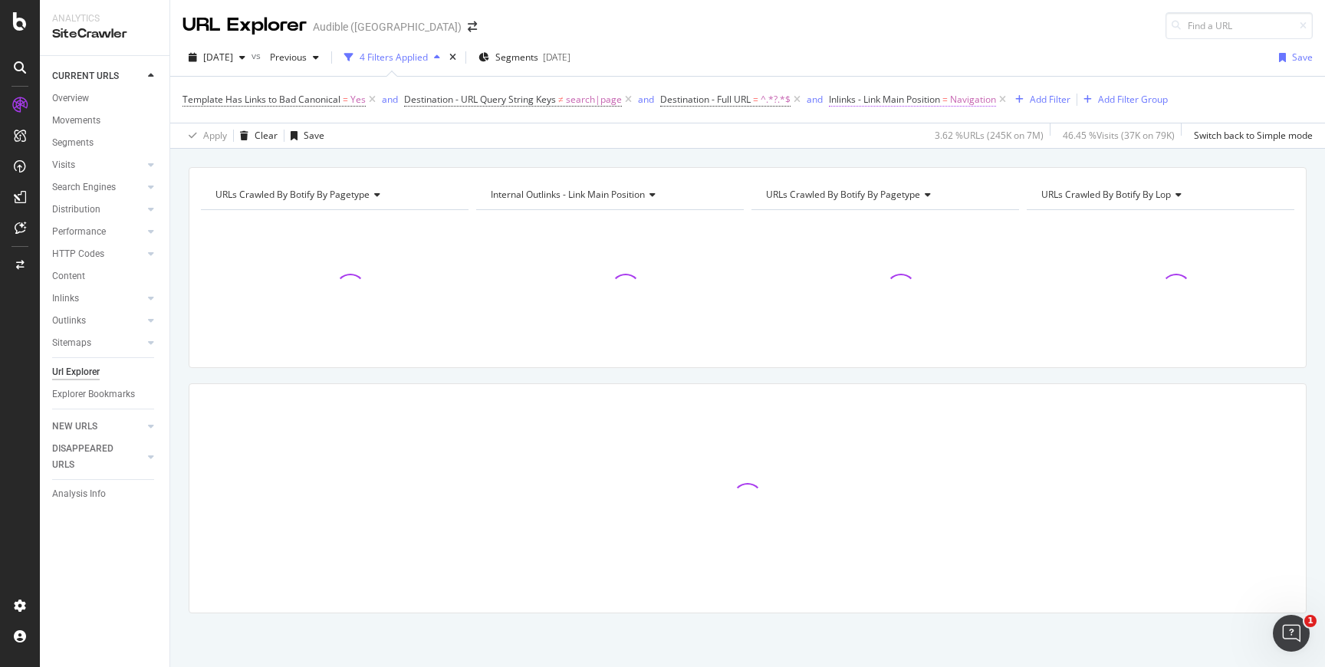
click at [918, 99] on span "Inlinks - Link Main Position" at bounding box center [884, 99] width 111 height 13
click at [838, 94] on icon at bounding box center [839, 98] width 5 height 9
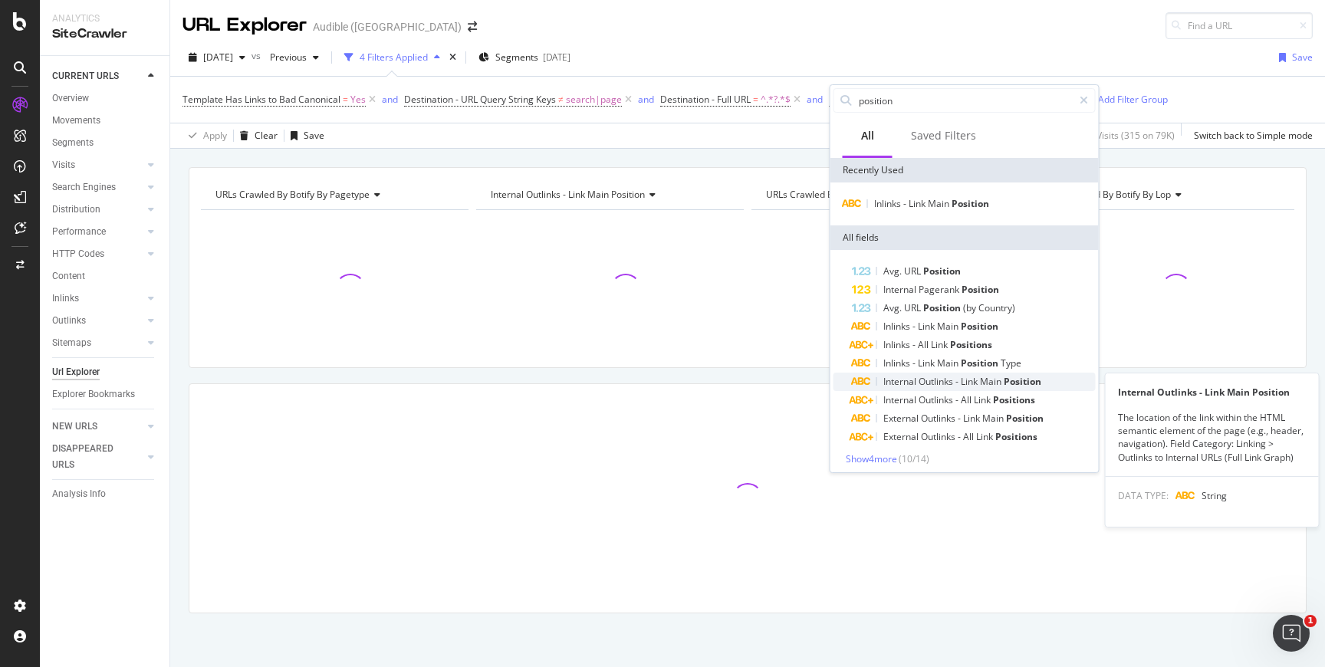
click at [1023, 384] on span "Position" at bounding box center [1023, 381] width 38 height 13
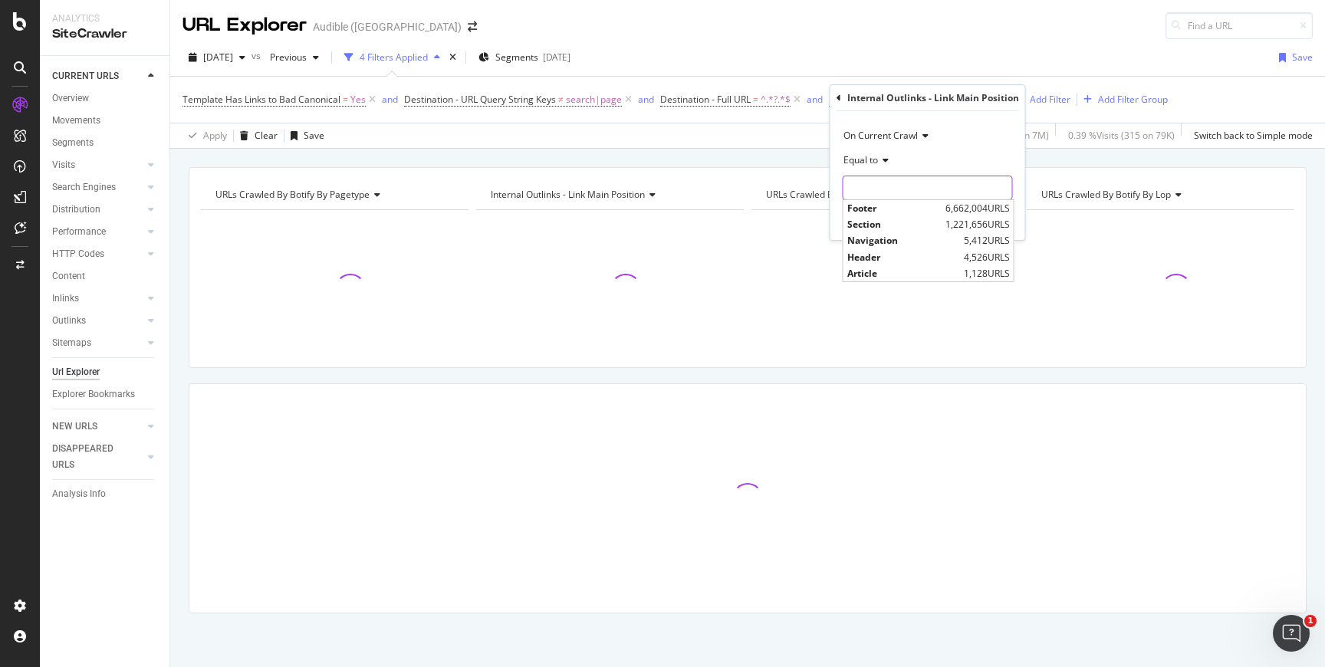
click at [933, 189] on input "text" at bounding box center [928, 188] width 169 height 25
click at [957, 146] on div "On Current Crawl" at bounding box center [928, 135] width 170 height 25
click at [840, 100] on icon at bounding box center [839, 98] width 5 height 9
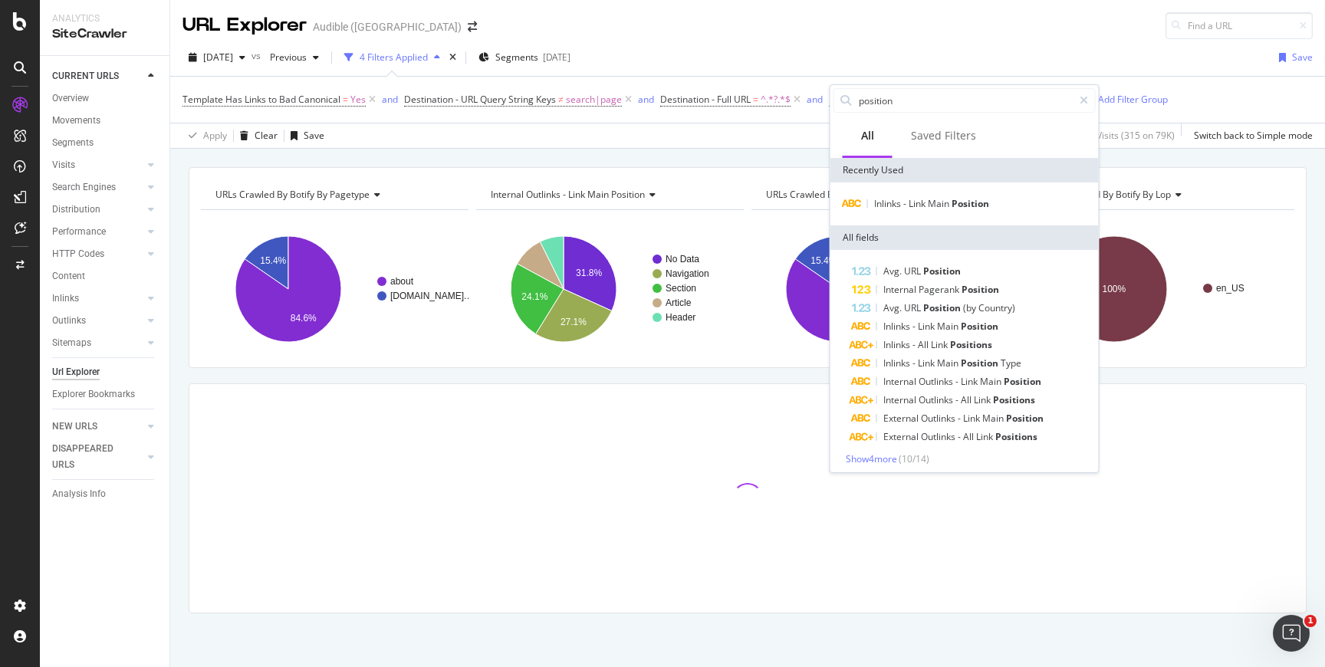
click at [932, 56] on div "[DATE] vs Previous 4 Filters Applied Segments [DATE] Save" at bounding box center [747, 60] width 1155 height 31
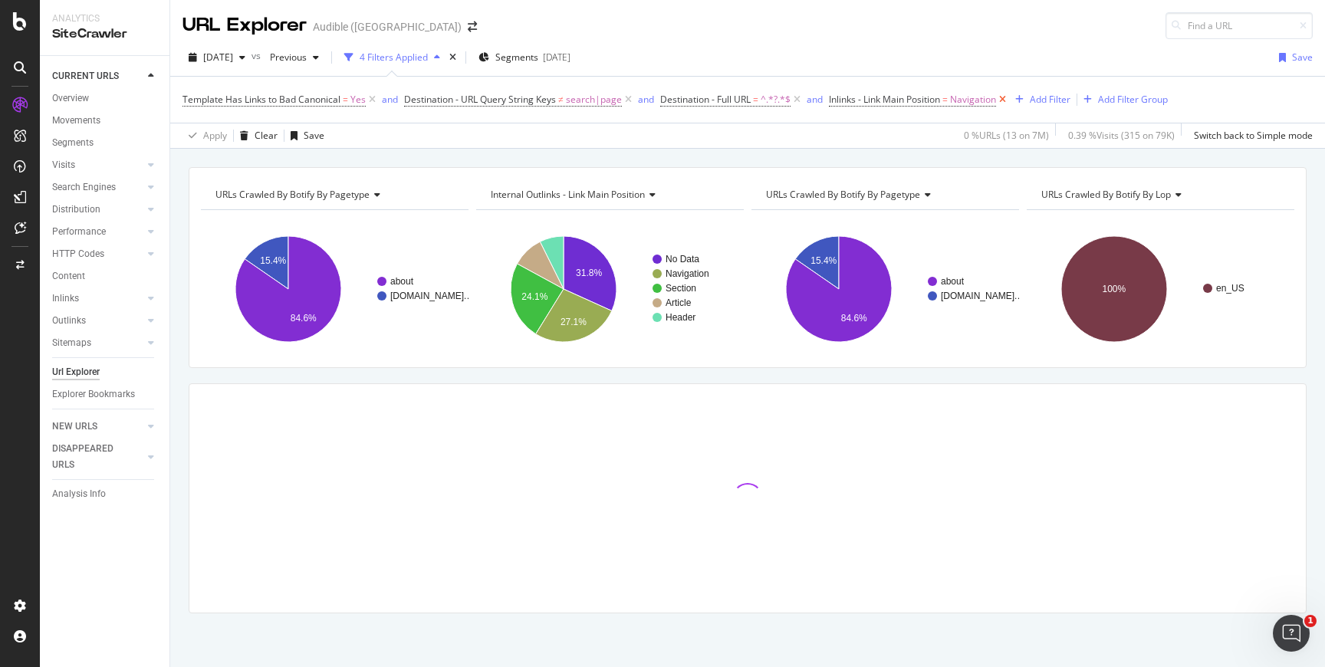
click at [1009, 97] on icon at bounding box center [1002, 99] width 13 height 15
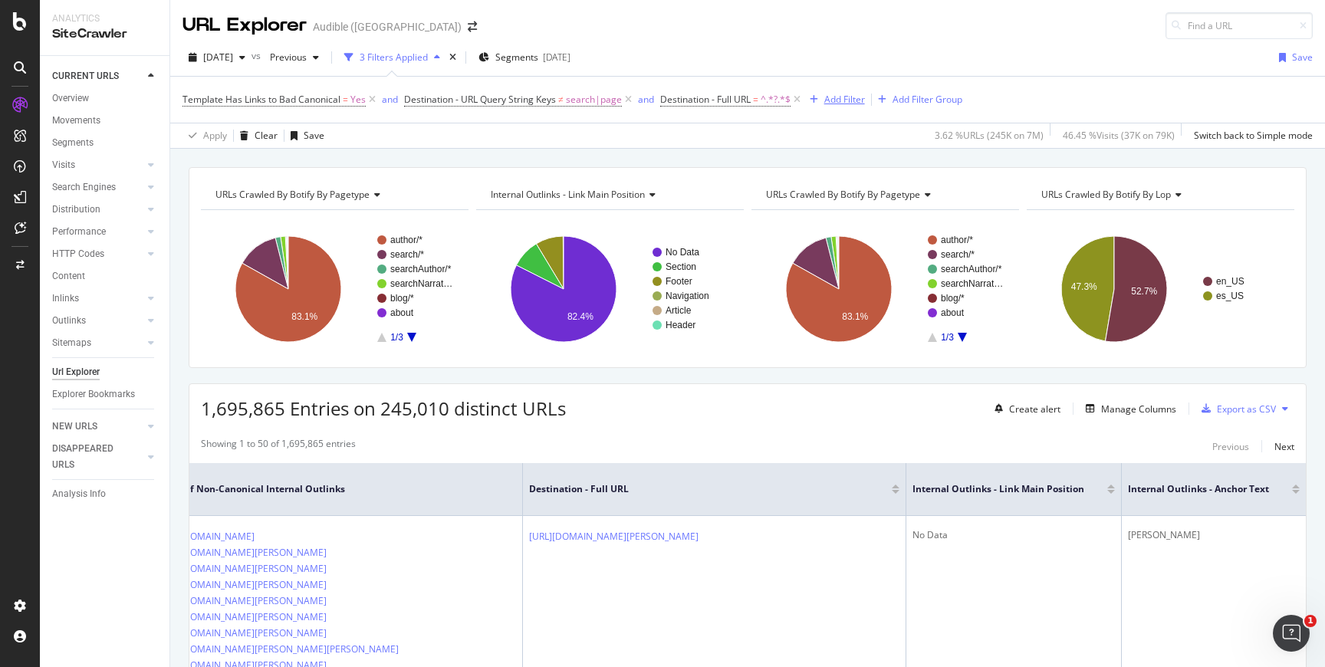
click at [838, 100] on div "Add Filter" at bounding box center [845, 99] width 41 height 13
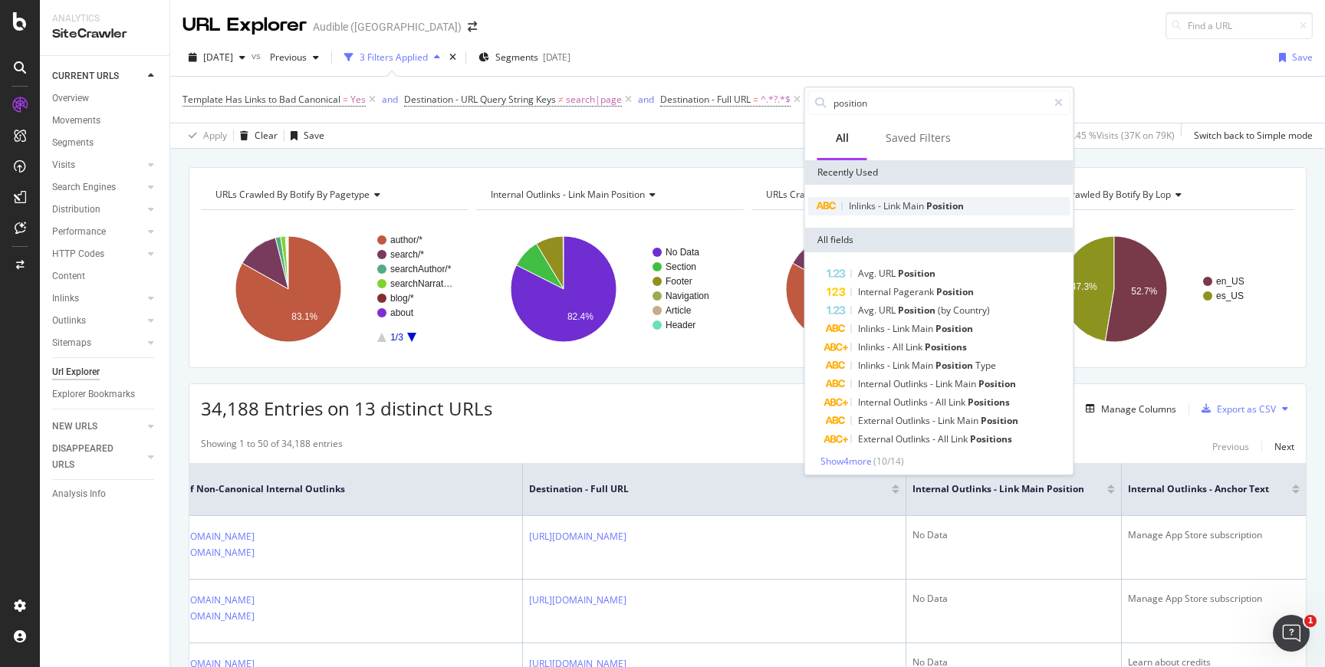
click at [869, 199] on span "Inlinks" at bounding box center [863, 205] width 29 height 13
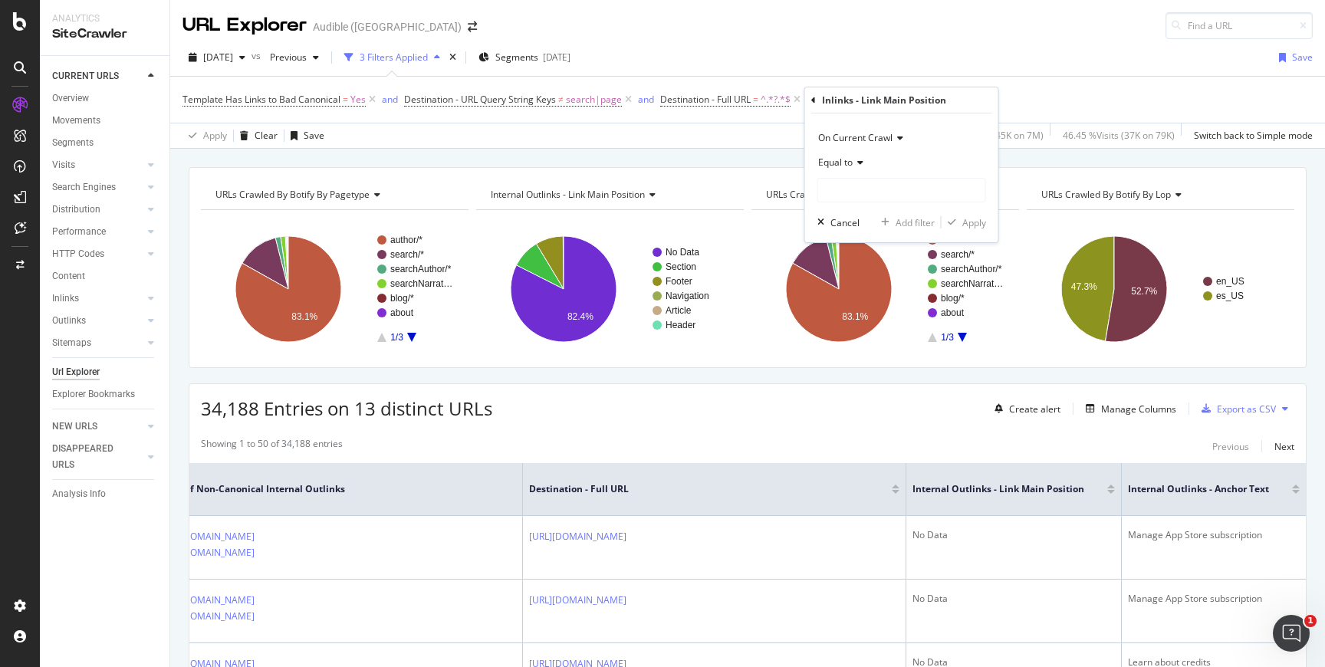
click at [815, 108] on div "Inlinks - Link Main Position" at bounding box center [902, 100] width 181 height 26
click at [815, 97] on icon at bounding box center [814, 100] width 5 height 9
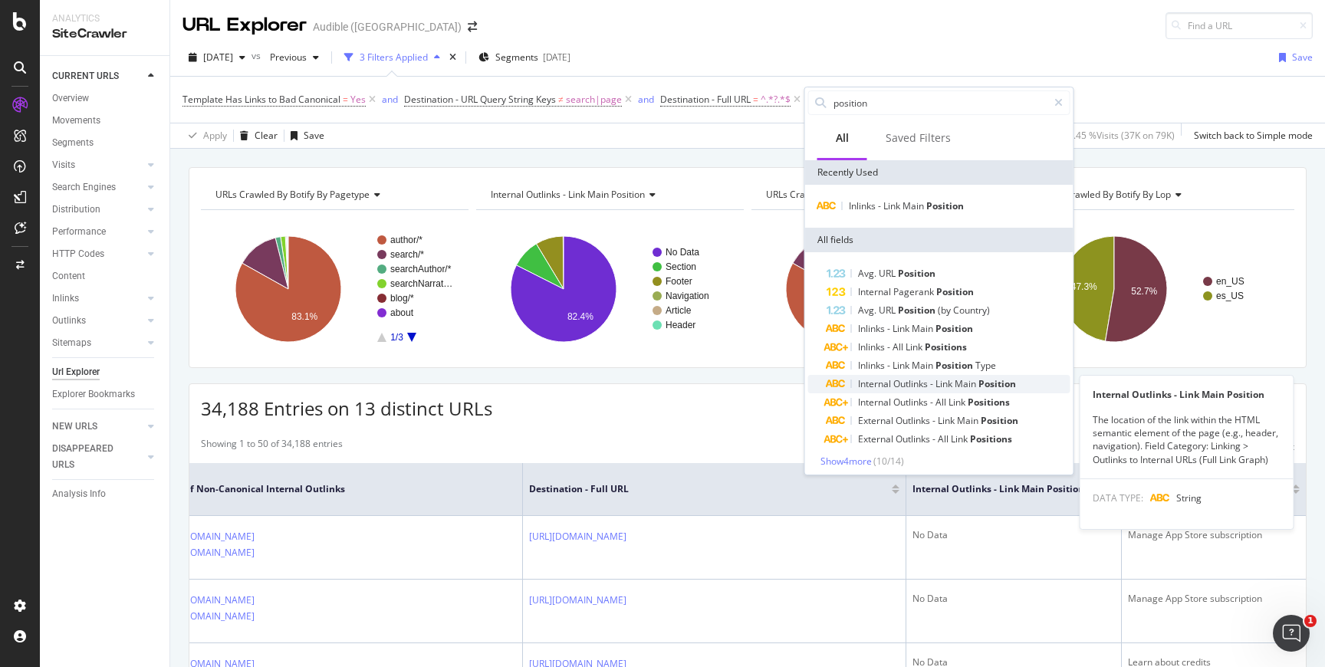
click at [951, 381] on span "Link" at bounding box center [945, 383] width 19 height 13
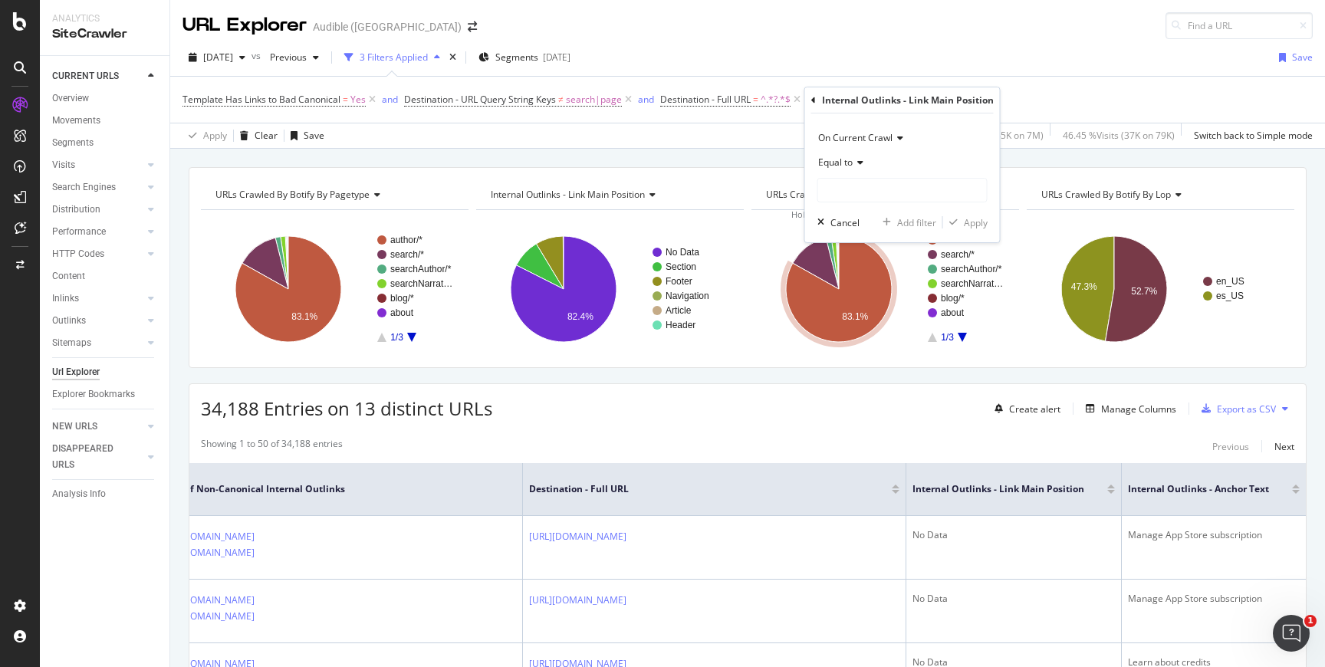
click at [856, 176] on div "Equal to" at bounding box center [903, 176] width 170 height 52
click at [856, 164] on icon at bounding box center [858, 162] width 11 height 9
click at [914, 150] on div "On Current Crawl" at bounding box center [903, 138] width 170 height 25
click at [933, 136] on div "On Current Crawl" at bounding box center [903, 138] width 170 height 25
click at [854, 172] on div "Equal to" at bounding box center [903, 162] width 170 height 25
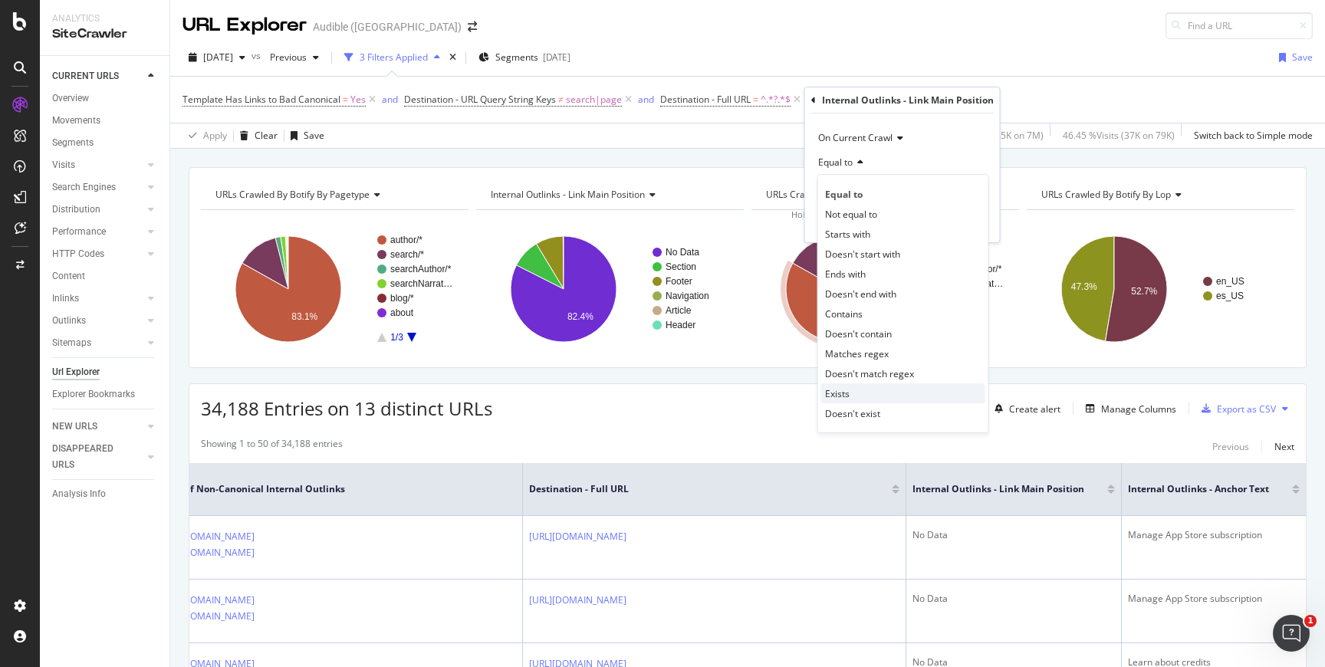
click at [854, 390] on div "Exists" at bounding box center [904, 394] width 164 height 20
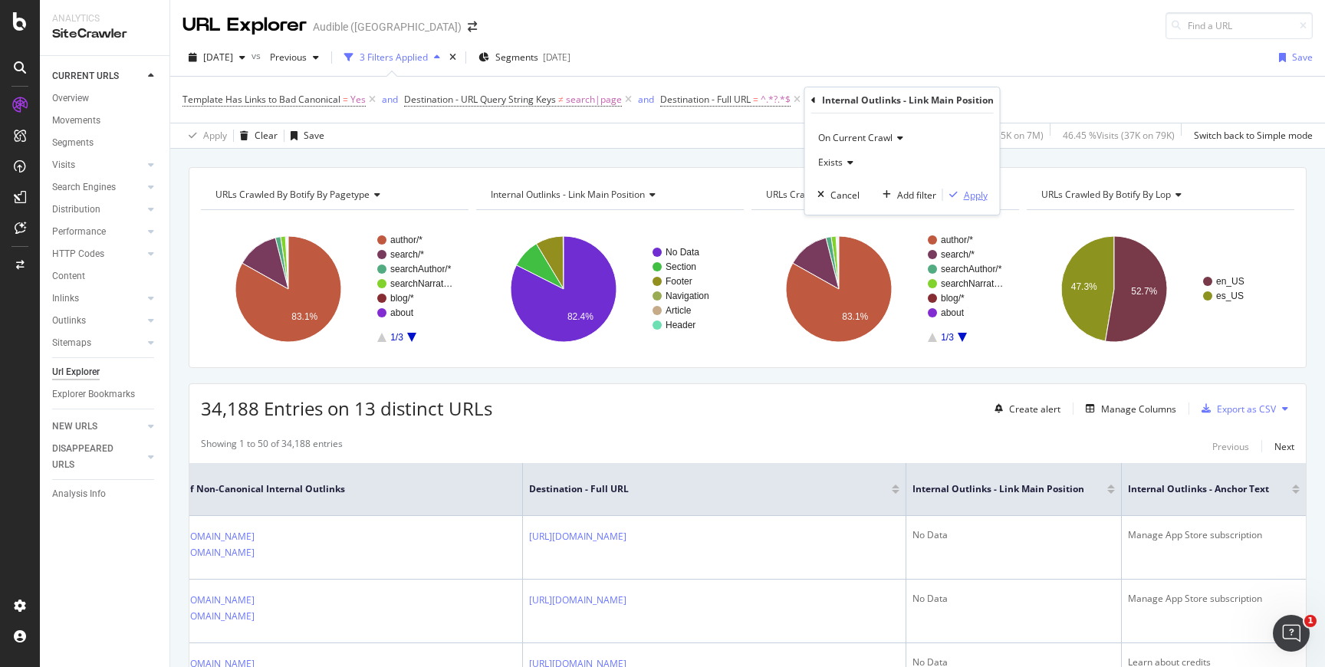
click at [983, 198] on div "Apply" at bounding box center [976, 195] width 24 height 13
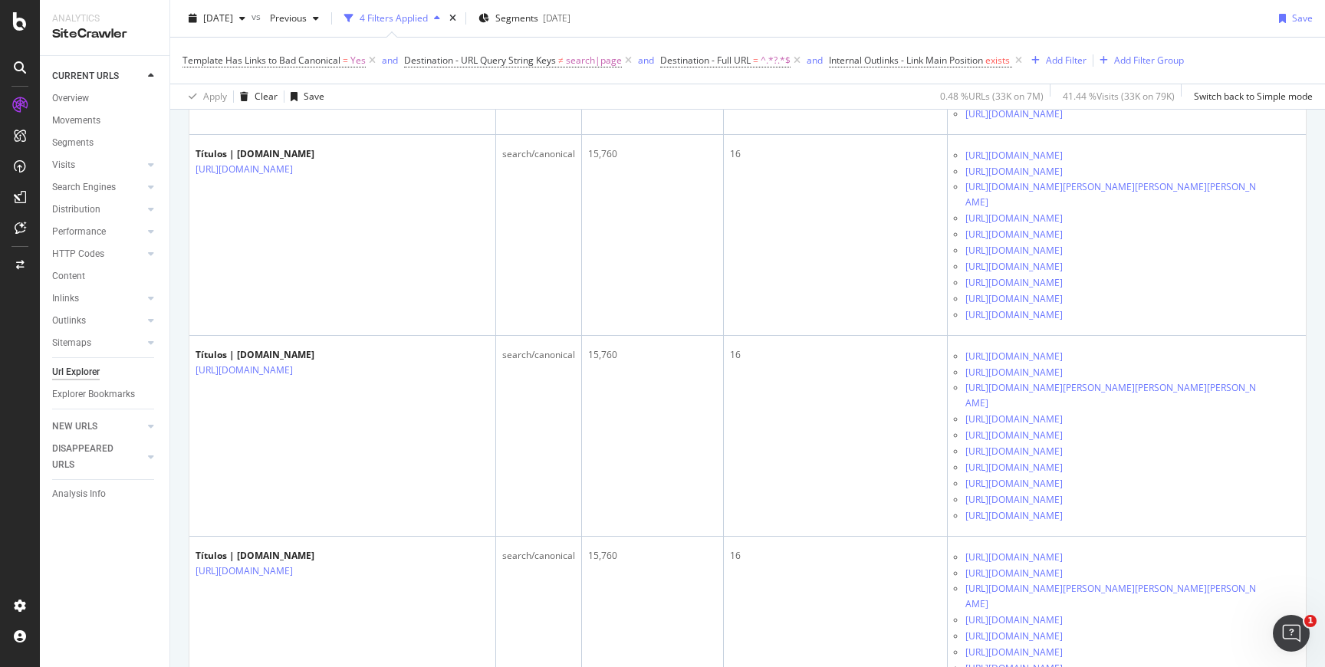
scroll to position [1023, 0]
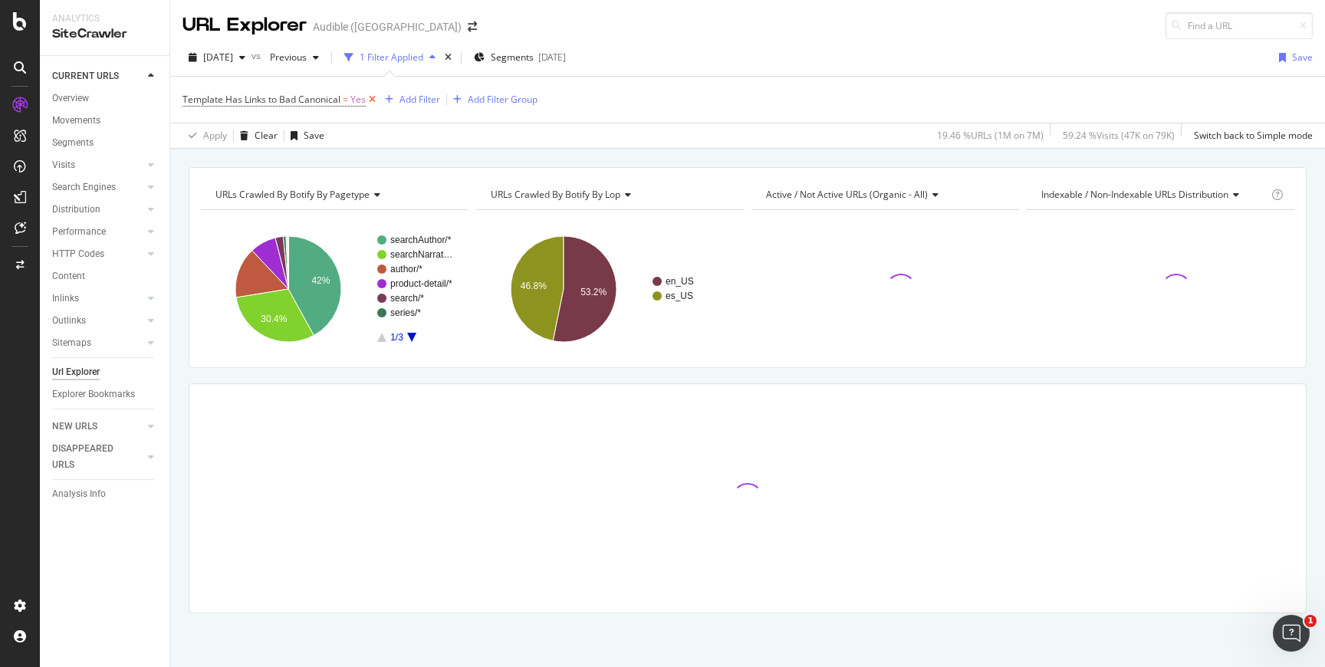
click at [372, 99] on icon at bounding box center [372, 99] width 13 height 15
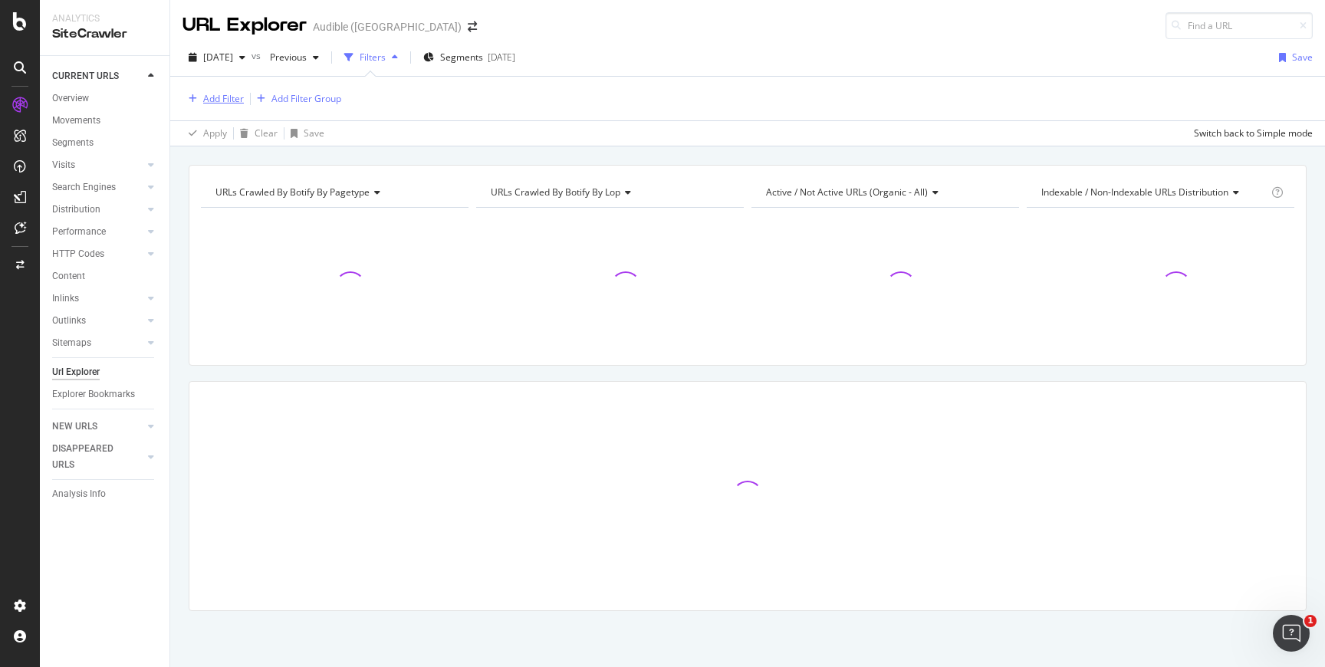
click at [234, 100] on div "Add Filter" at bounding box center [223, 98] width 41 height 13
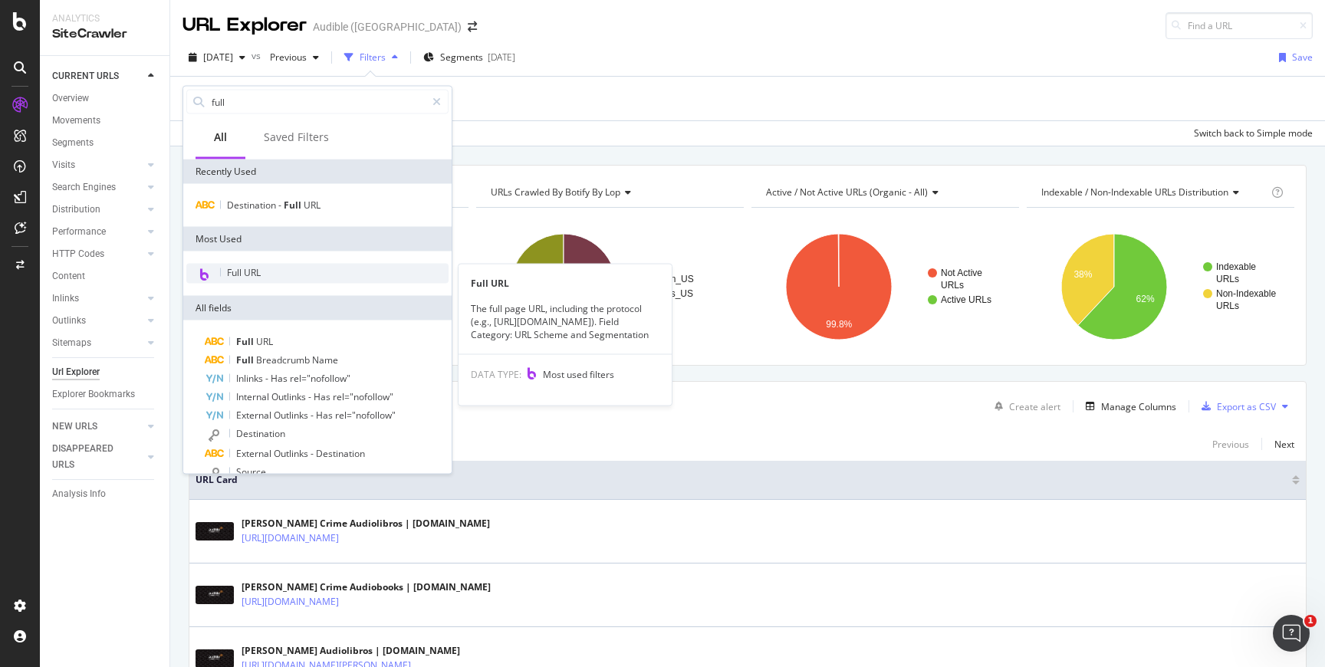
type input "full"
click at [273, 275] on div "Full URL" at bounding box center [317, 274] width 262 height 20
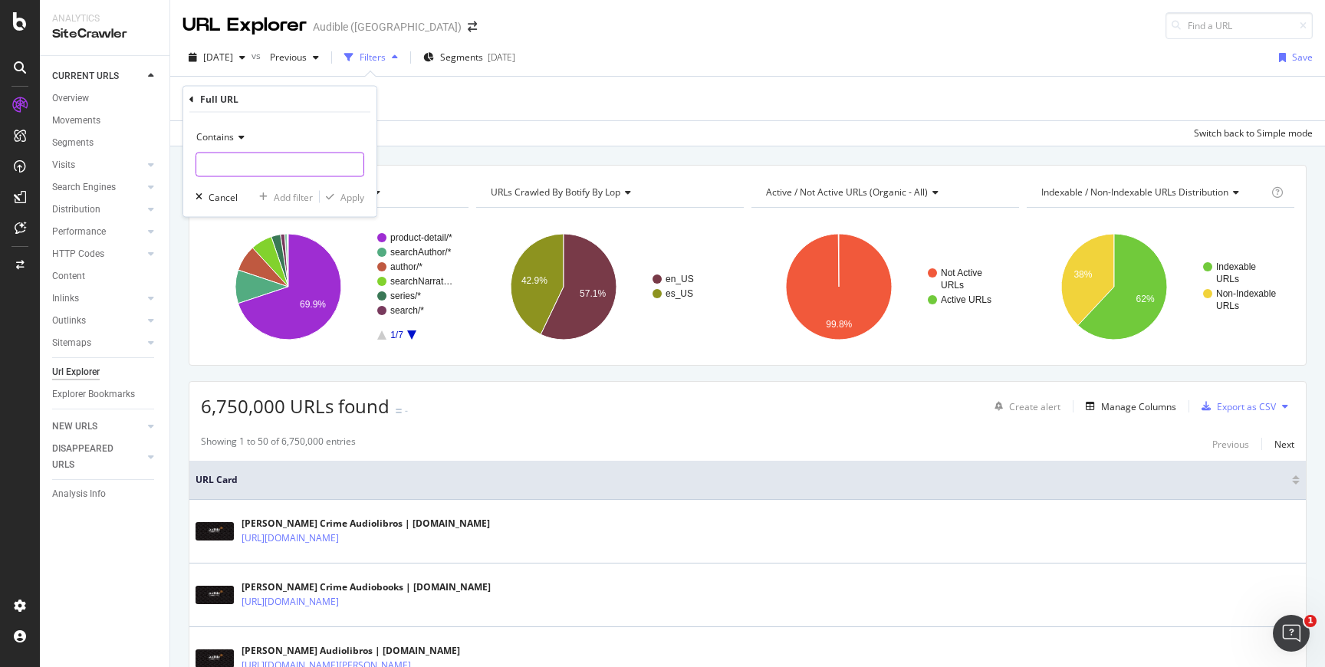
click at [242, 164] on input "text" at bounding box center [279, 165] width 167 height 25
type input "="
type input "?"
type input "/"
type input "_"
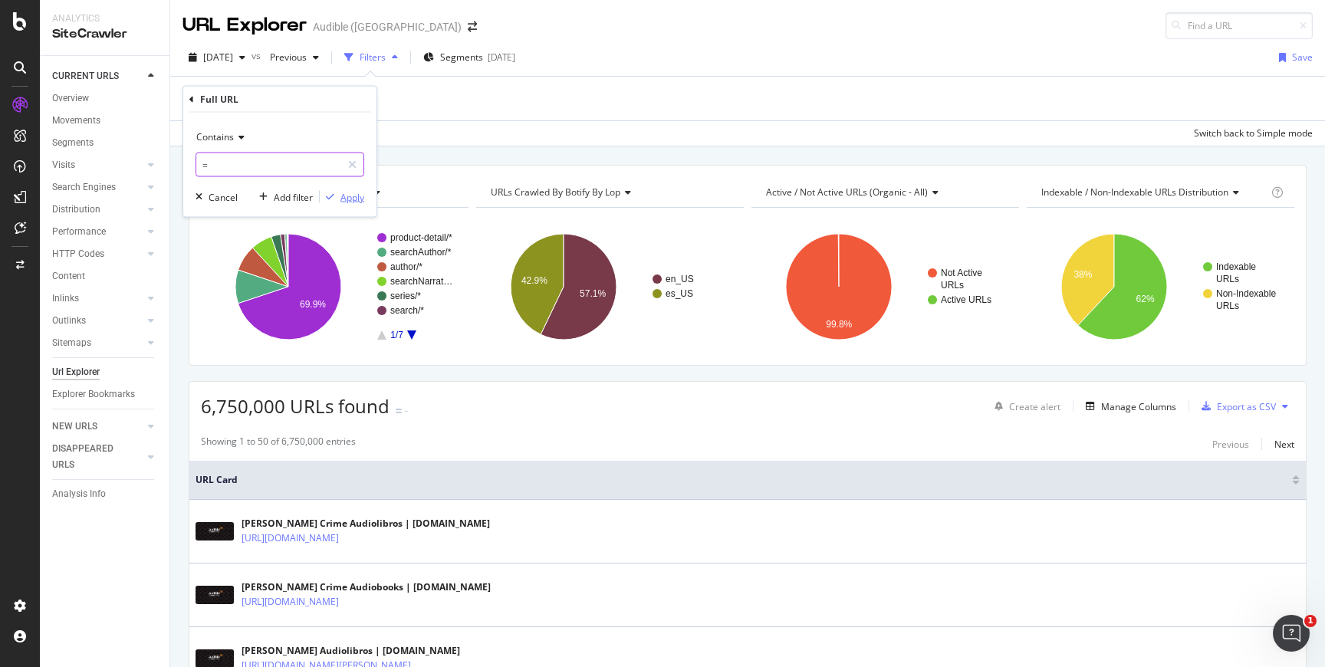
type input "="
click at [338, 195] on div "button" at bounding box center [330, 197] width 21 height 9
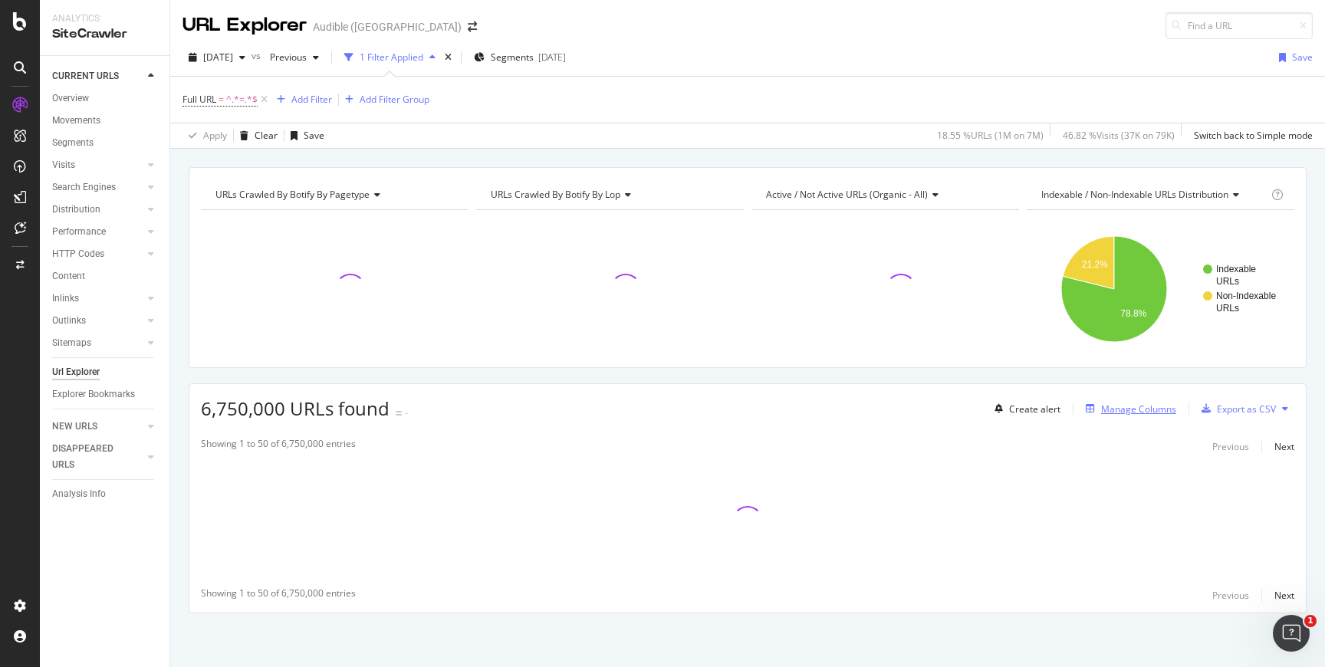
click at [1134, 403] on div "Manage Columns" at bounding box center [1138, 409] width 75 height 13
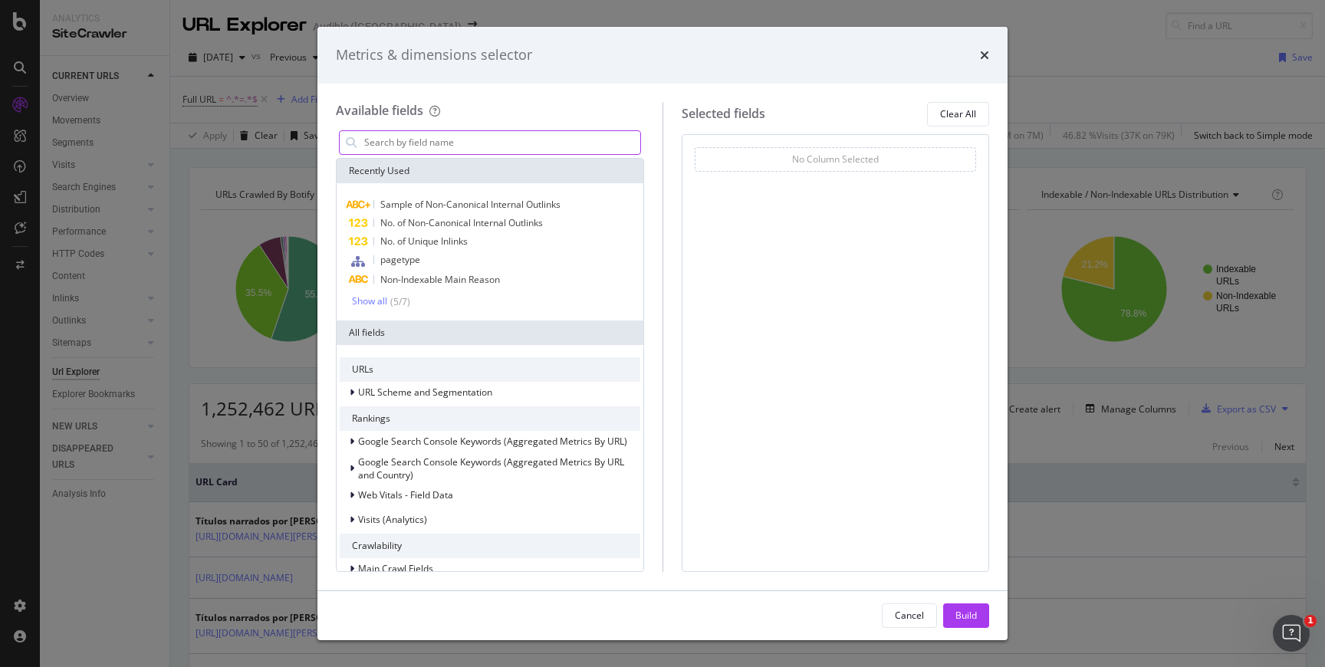
click at [500, 147] on input "modal" at bounding box center [502, 142] width 278 height 23
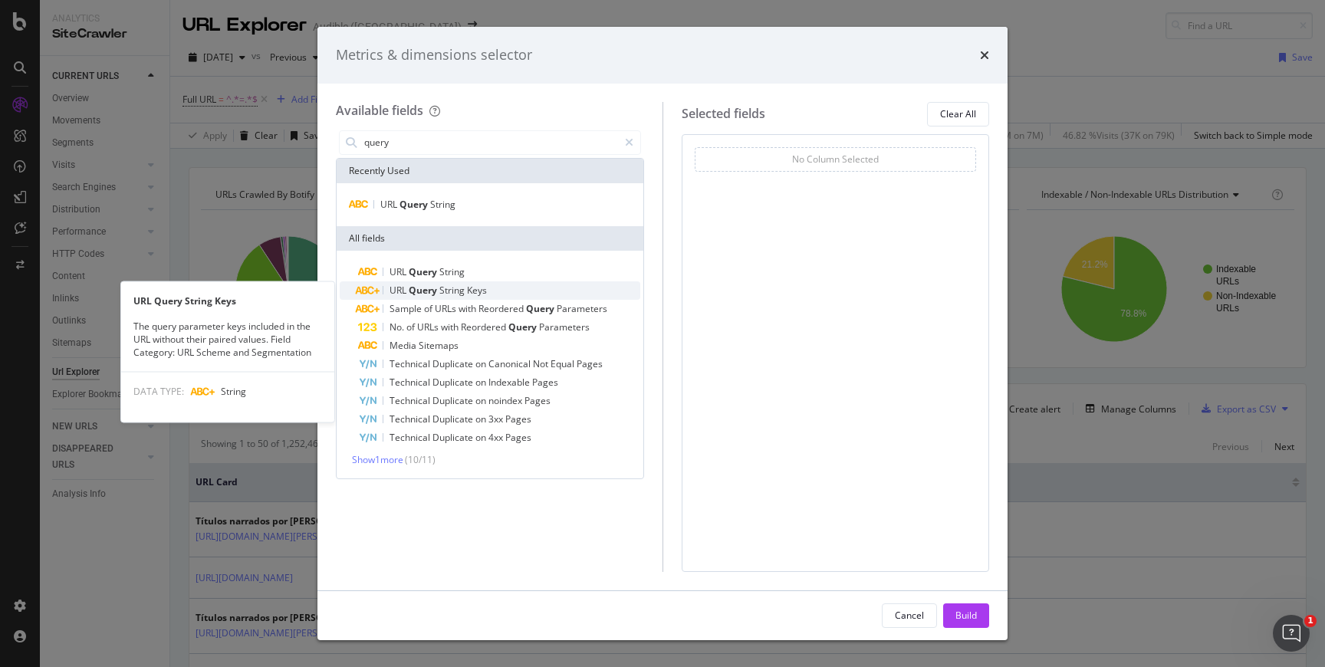
type input "query"
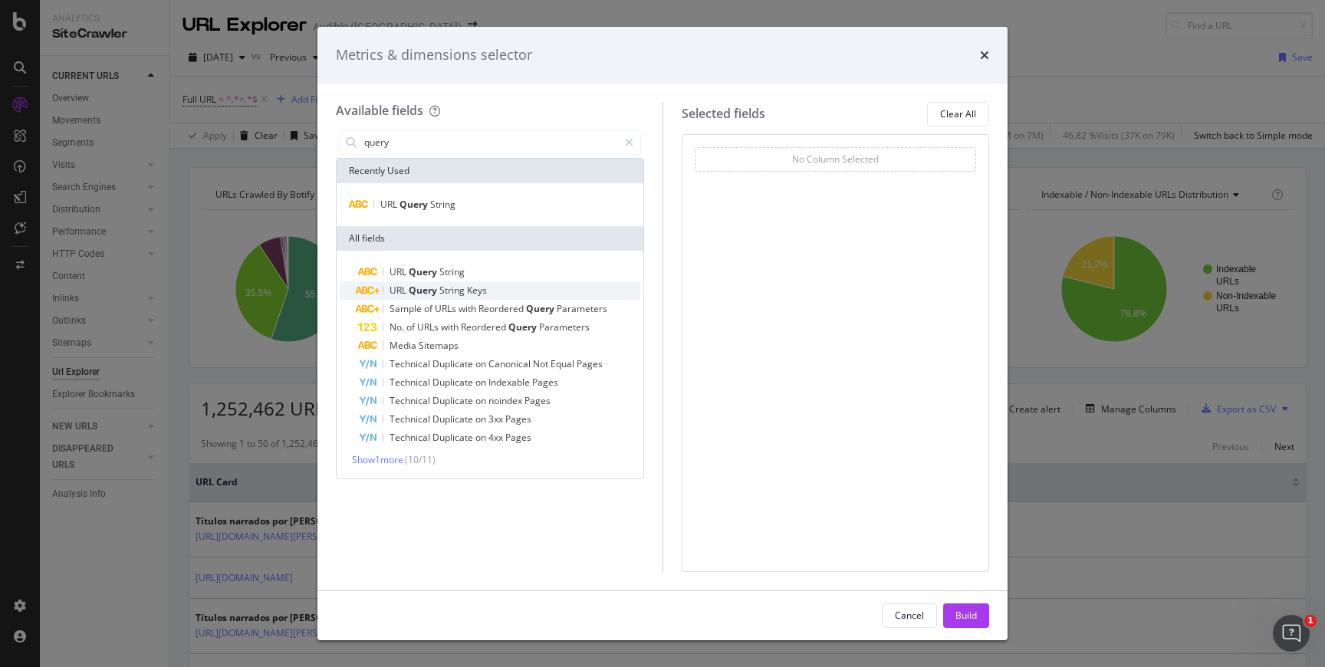
click at [494, 285] on div "URL Query String Keys" at bounding box center [499, 291] width 282 height 18
click at [974, 617] on div "Build" at bounding box center [966, 615] width 21 height 13
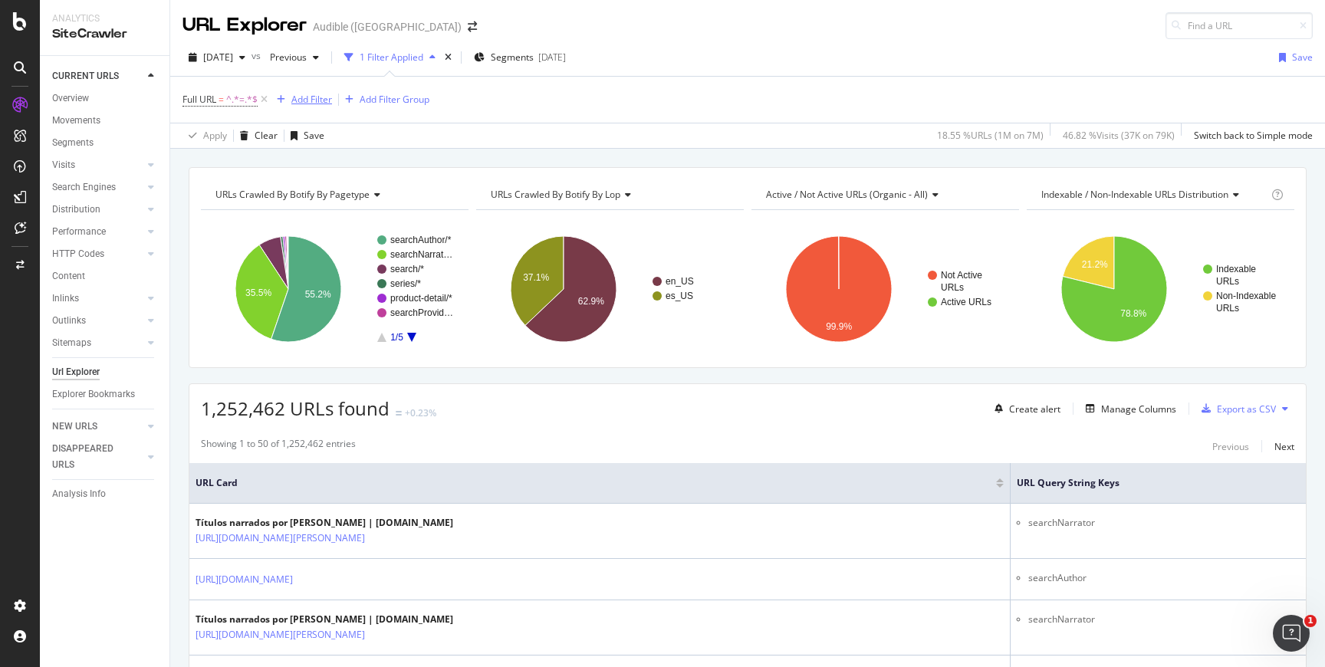
click at [322, 108] on button "Add Filter" at bounding box center [301, 100] width 61 height 18
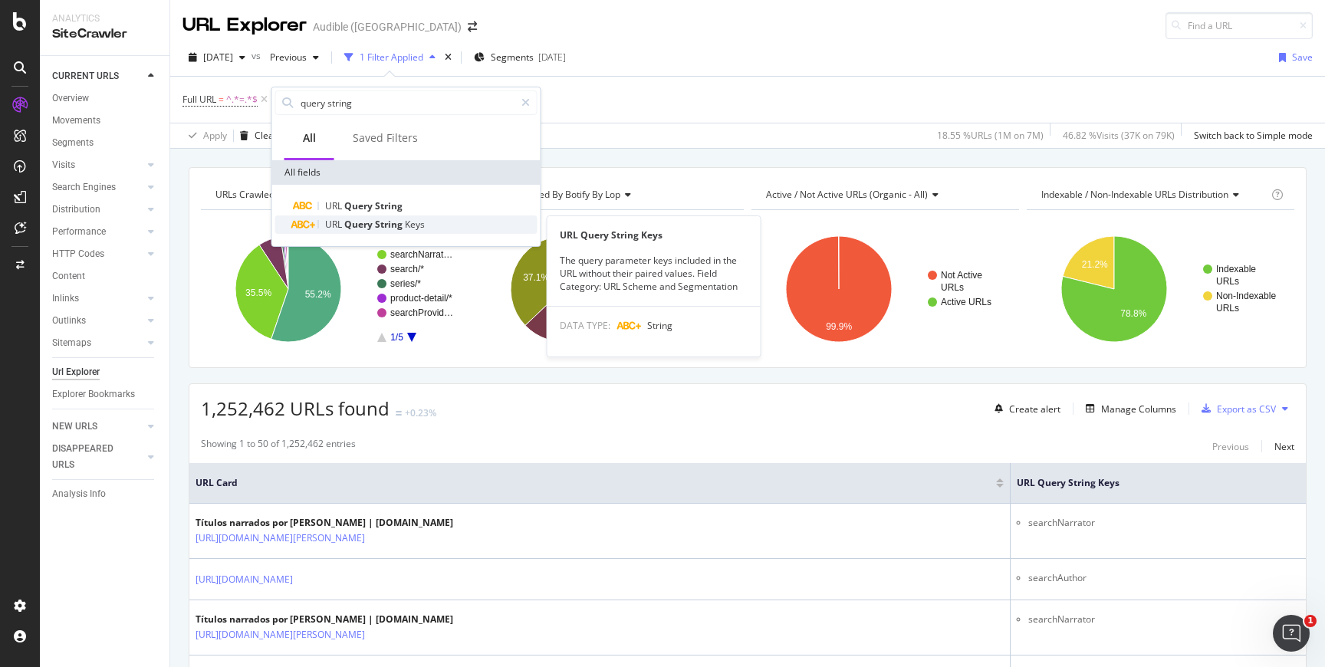
type input "query string"
click at [366, 219] on span "Query" at bounding box center [359, 224] width 31 height 13
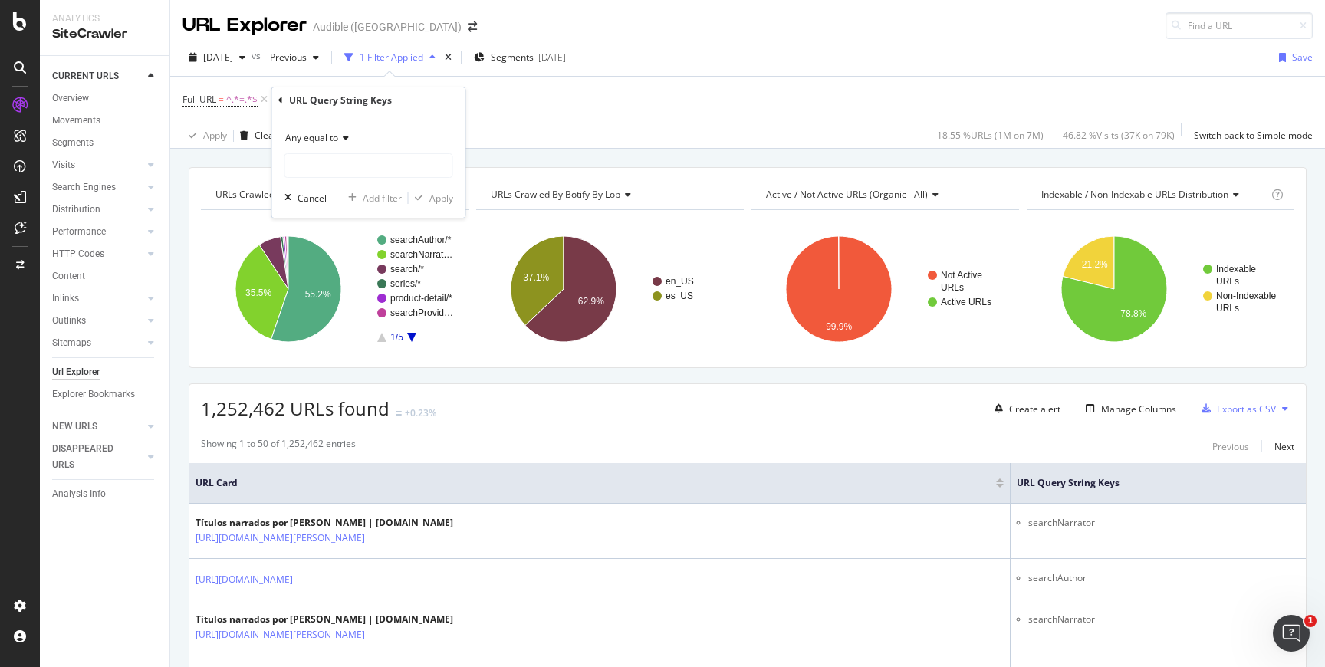
click at [319, 131] on span "Any equal to" at bounding box center [311, 137] width 53 height 13
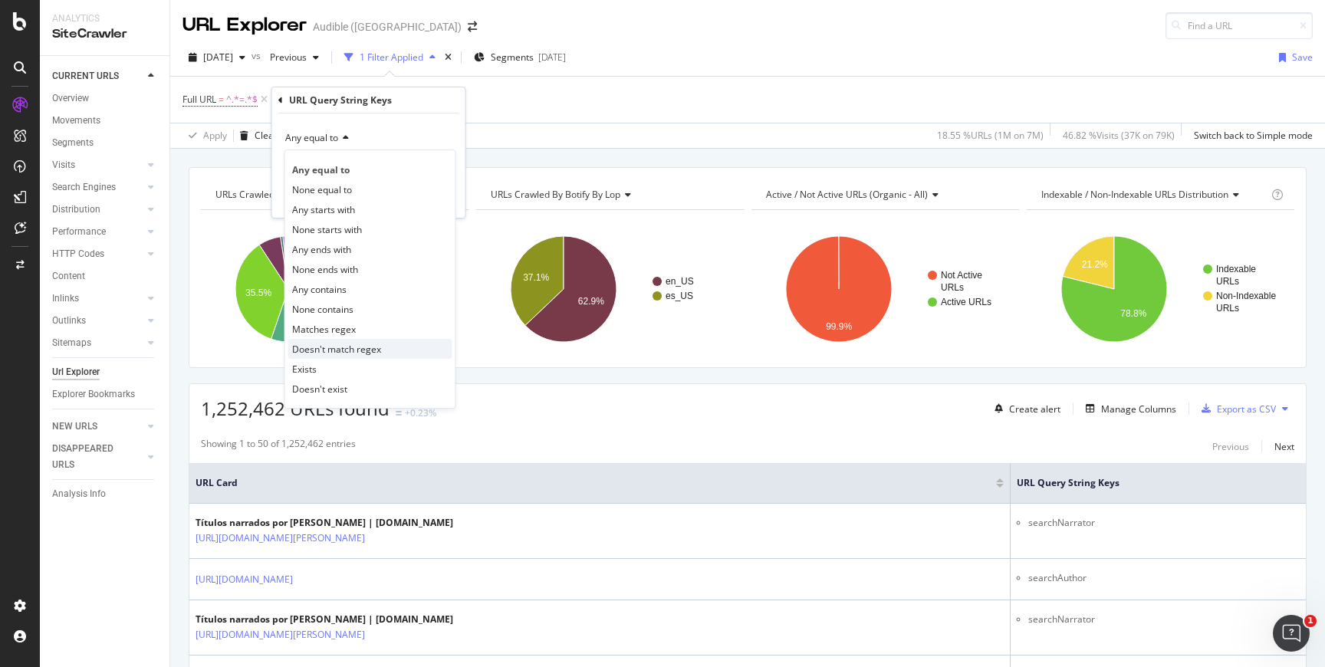
click at [387, 354] on div "Doesn't match regex" at bounding box center [370, 349] width 164 height 20
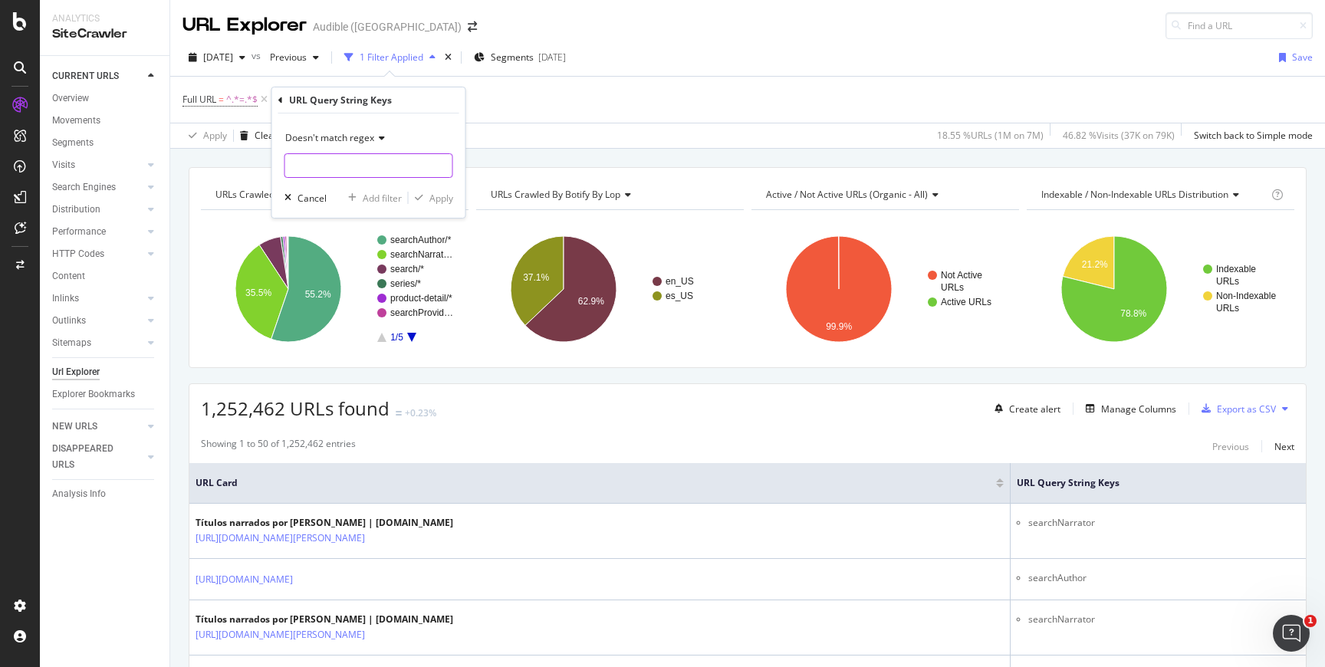
click at [374, 168] on input "text" at bounding box center [368, 165] width 167 height 25
type input "searchAuthor|searchNarrator"
click at [432, 192] on div "Apply" at bounding box center [442, 198] width 24 height 13
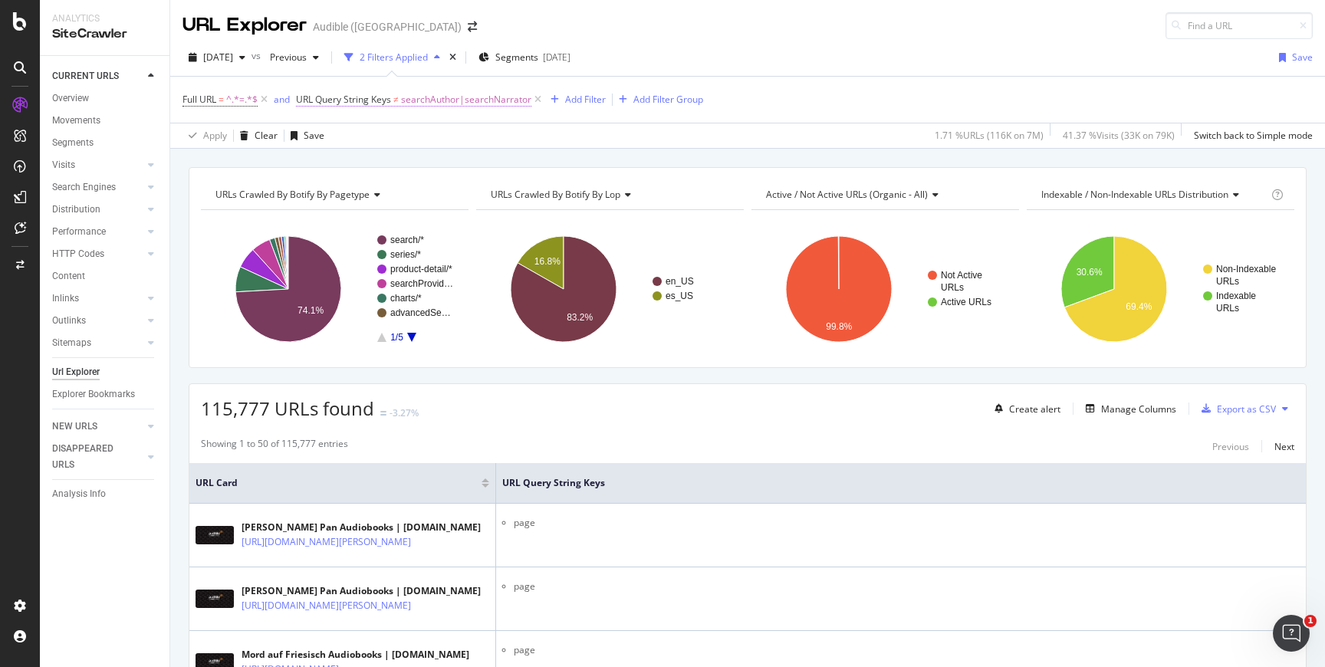
click at [452, 110] on span "searchAuthor|searchNarrator" at bounding box center [466, 99] width 130 height 21
click at [449, 152] on input "searchAuthor|searchNarrator" at bounding box center [383, 163] width 145 height 25
type input "searchAuthor|searchNarrator|page"
click at [463, 196] on div "Apply" at bounding box center [467, 195] width 24 height 13
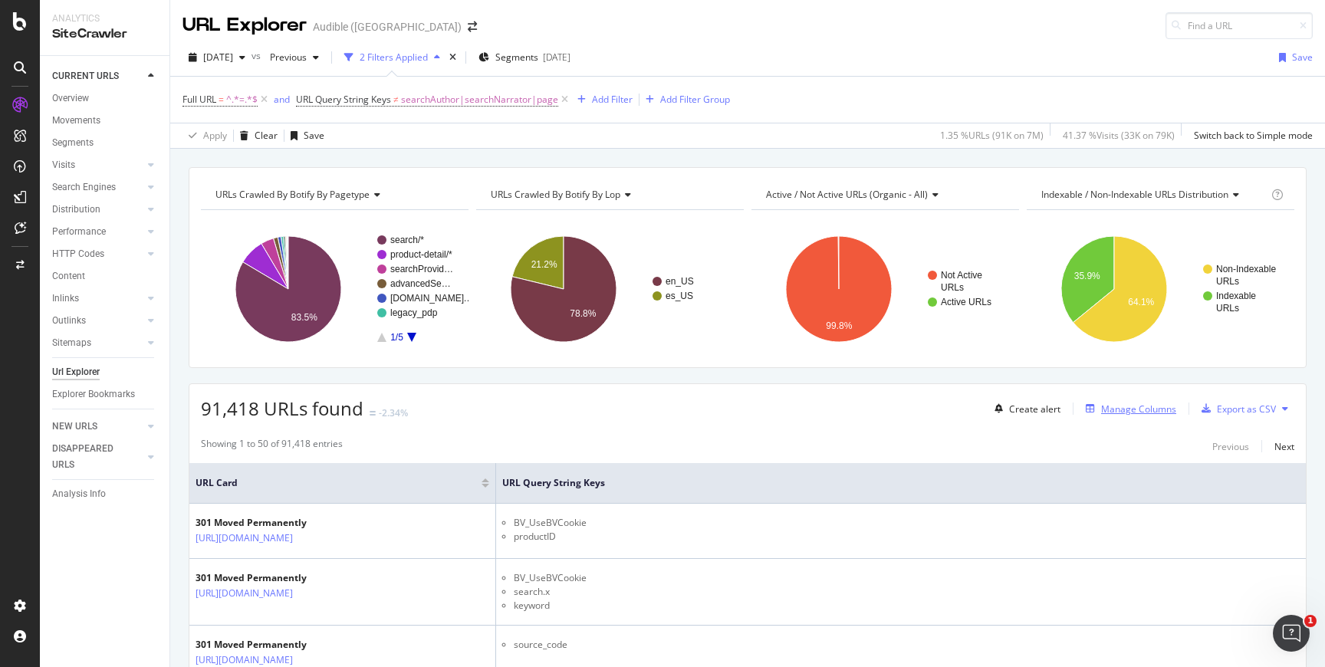
click at [1108, 407] on div "Manage Columns" at bounding box center [1138, 409] width 75 height 13
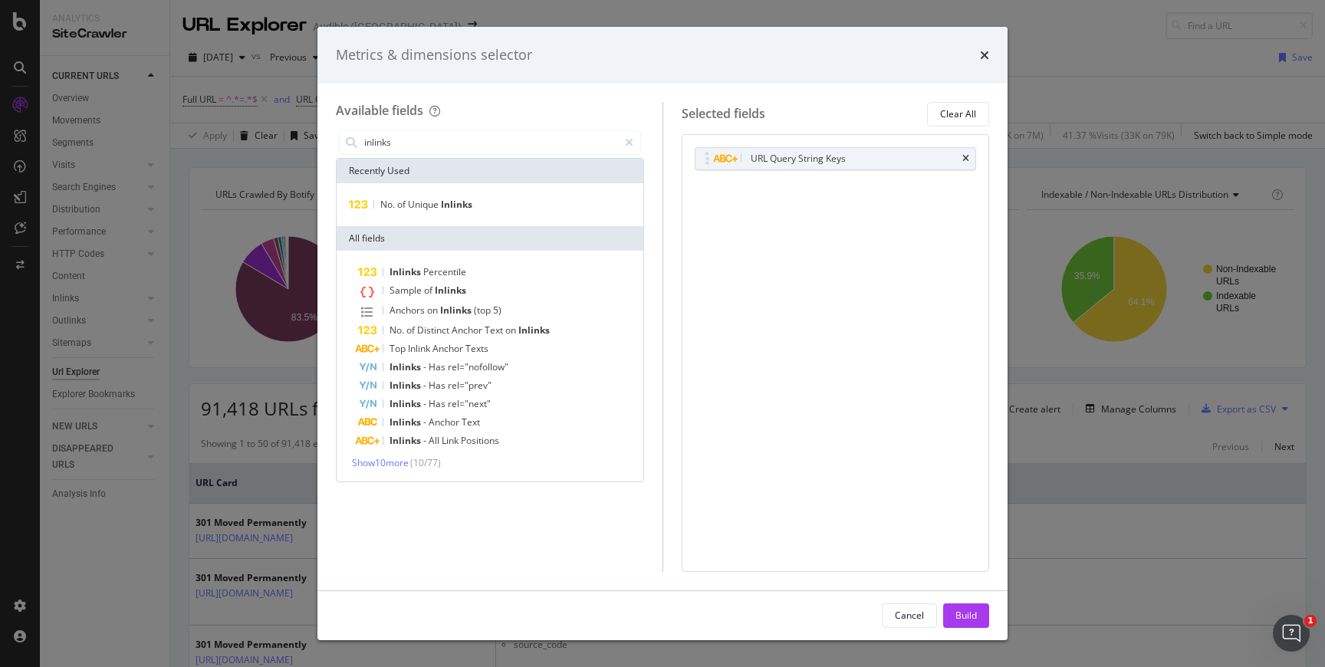
type input "inlinks"
click at [989, 55] on div "Metrics & dimensions selector" at bounding box center [663, 55] width 690 height 57
click at [986, 50] on icon "times" at bounding box center [984, 55] width 9 height 12
